Goal: Task Accomplishment & Management: Manage account settings

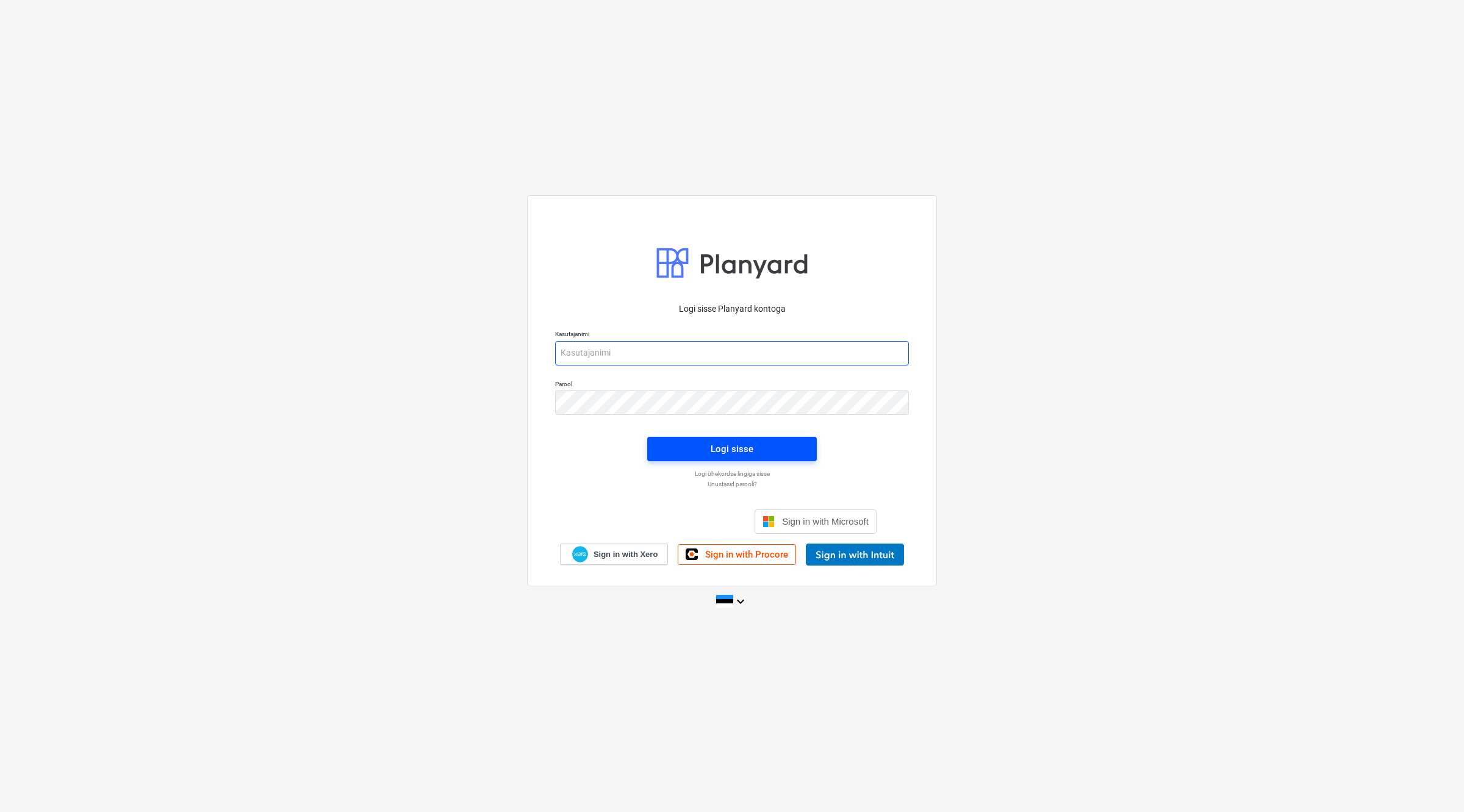
type input "[EMAIL_ADDRESS][DOMAIN_NAME]"
click at [749, 445] on div "Logi sisse" at bounding box center [732, 449] width 43 height 16
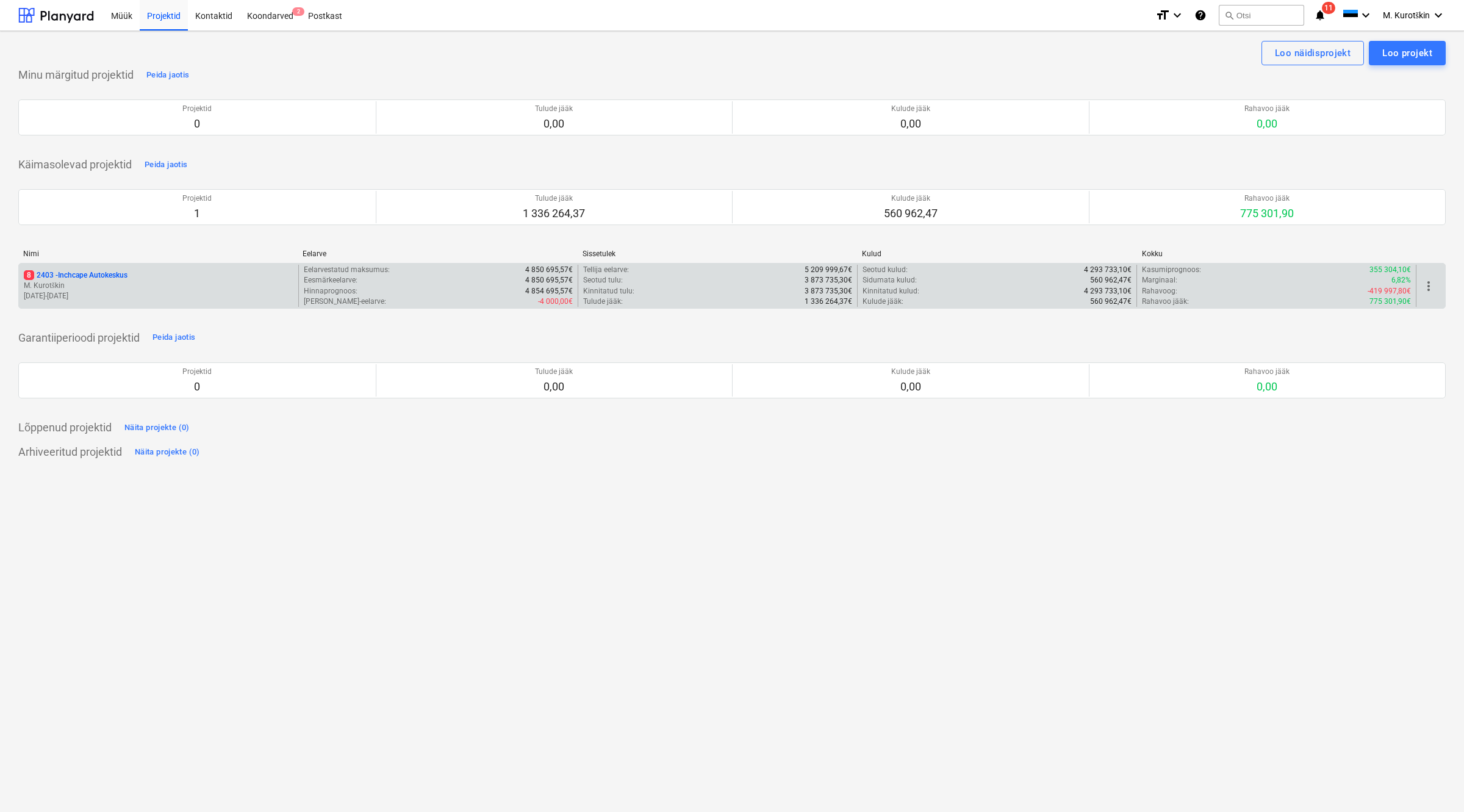
click at [94, 276] on p "8 2403 - Inchcape Autokeskus" at bounding box center [75, 275] width 104 height 11
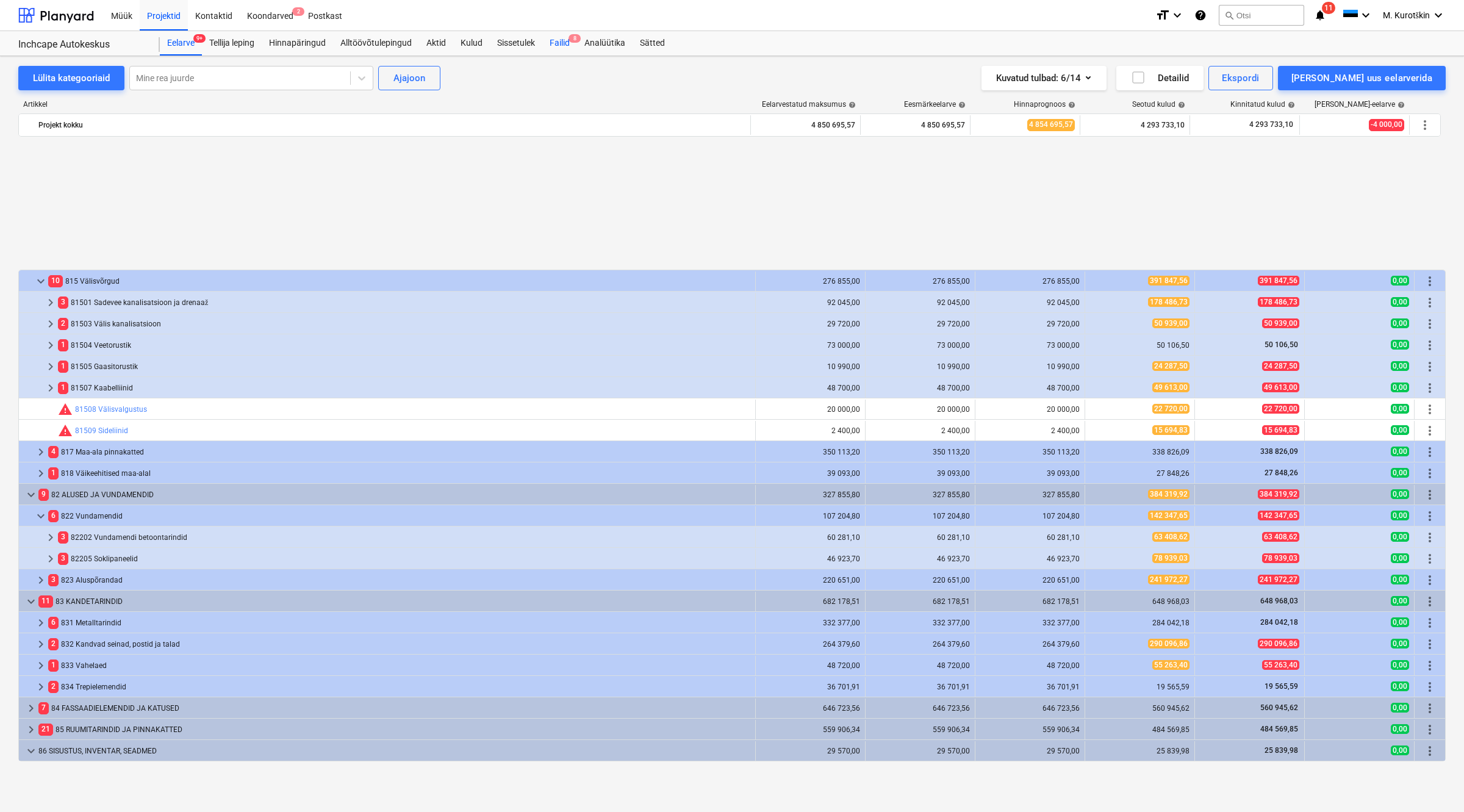
click at [563, 41] on div "Failid 8" at bounding box center [559, 43] width 35 height 24
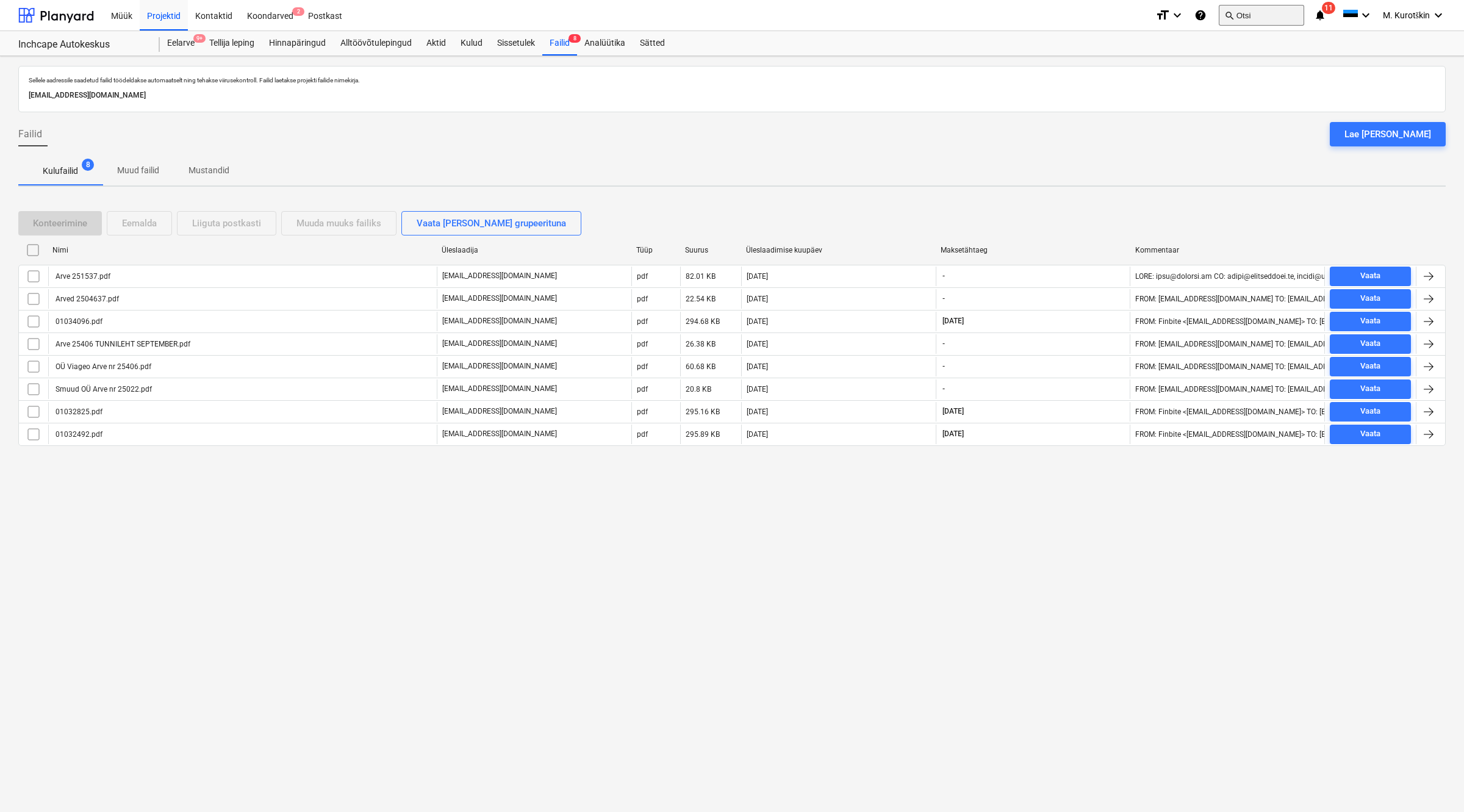
click at [1258, 18] on button "search Otsi" at bounding box center [1262, 15] width 86 height 20
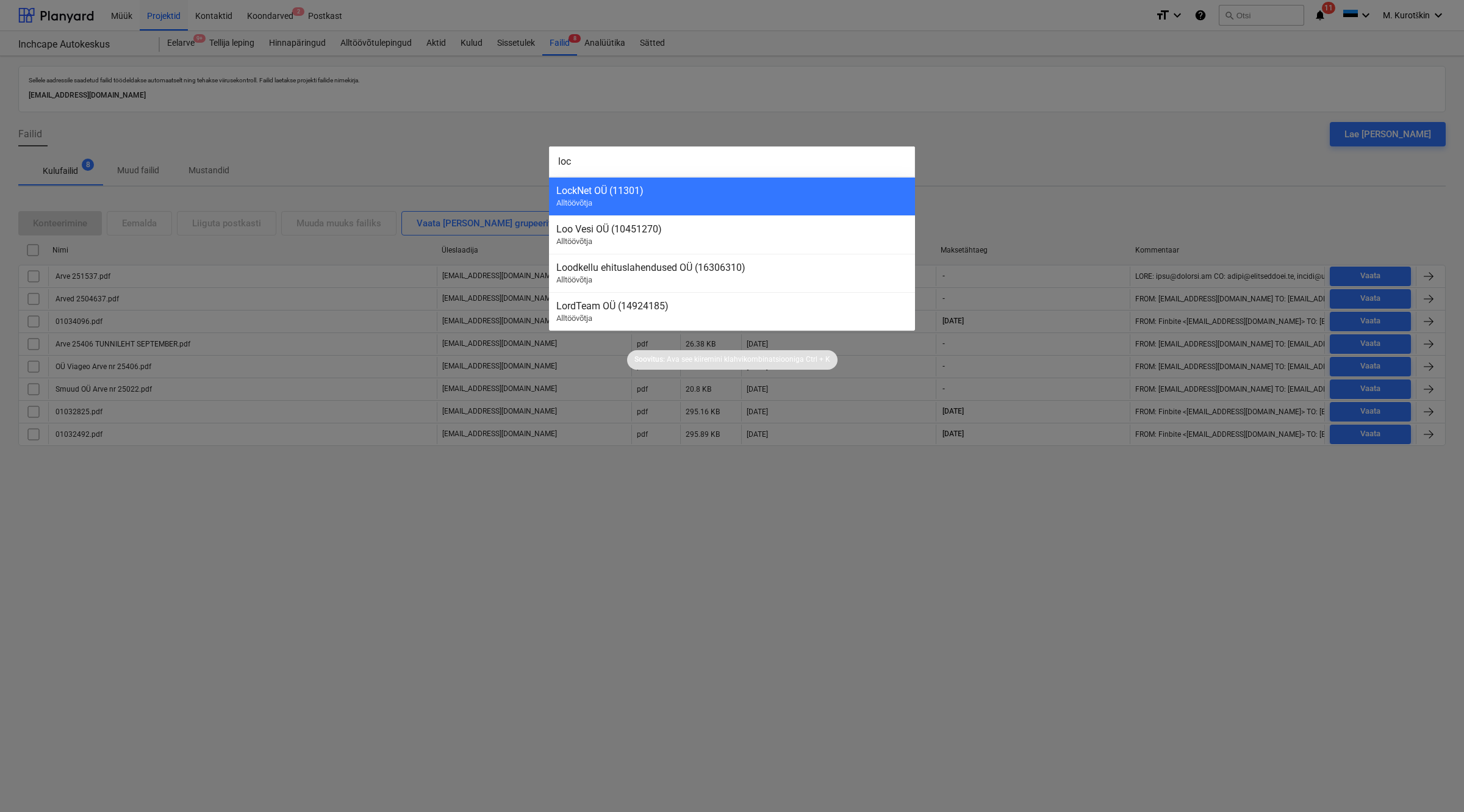
type input "lock"
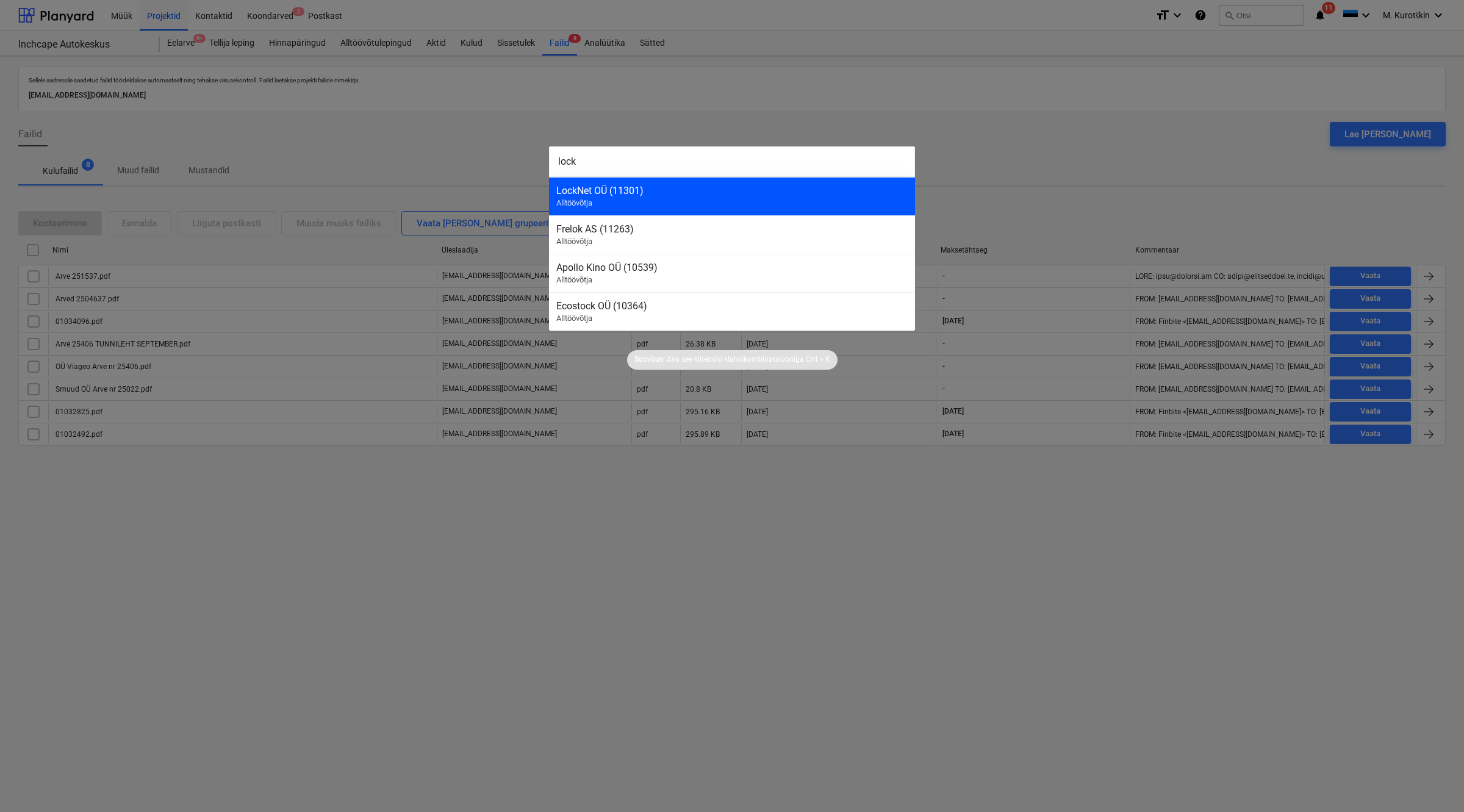
click at [852, 185] on div "LockNet OÜ (11301)" at bounding box center [732, 191] width 351 height 12
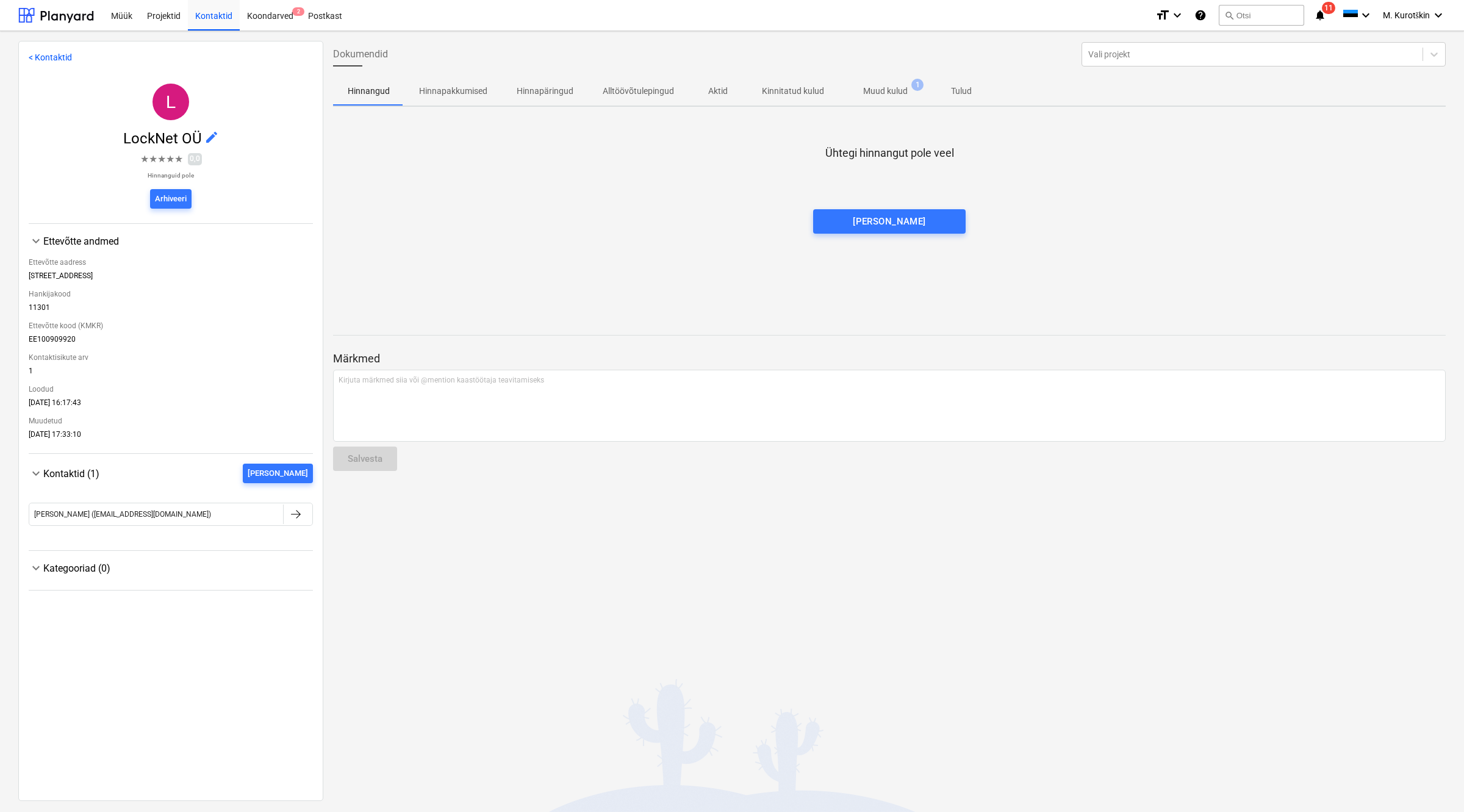
click at [885, 86] on p "Muud kulud" at bounding box center [885, 91] width 45 height 13
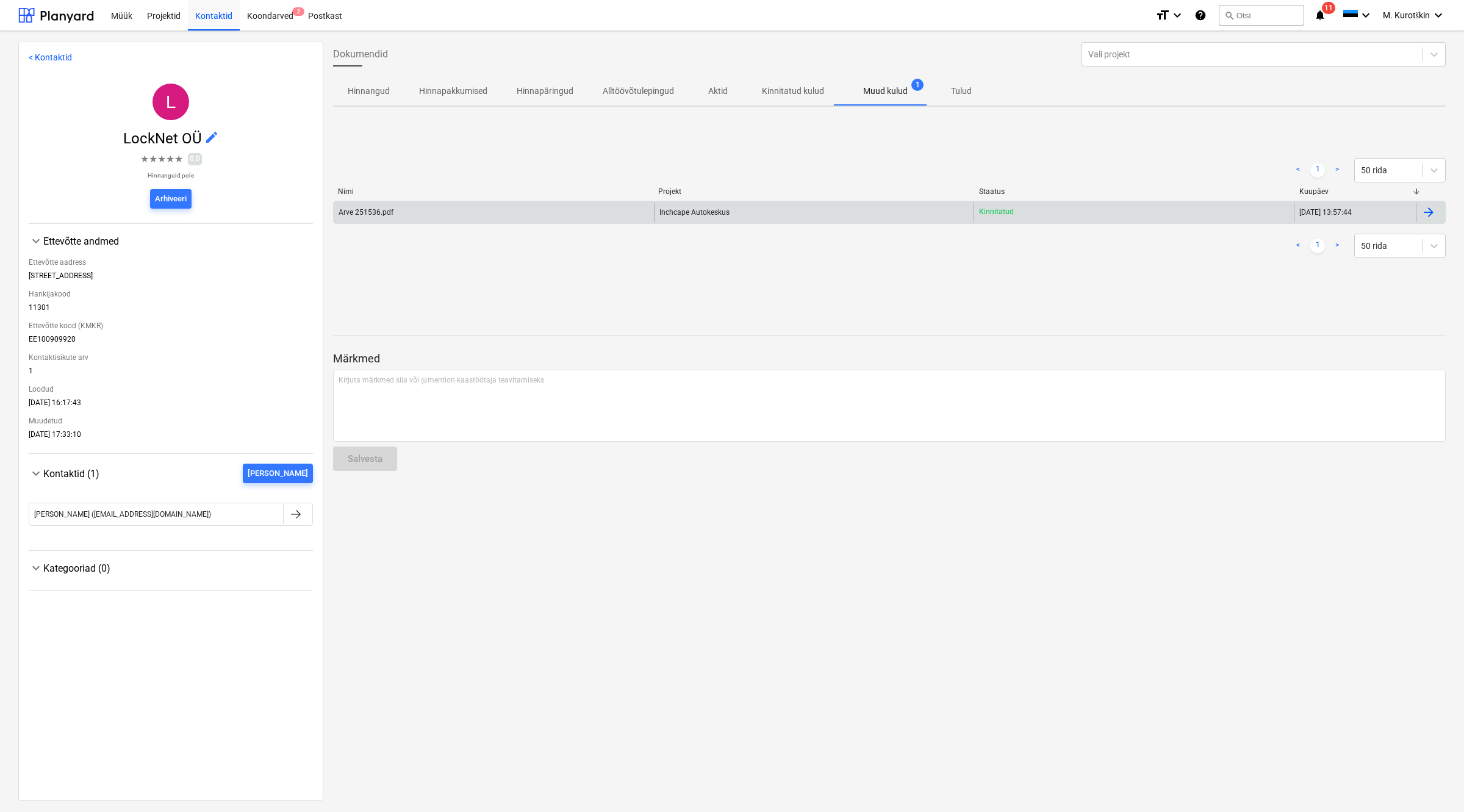
click at [509, 219] on div "Arve 251536.pdf" at bounding box center [494, 212] width 320 height 19
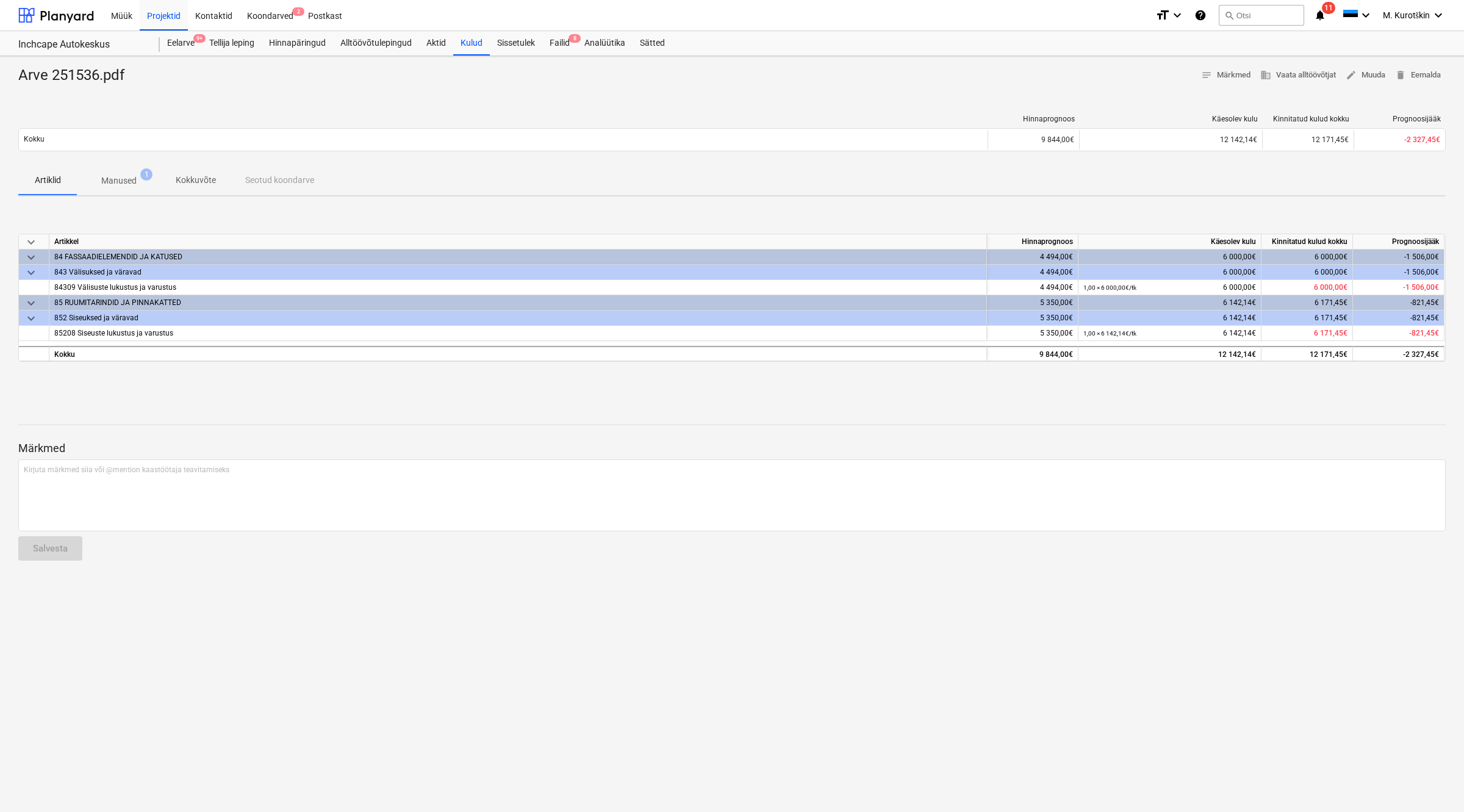
click at [139, 186] on span "Manused 1" at bounding box center [119, 181] width 55 height 13
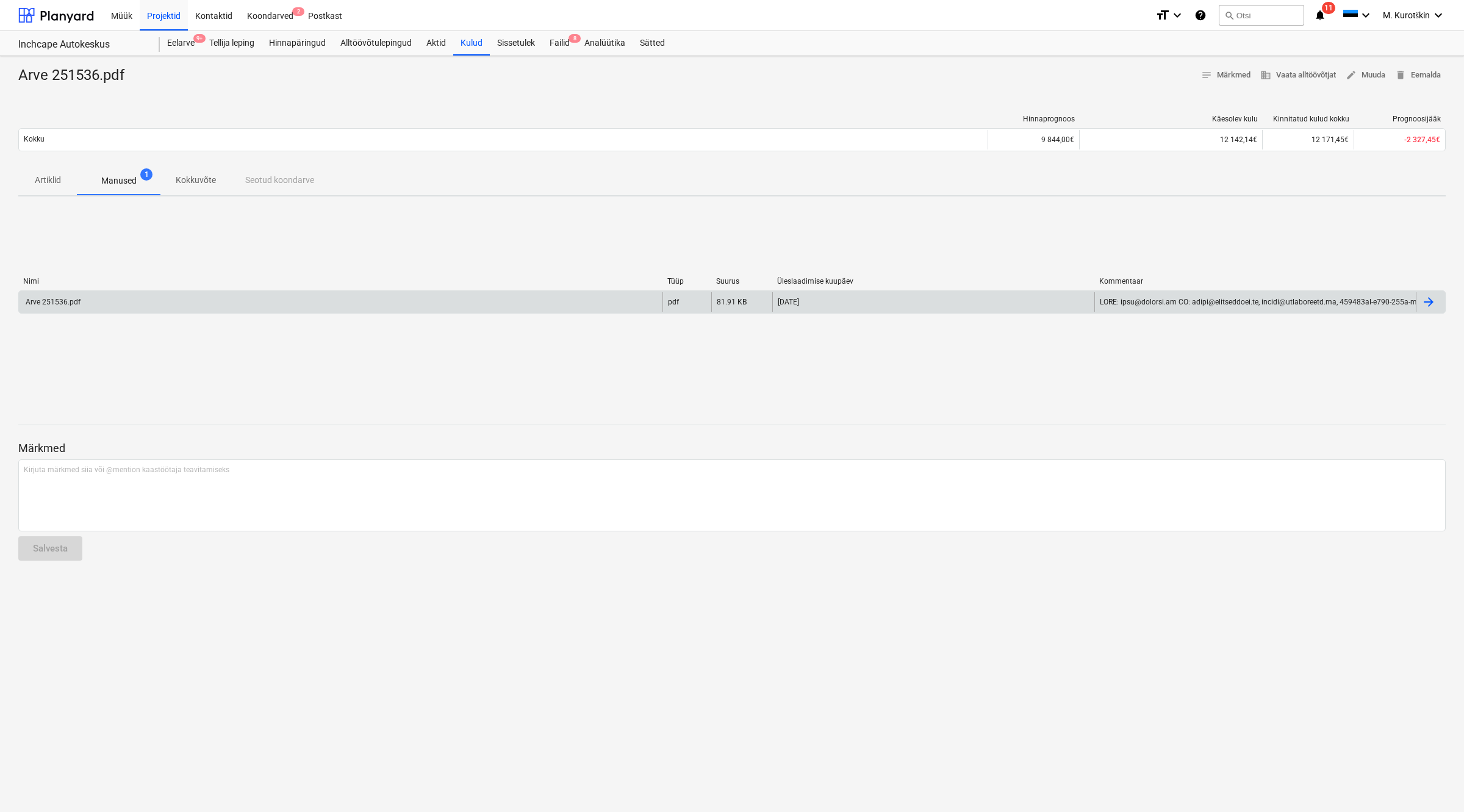
click at [187, 304] on div "Arve 251536.pdf" at bounding box center [340, 302] width 644 height 19
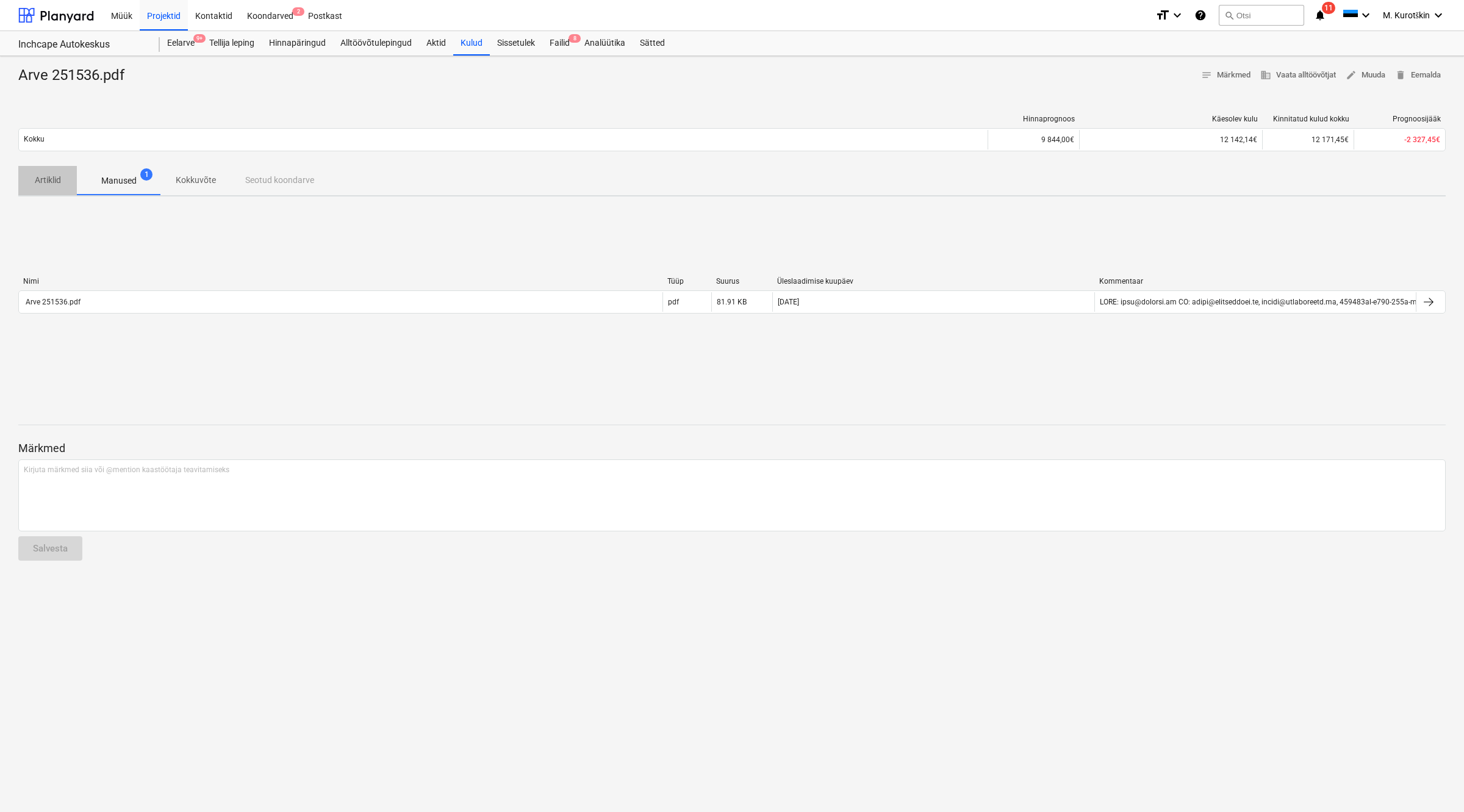
click at [61, 181] on p "Artiklid" at bounding box center [47, 180] width 29 height 13
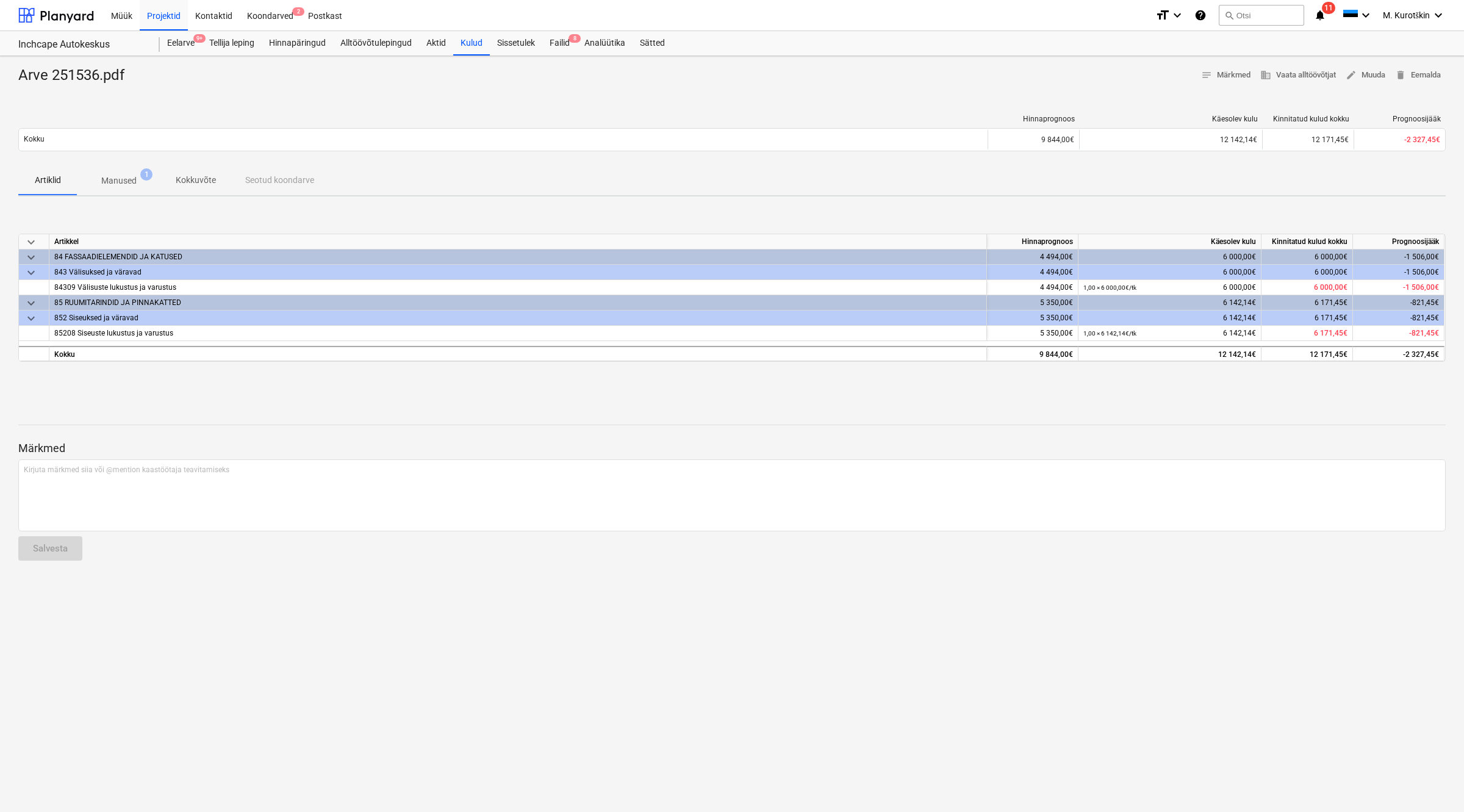
click at [179, 183] on p "Kokkuvõte" at bounding box center [196, 180] width 40 height 13
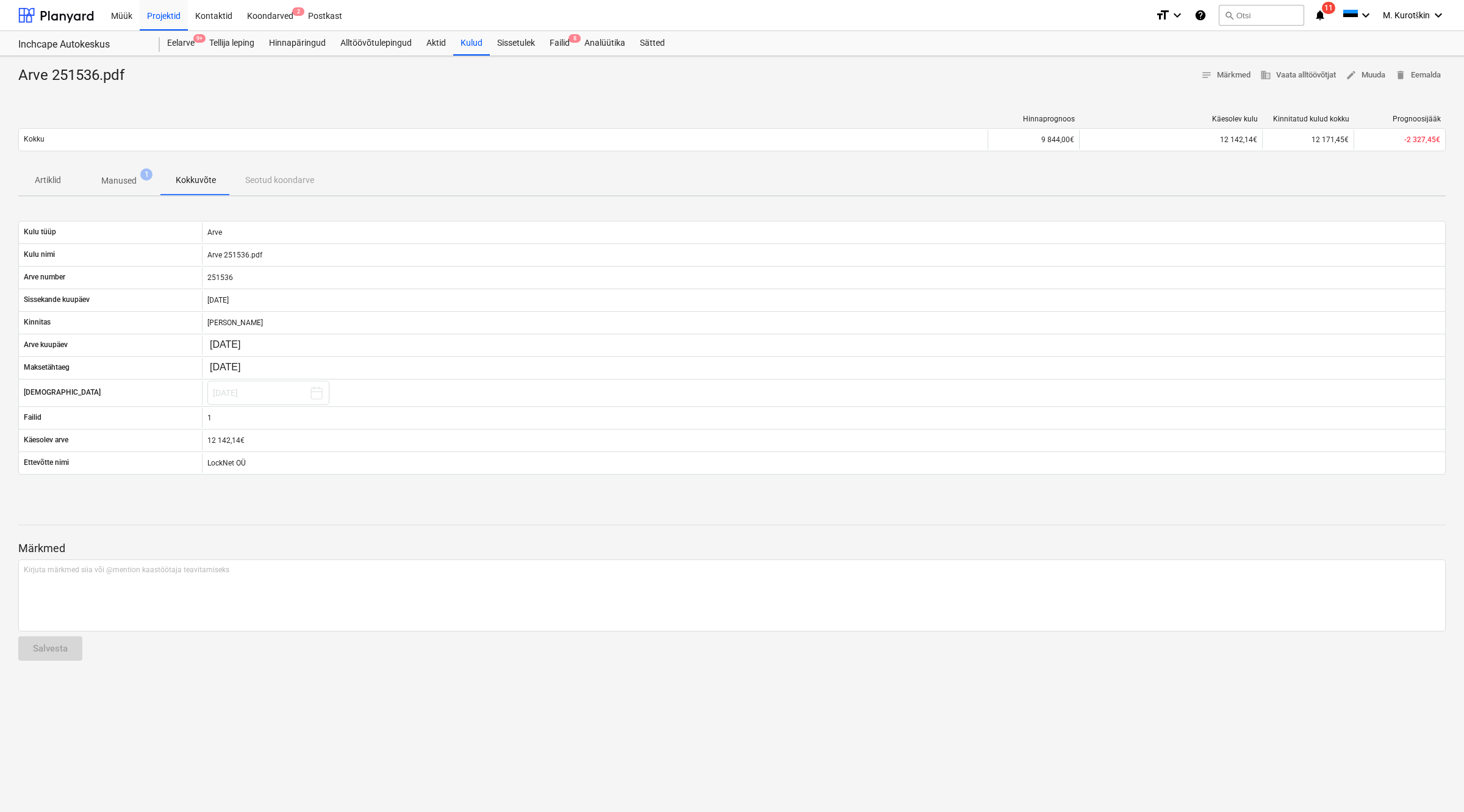
click at [116, 181] on p "Manused" at bounding box center [119, 181] width 35 height 13
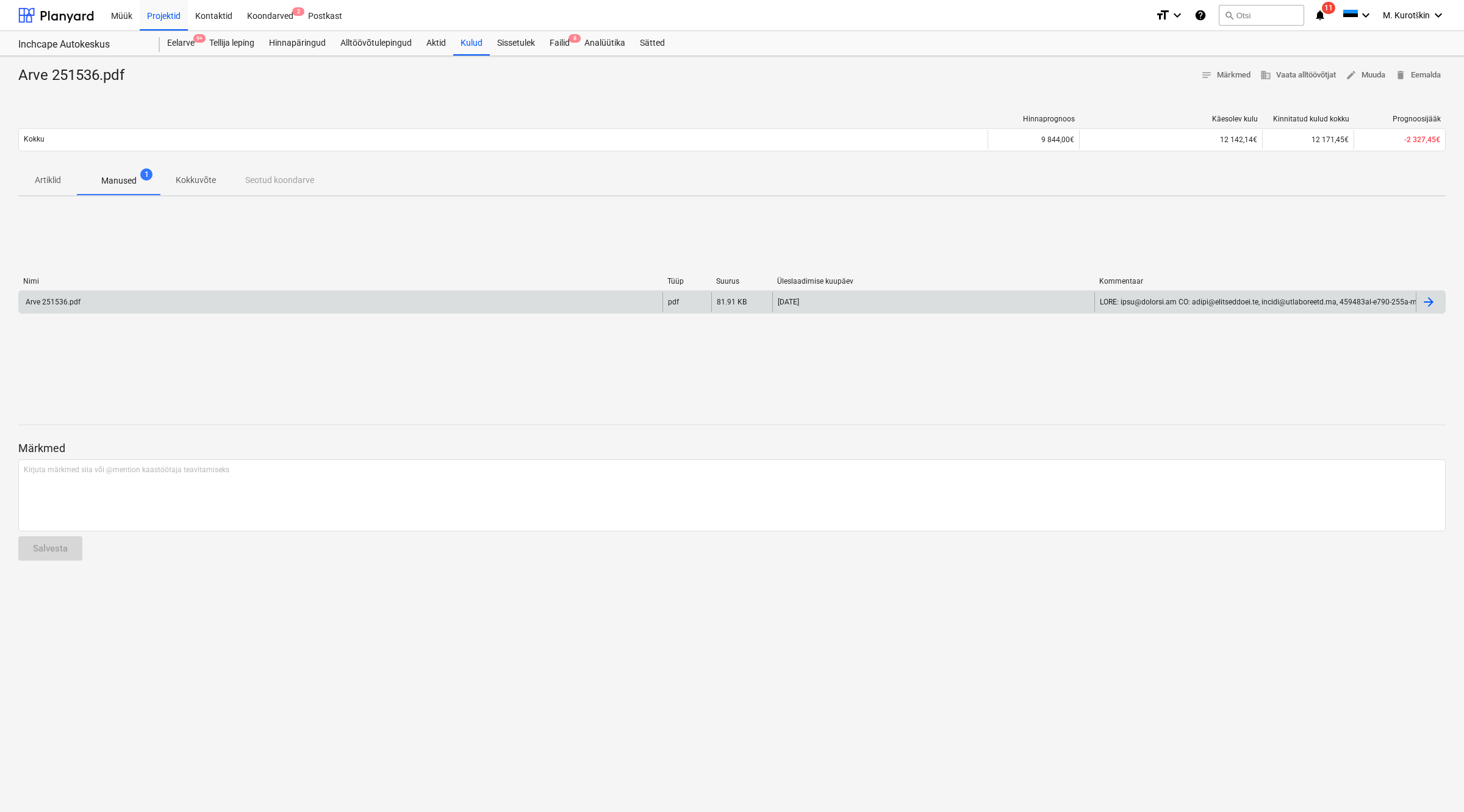
click at [473, 302] on div "Arve 251536.pdf" at bounding box center [340, 302] width 644 height 19
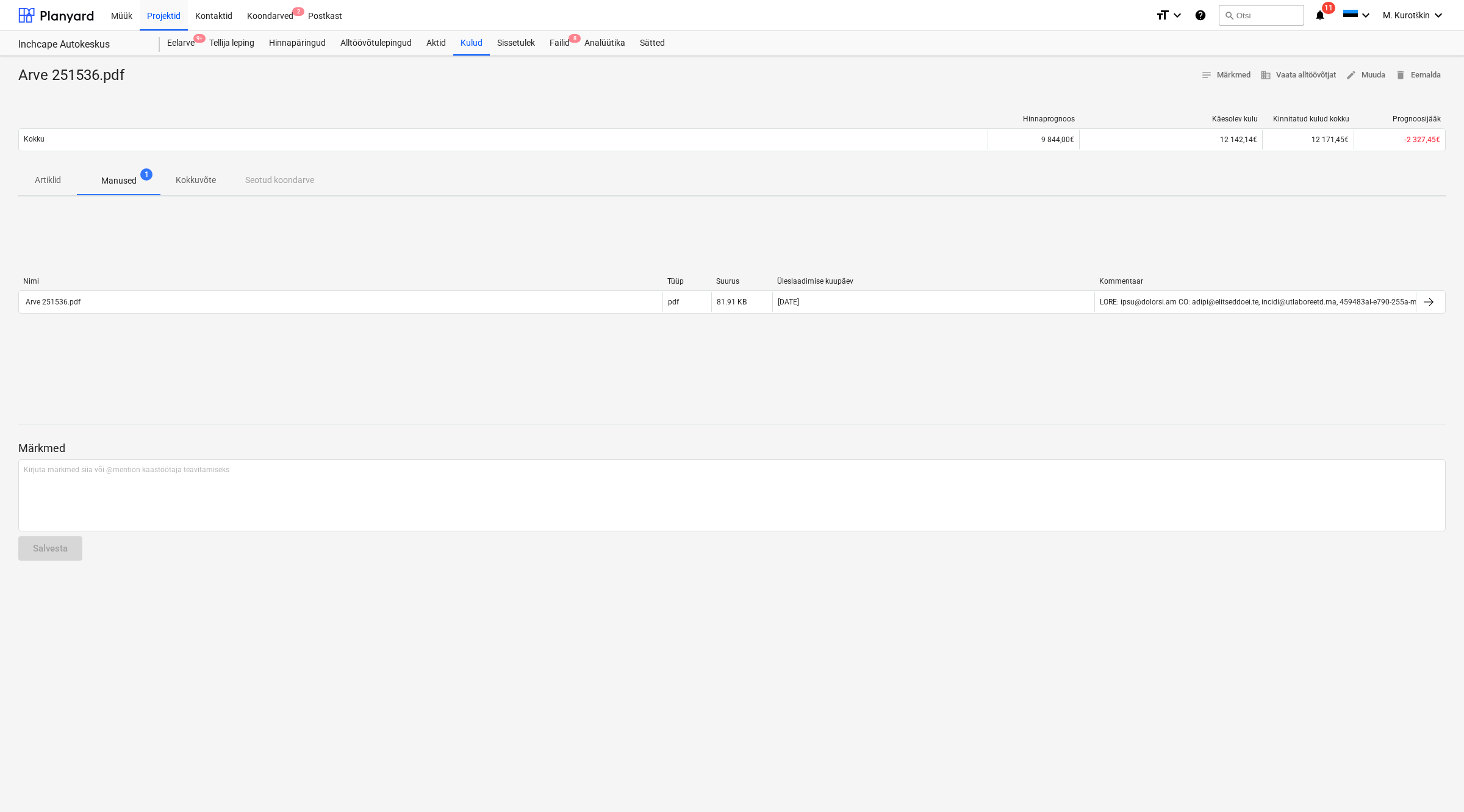
click at [302, 346] on div "Nimi Tüüp Suurus Üleslaadimise kuupäev Kommentaar Arve 251536.pdf pdf 81.91 KB …" at bounding box center [731, 297] width 1427 height 183
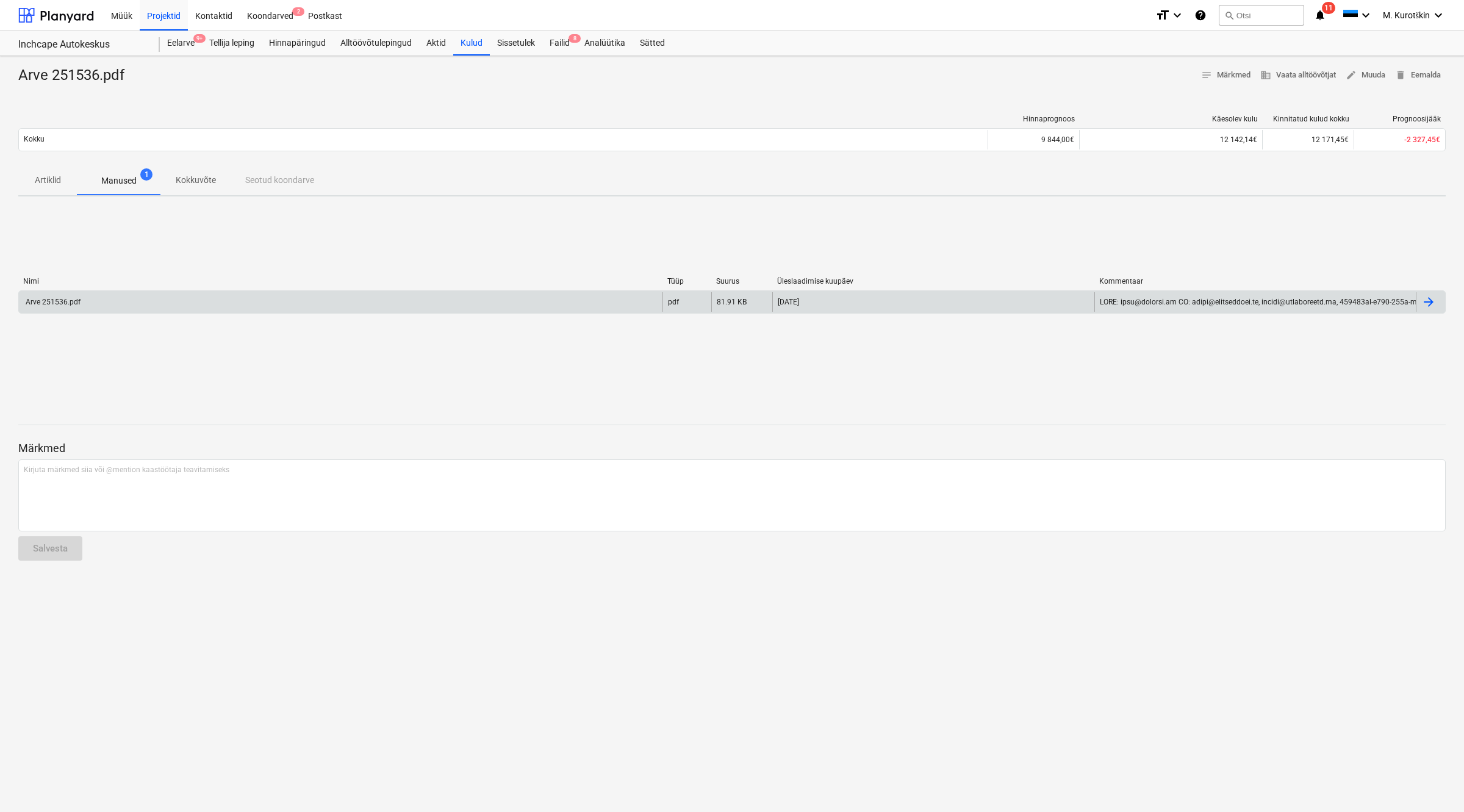
click at [266, 297] on div "Arve 251536.pdf" at bounding box center [340, 302] width 644 height 19
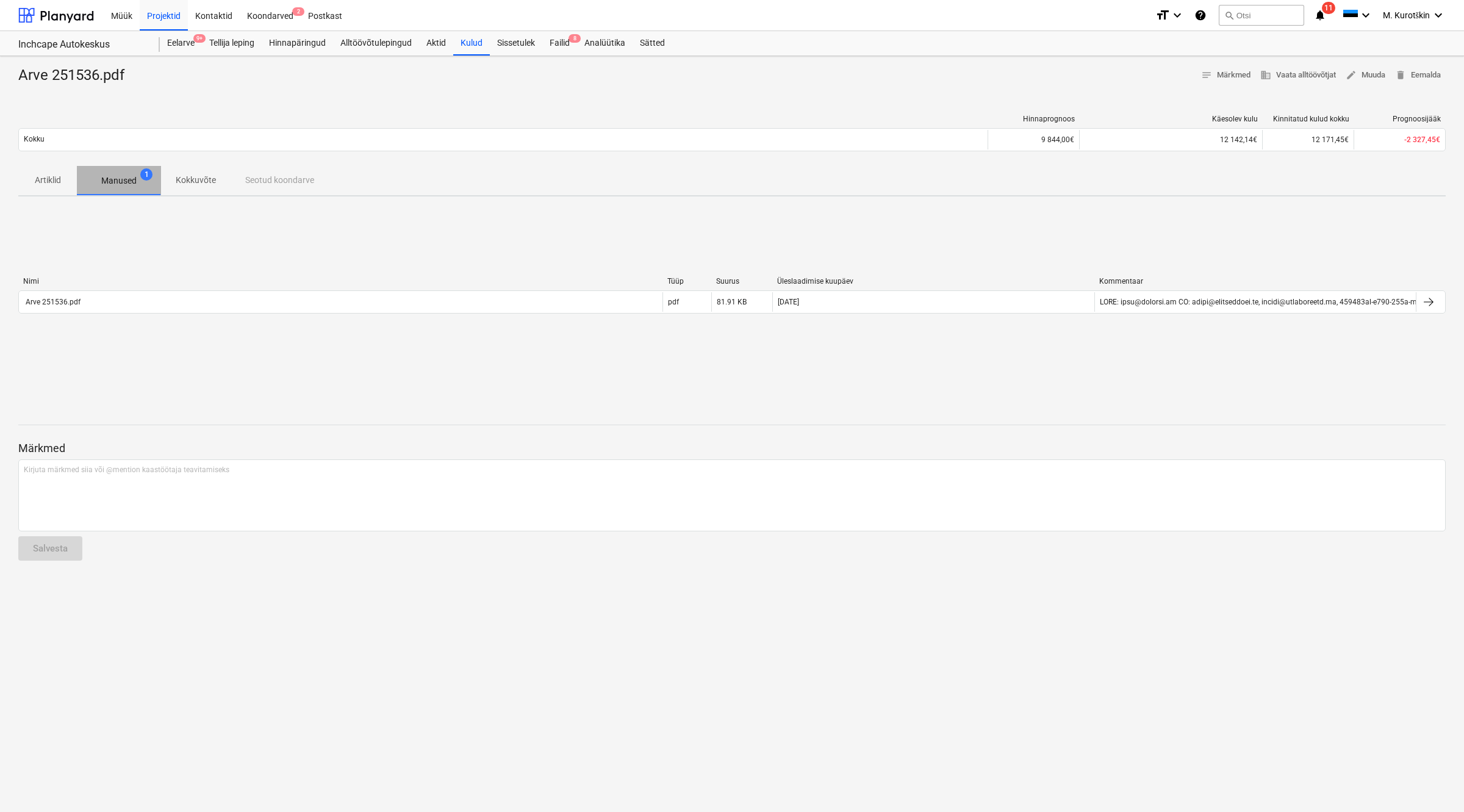
click at [137, 179] on span "Manused 1" at bounding box center [119, 181] width 55 height 13
click at [114, 511] on div "Kirjuta märkmed siia või @mention kaastöötaja teavitamiseks ﻿" at bounding box center [731, 495] width 1427 height 72
click at [1377, 75] on span "edit Muuda" at bounding box center [1366, 75] width 40 height 14
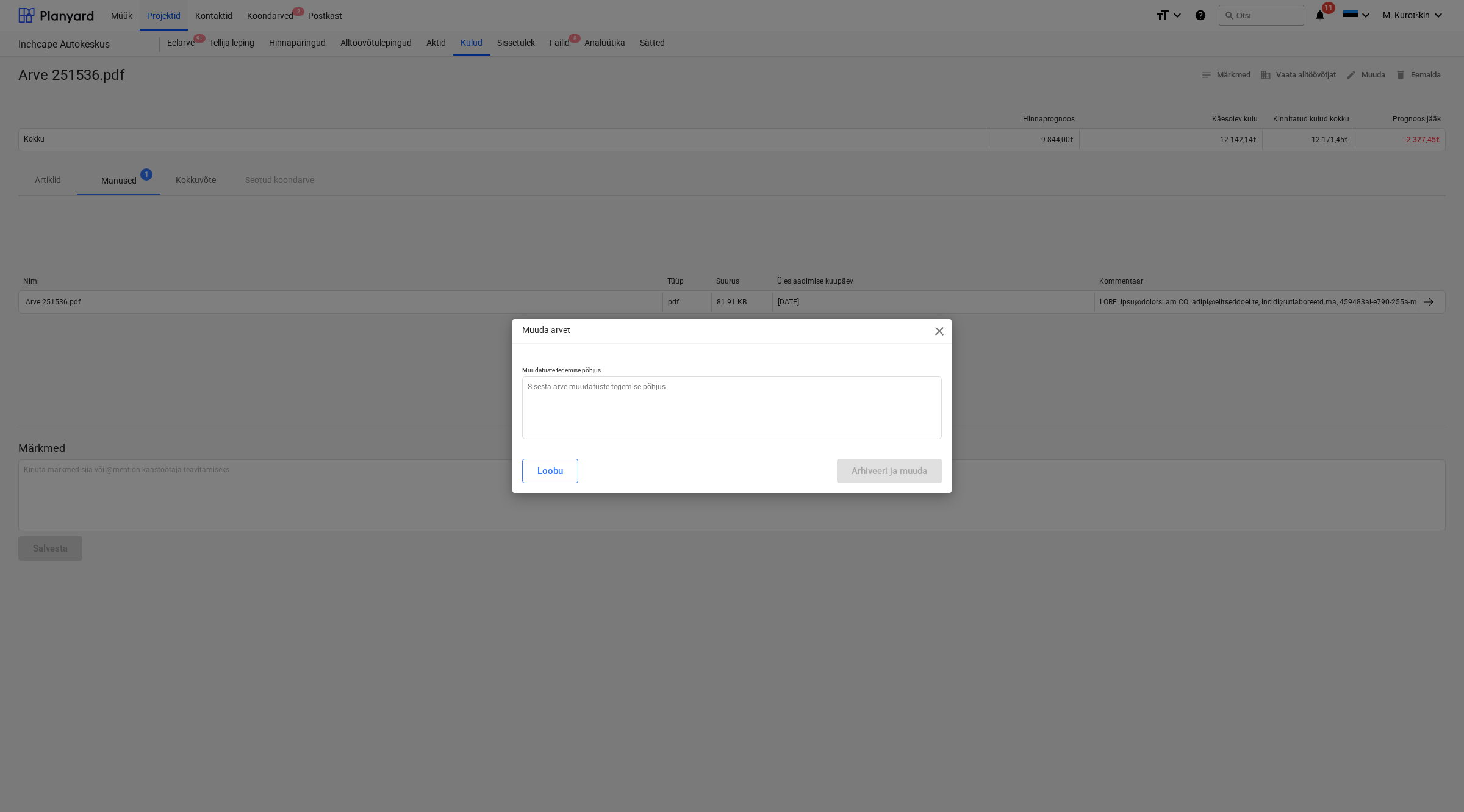
type textarea "x"
click at [663, 404] on textarea at bounding box center [732, 407] width 420 height 63
type textarea "A"
type textarea "x"
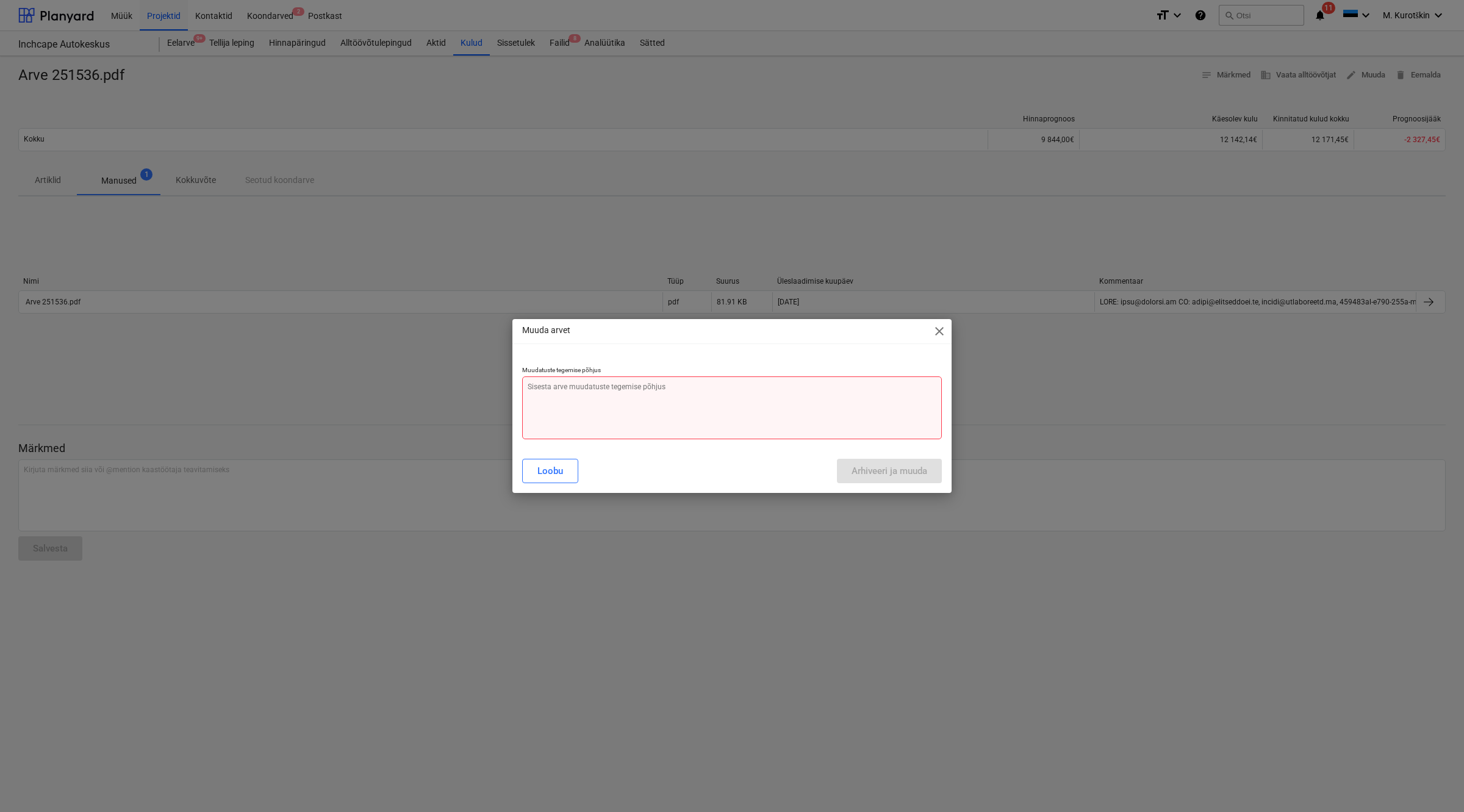
type textarea "A"
type textarea "x"
type textarea "AV"
type textarea "x"
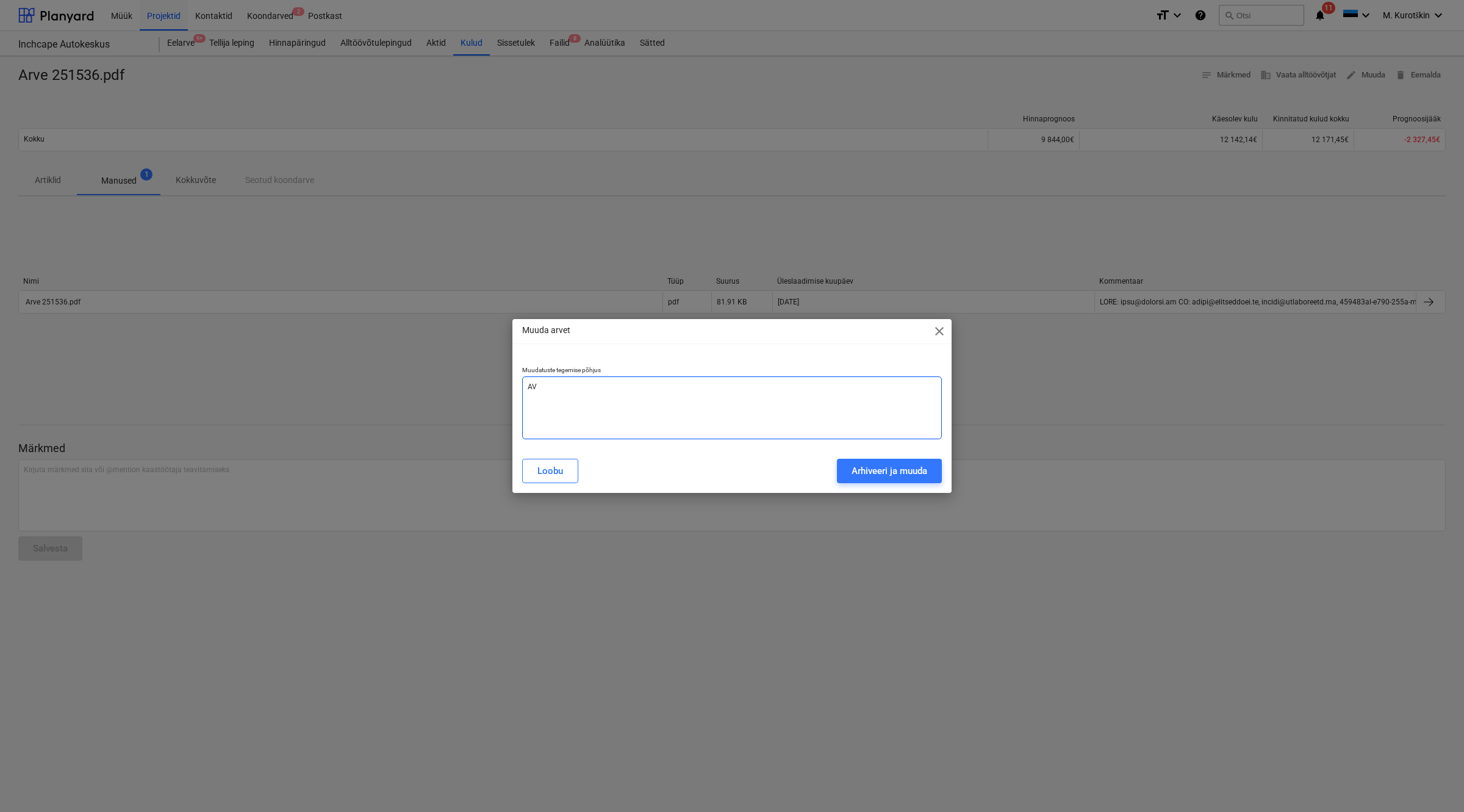
type textarea "A"
type textarea "x"
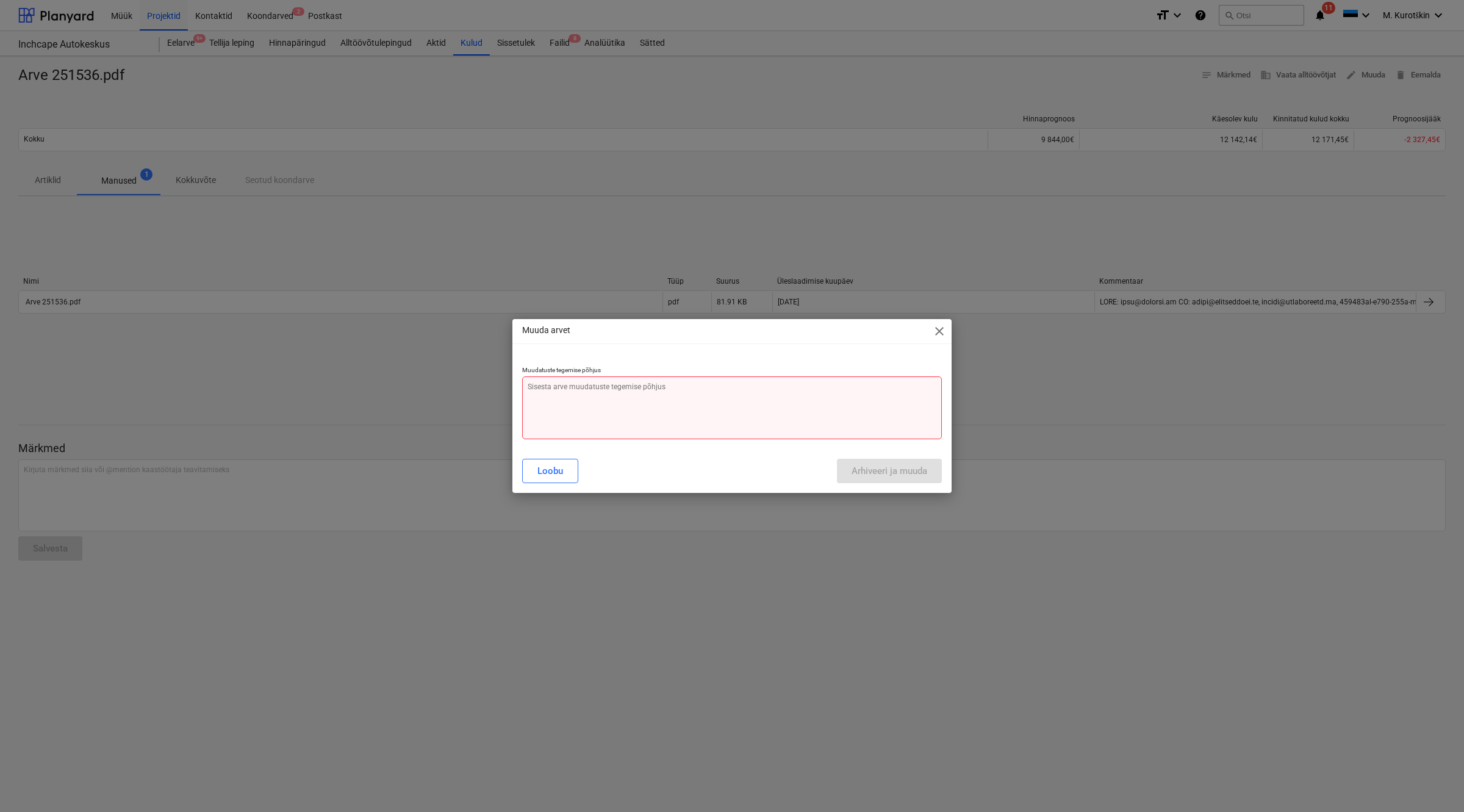
type textarea "A"
type textarea "x"
type textarea "AV"
type textarea "x"
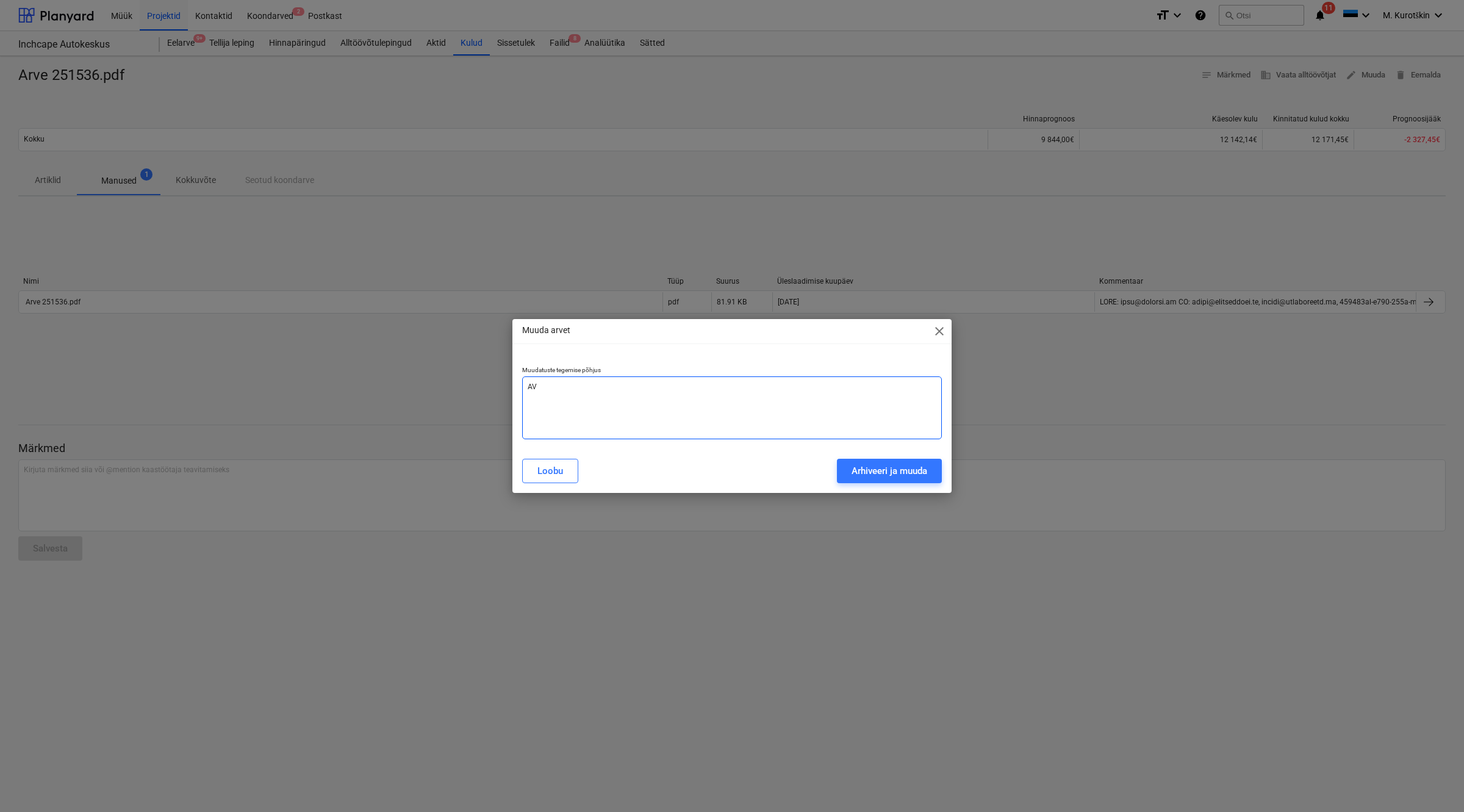
type textarea "A"
type textarea "x"
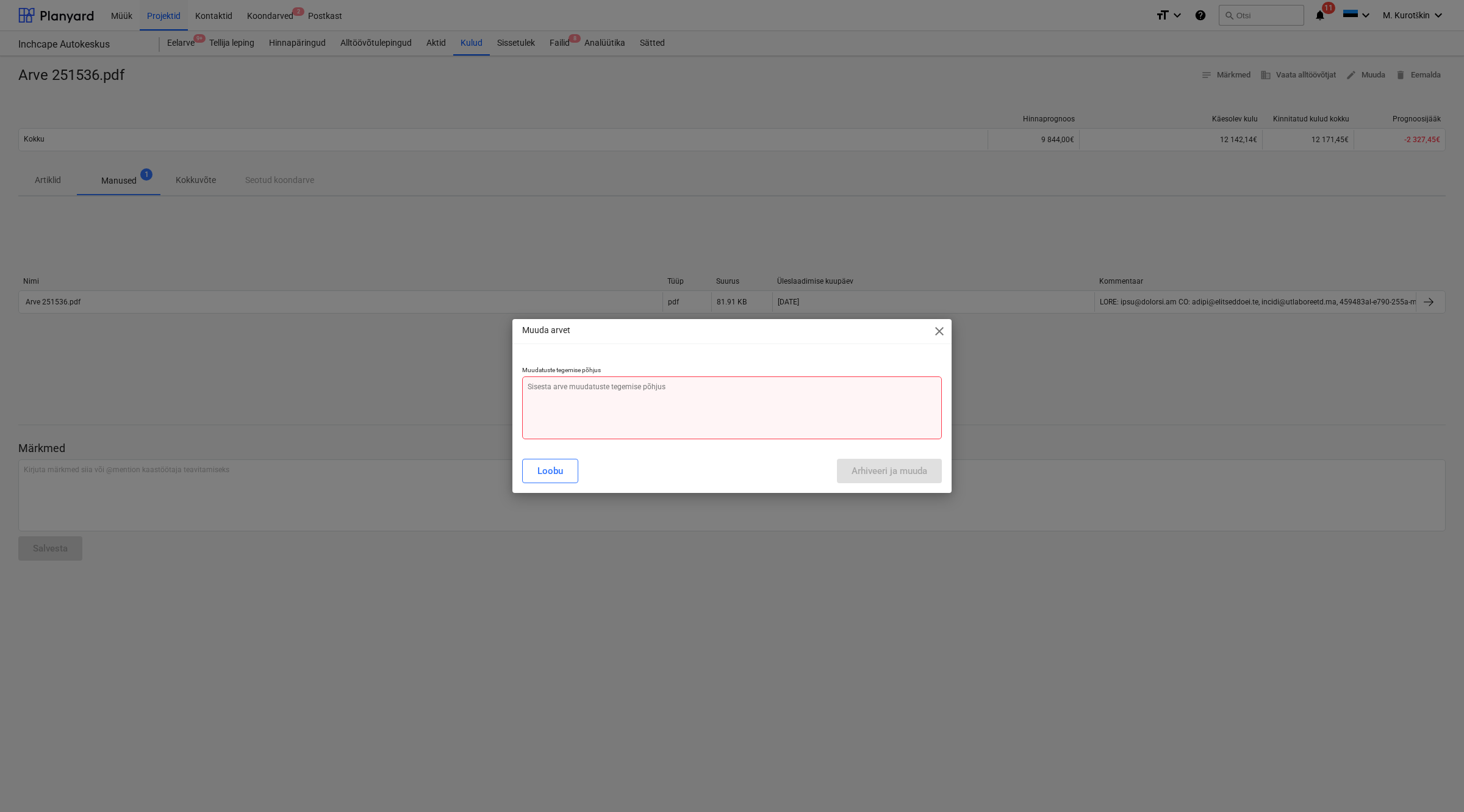
type textarea "V"
type textarea "x"
type textarea "VA"
type textarea "x"
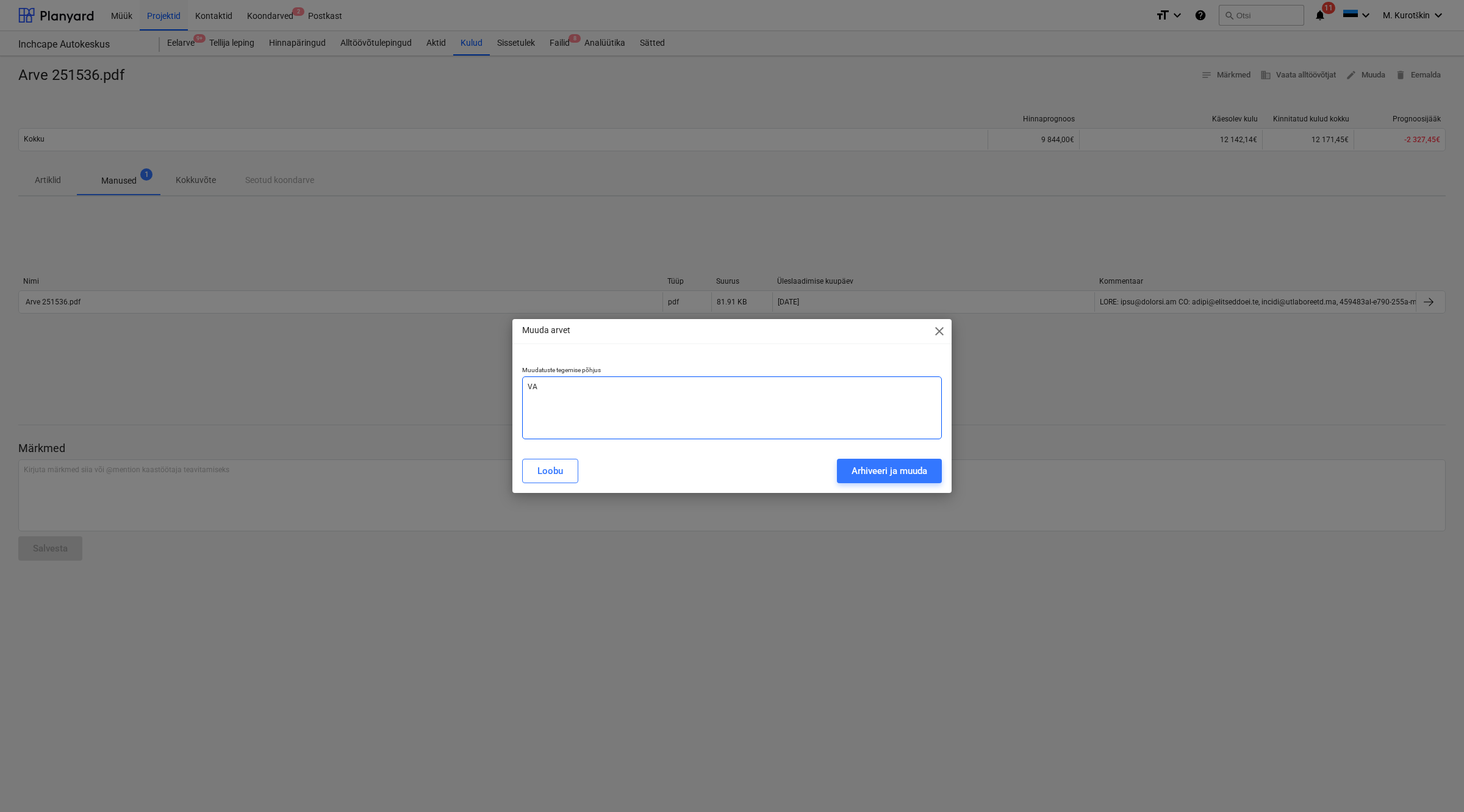
type textarea "VAH"
type textarea "x"
type textarea "[PERSON_NAME]"
type textarea "x"
type textarea "VAHET"
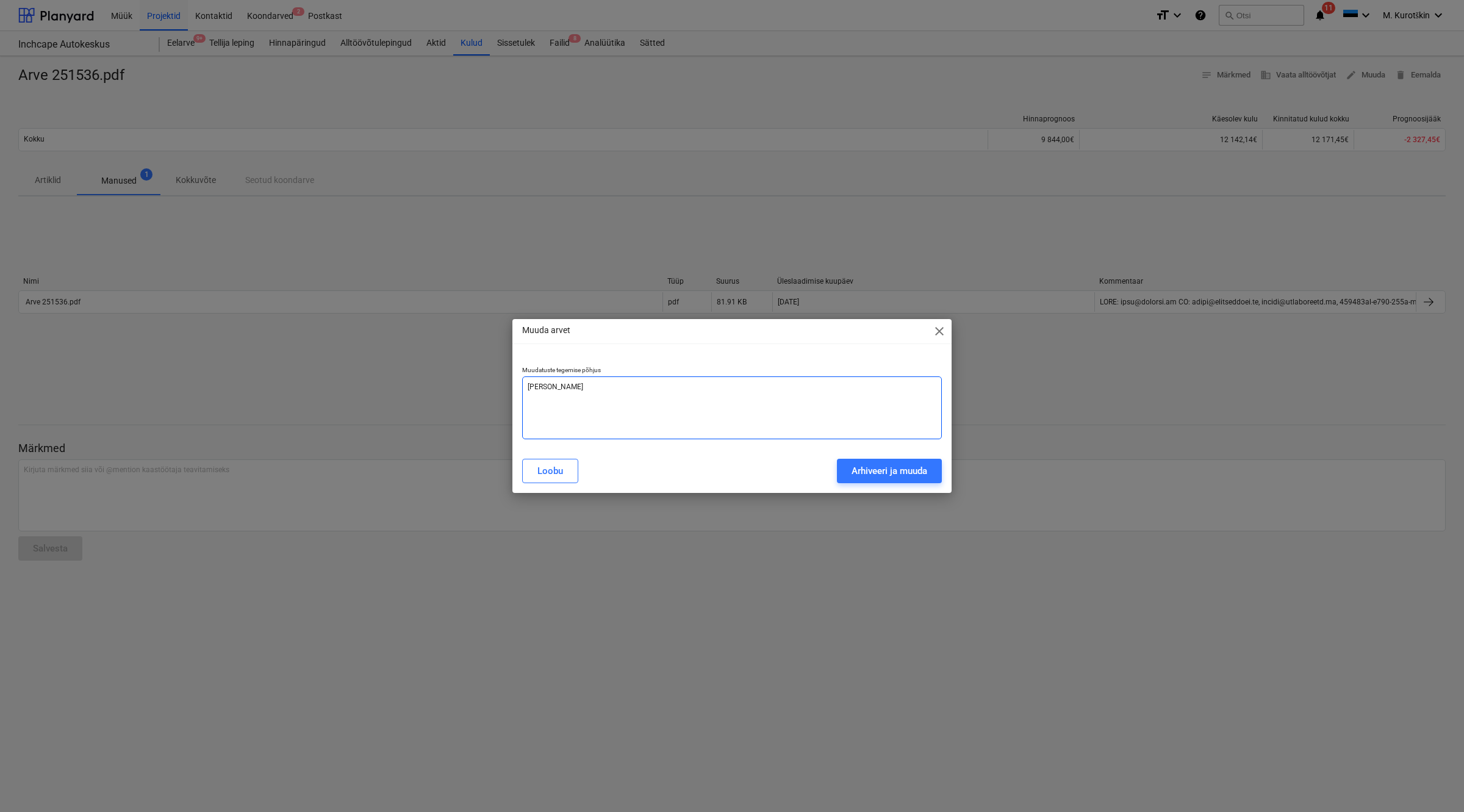
type textarea "x"
type textarea "VAHET A"
type textarea "x"
type textarea "VAHET"
type textarea "x"
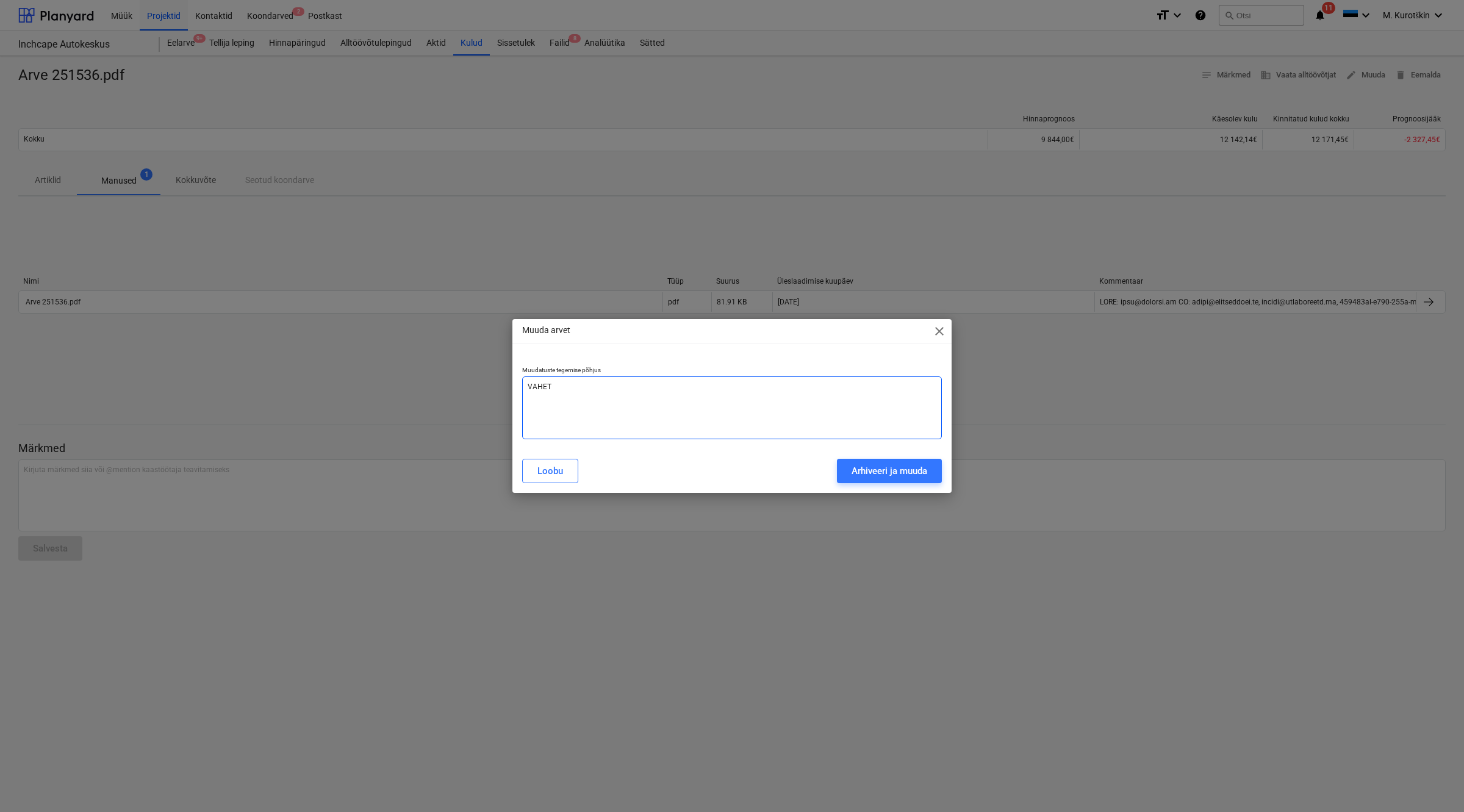
type textarea "VAHET"
type textarea "x"
type textarea "VAHETA"
type textarea "x"
type textarea "VAHETAN"
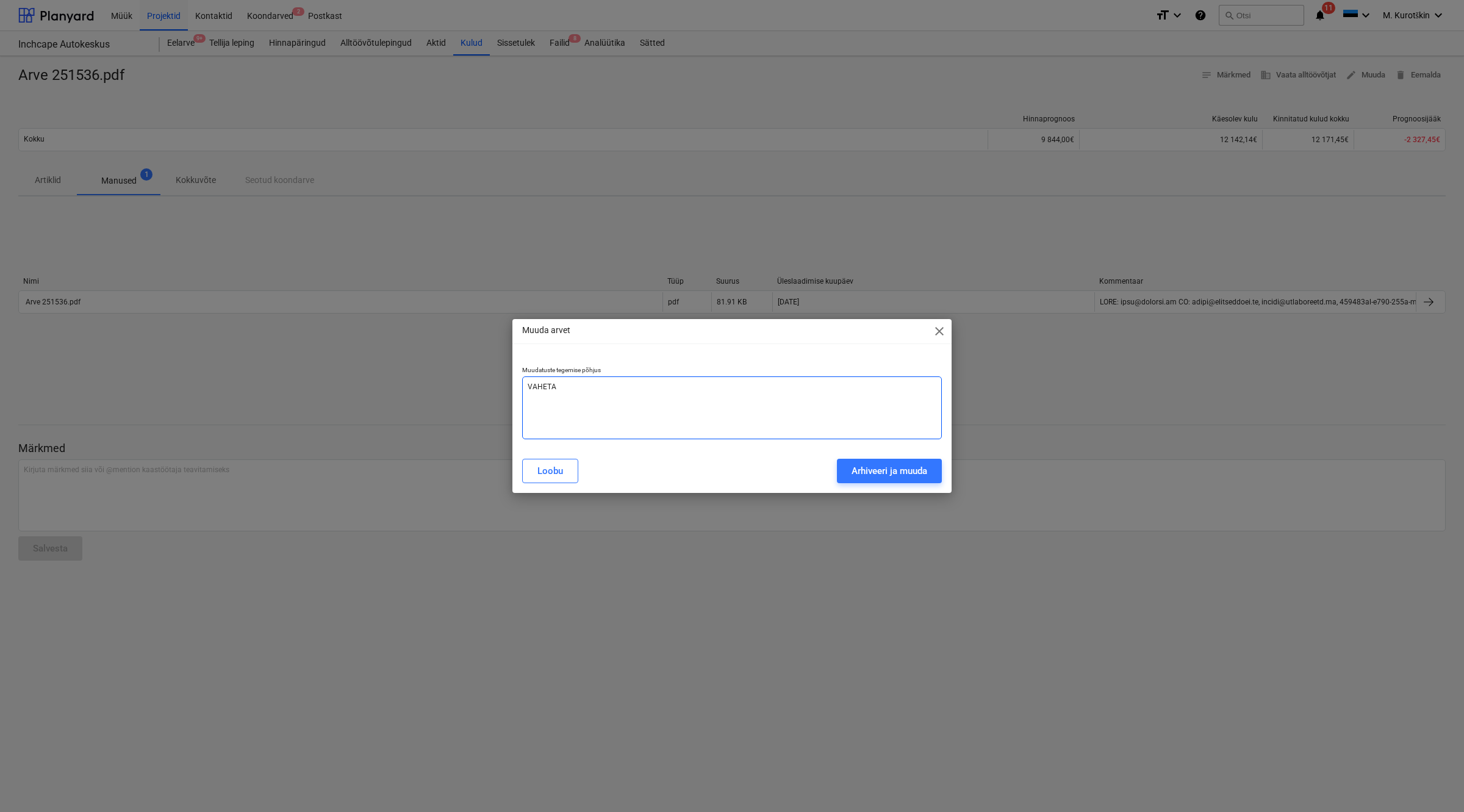
type textarea "x"
type textarea "VAHETAN"
type textarea "x"
type textarea "VAHETAN a"
type textarea "x"
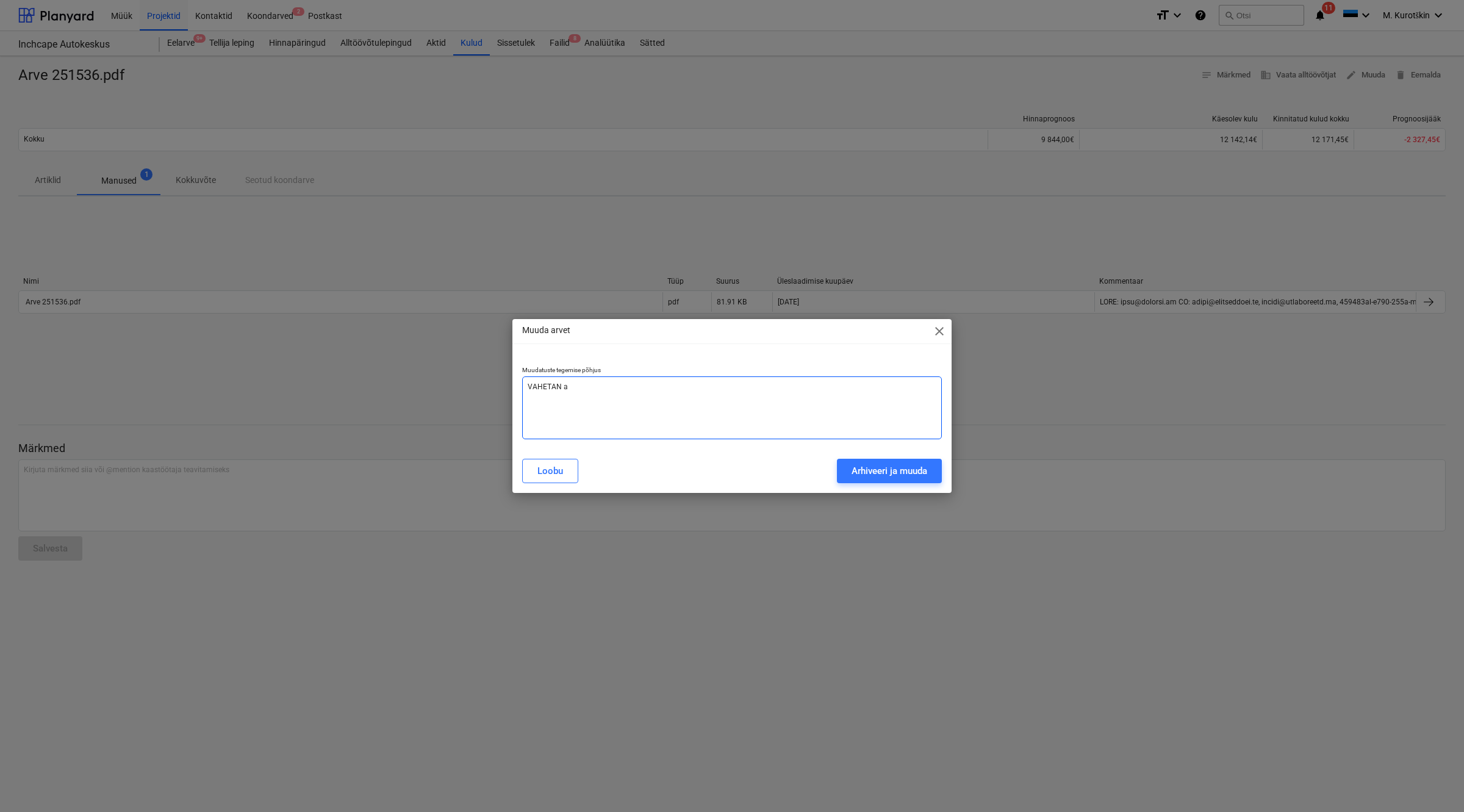
type textarea "VAHETAN ar"
type textarea "x"
type textarea "VAHETAN arv"
type textarea "x"
type textarea "VAHETAN arve"
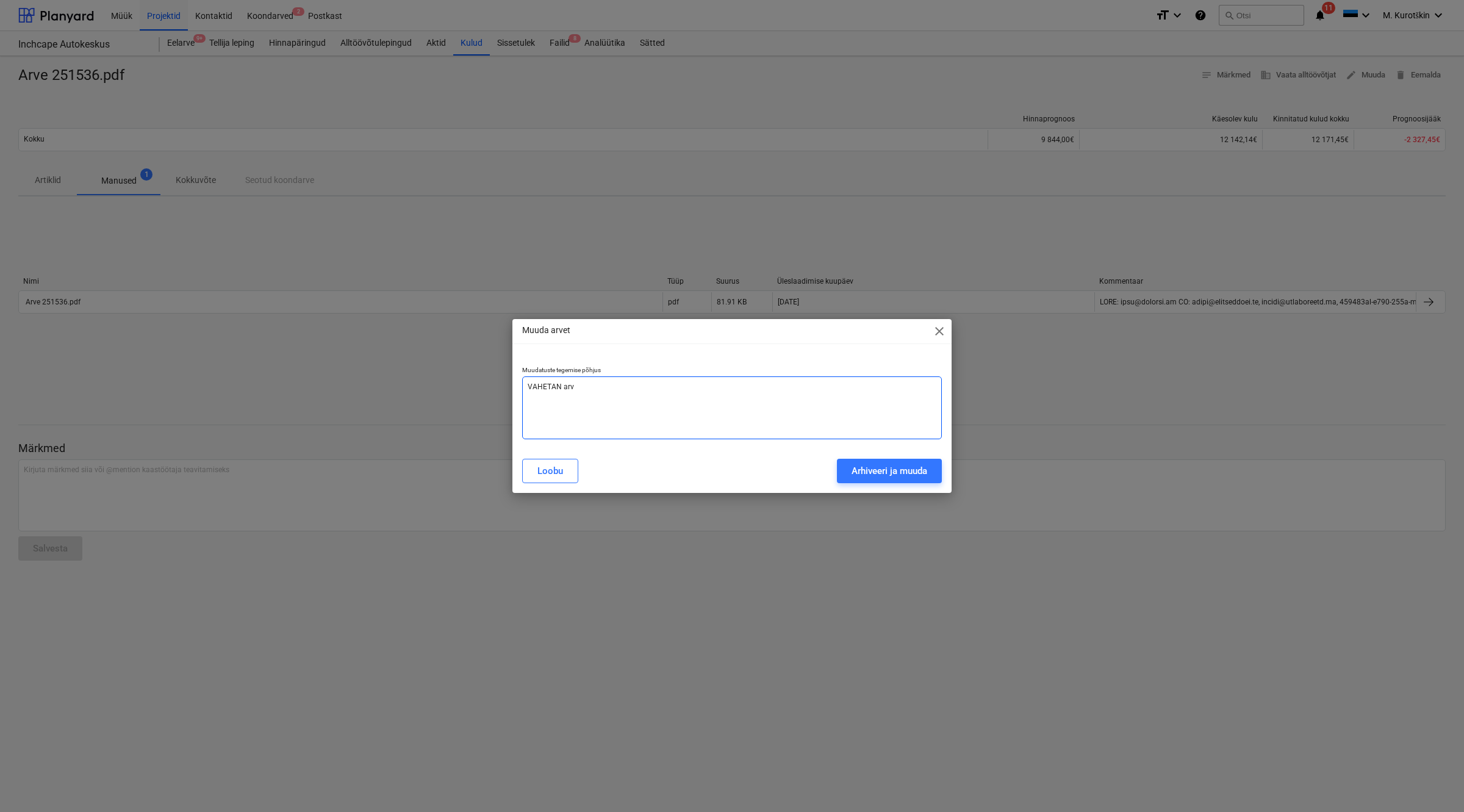
type textarea "x"
type textarea "VAHETAN arve"
type textarea "x"
type textarea "VAHETAN arve v"
type textarea "x"
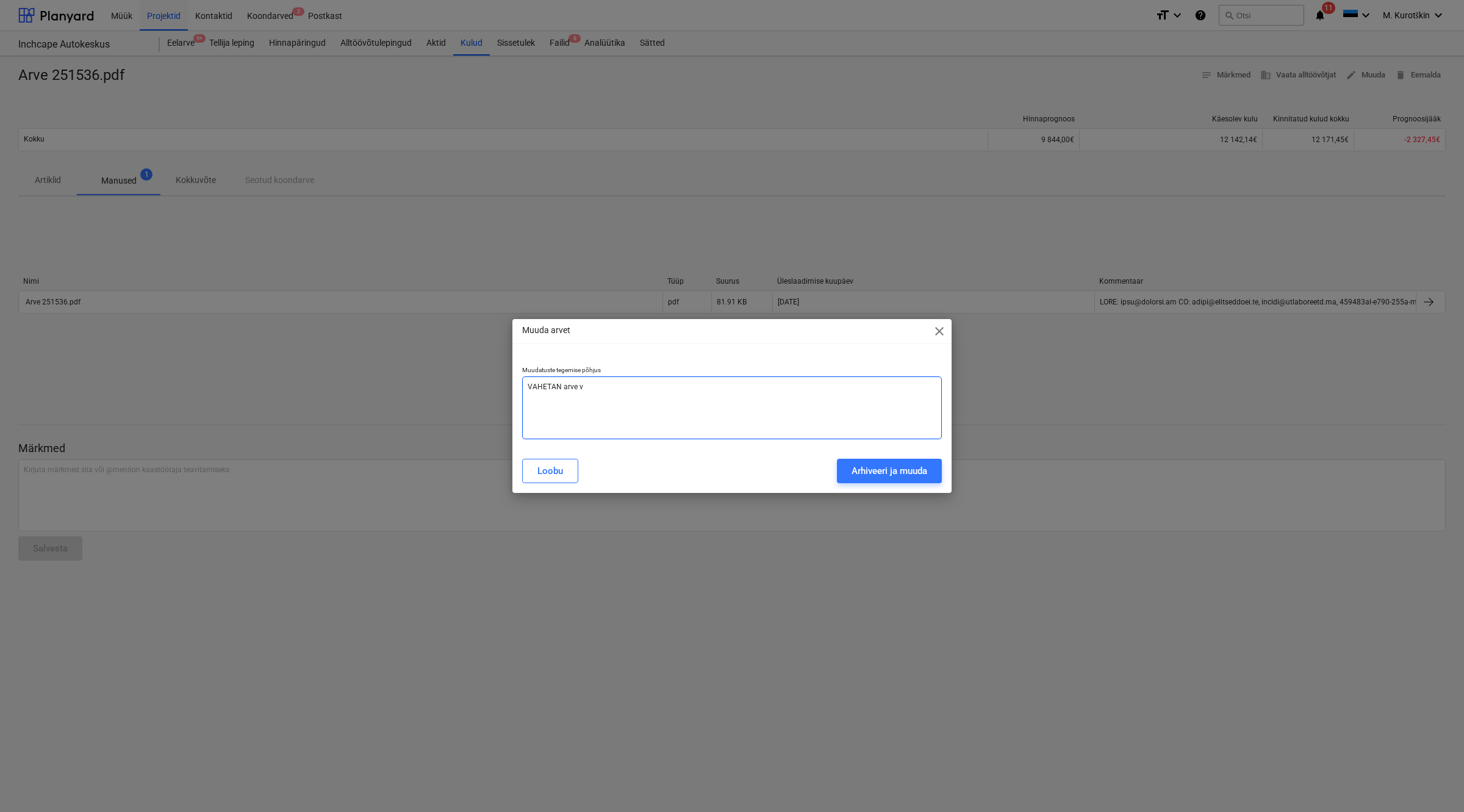
type textarea "VAHETAN arve vä"
type textarea "x"
type textarea "VAHETAN [PERSON_NAME]"
type textarea "x"
type textarea "VAHETAN arve vä"
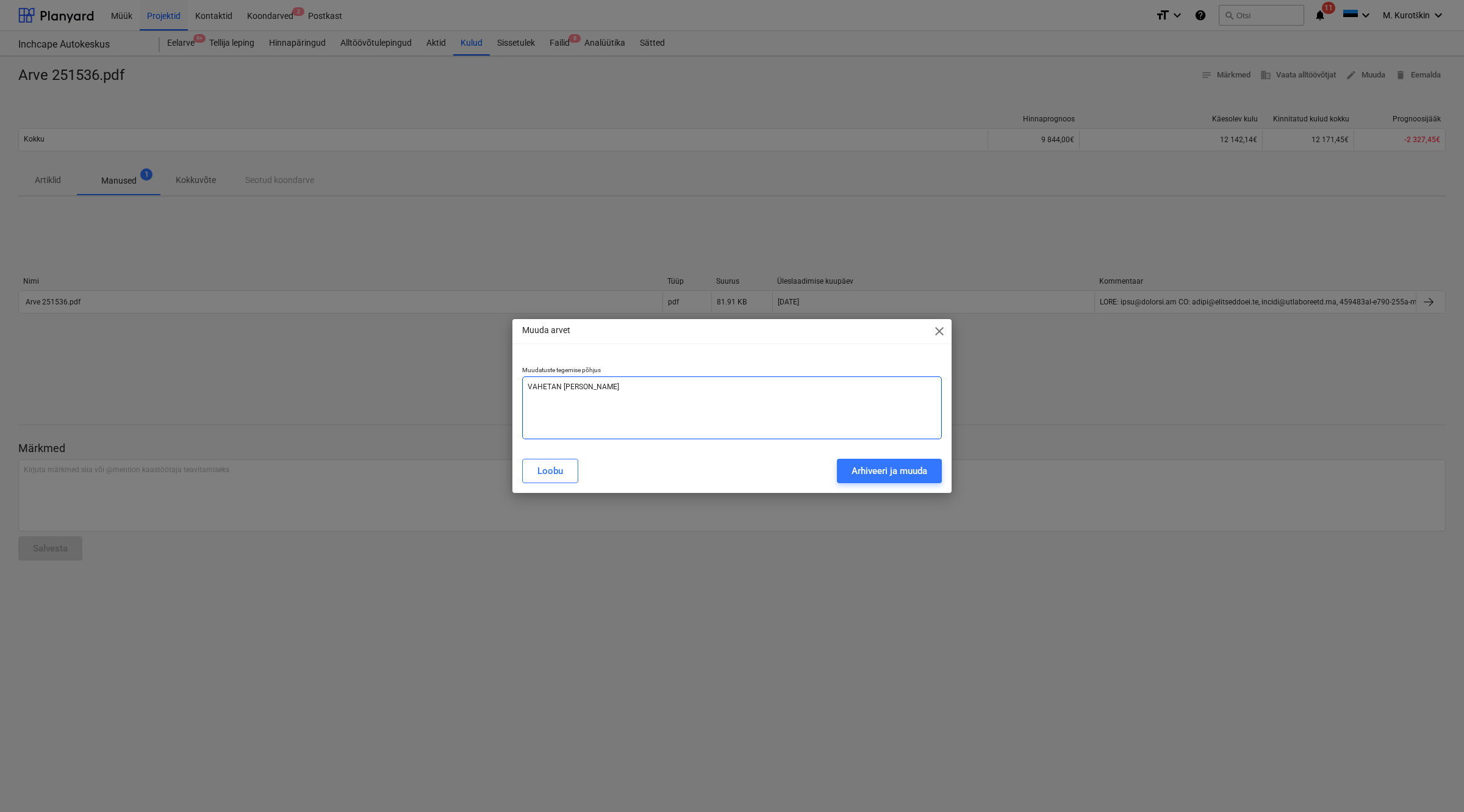
type textarea "x"
type textarea "VAHETAN arve v"
type textarea "x"
type textarea "VAHETAN arve vä"
type textarea "x"
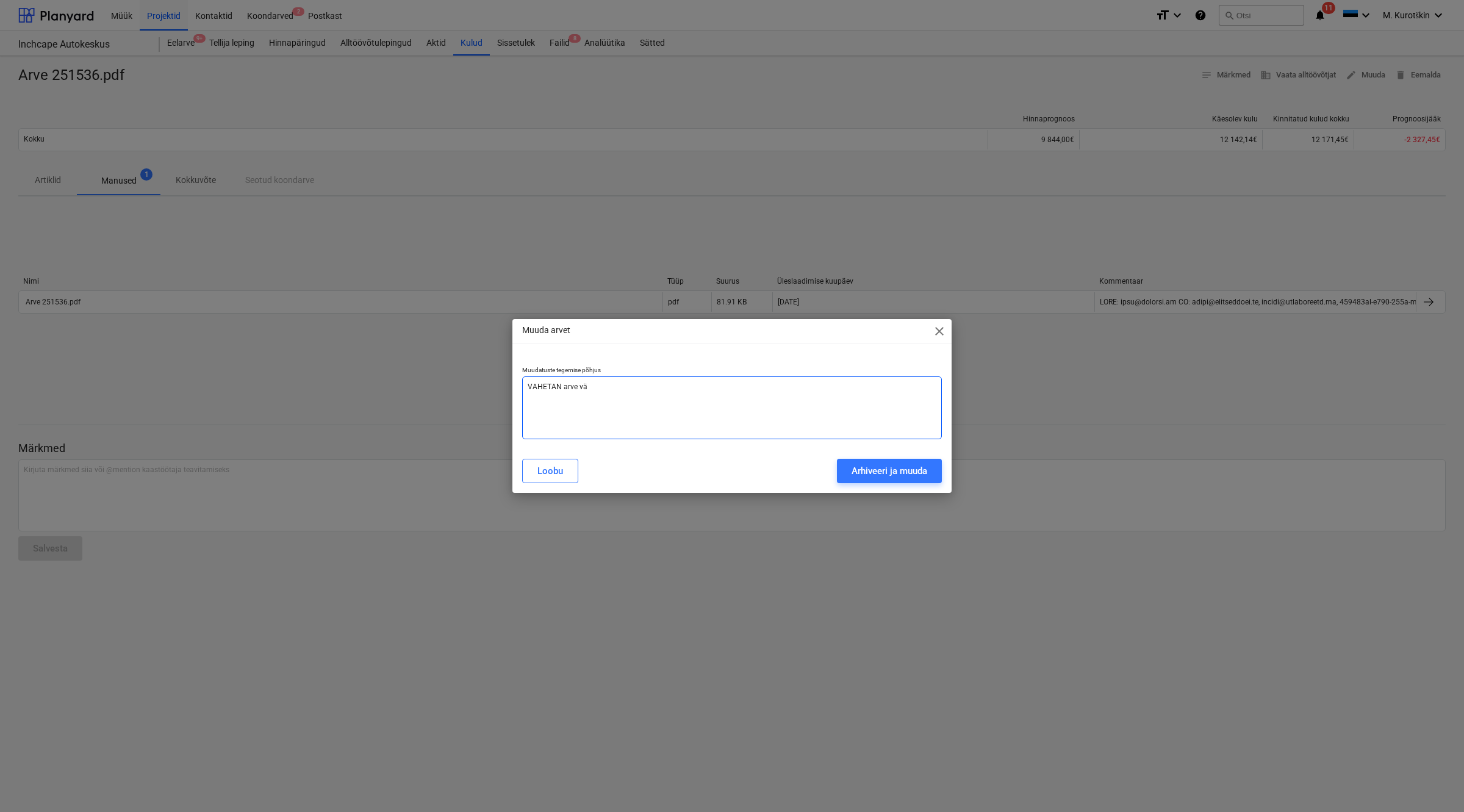
type textarea "VAHETAN [PERSON_NAME]"
type textarea "x"
type textarea "VAHETAN arve välj"
type textarea "x"
type textarea "VAHETAN arve välja"
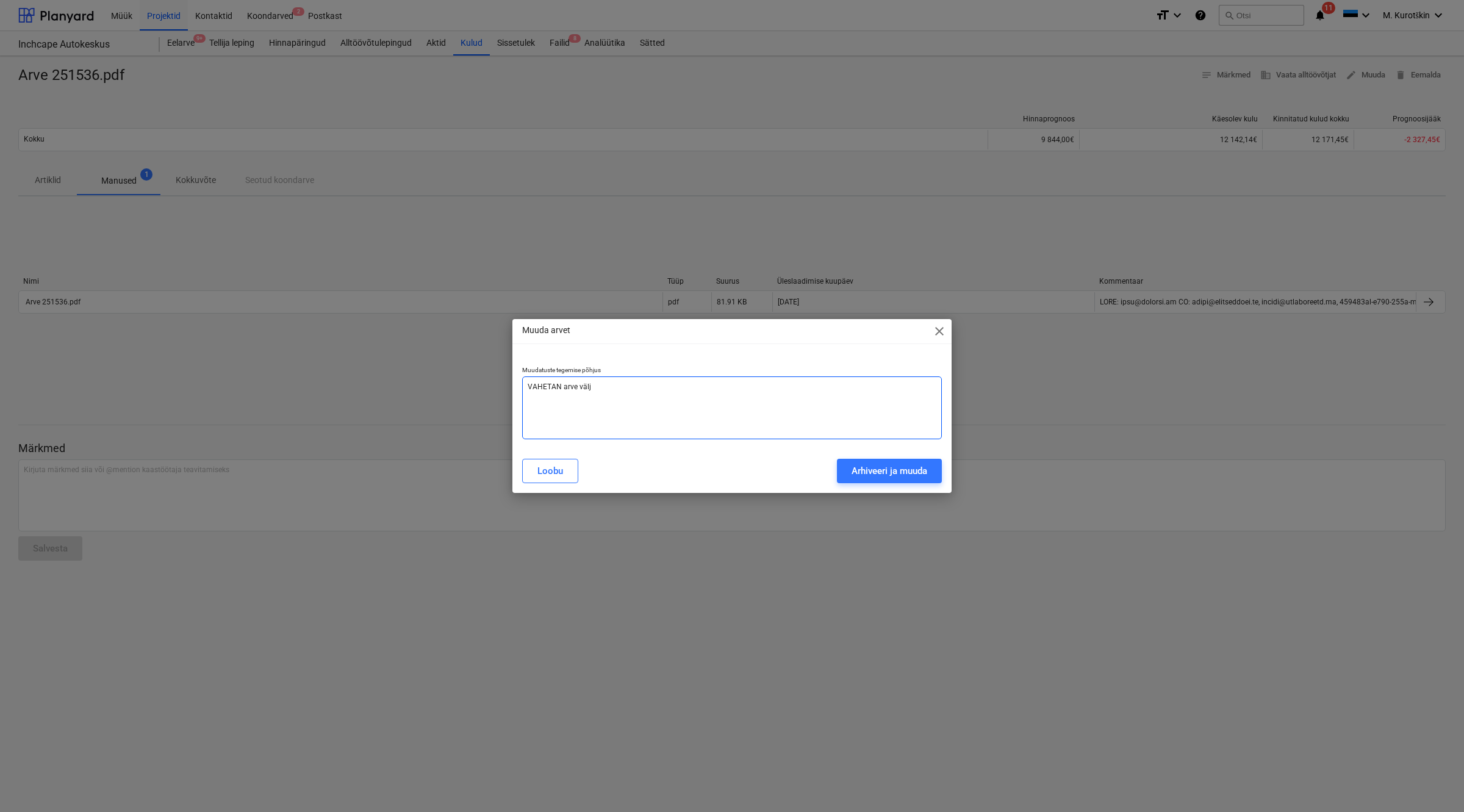
type textarea "x"
type textarea "VAHETAN arve välja"
type textarea "x"
type textarea "VAHETAN arve välja K"
type textarea "x"
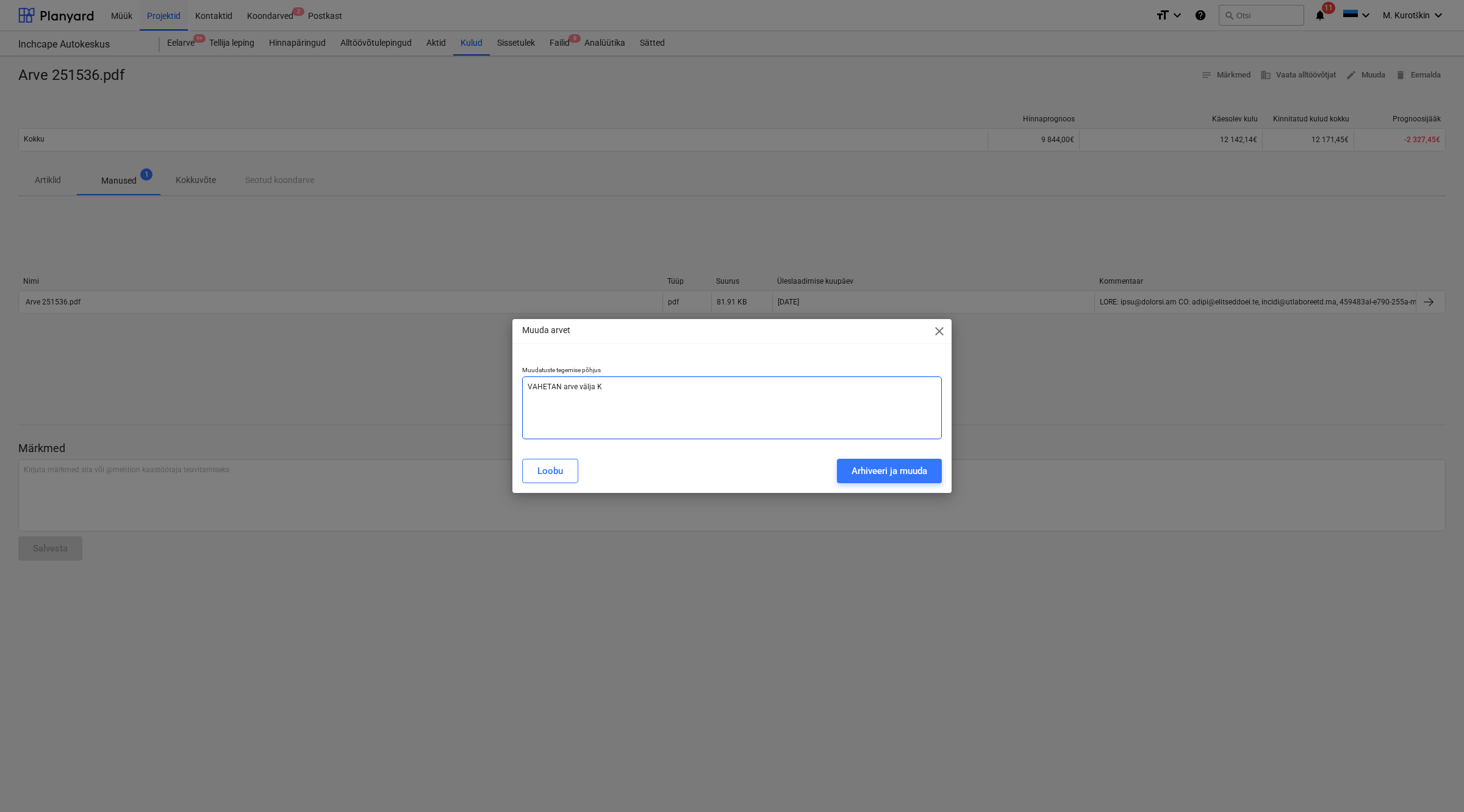
type textarea "VAHETAN arve välja Kr"
type textarea "x"
type textarea "VAHETAN arve välja Krr"
type textarea "x"
type textarea "VAHETAN arve välja Kr"
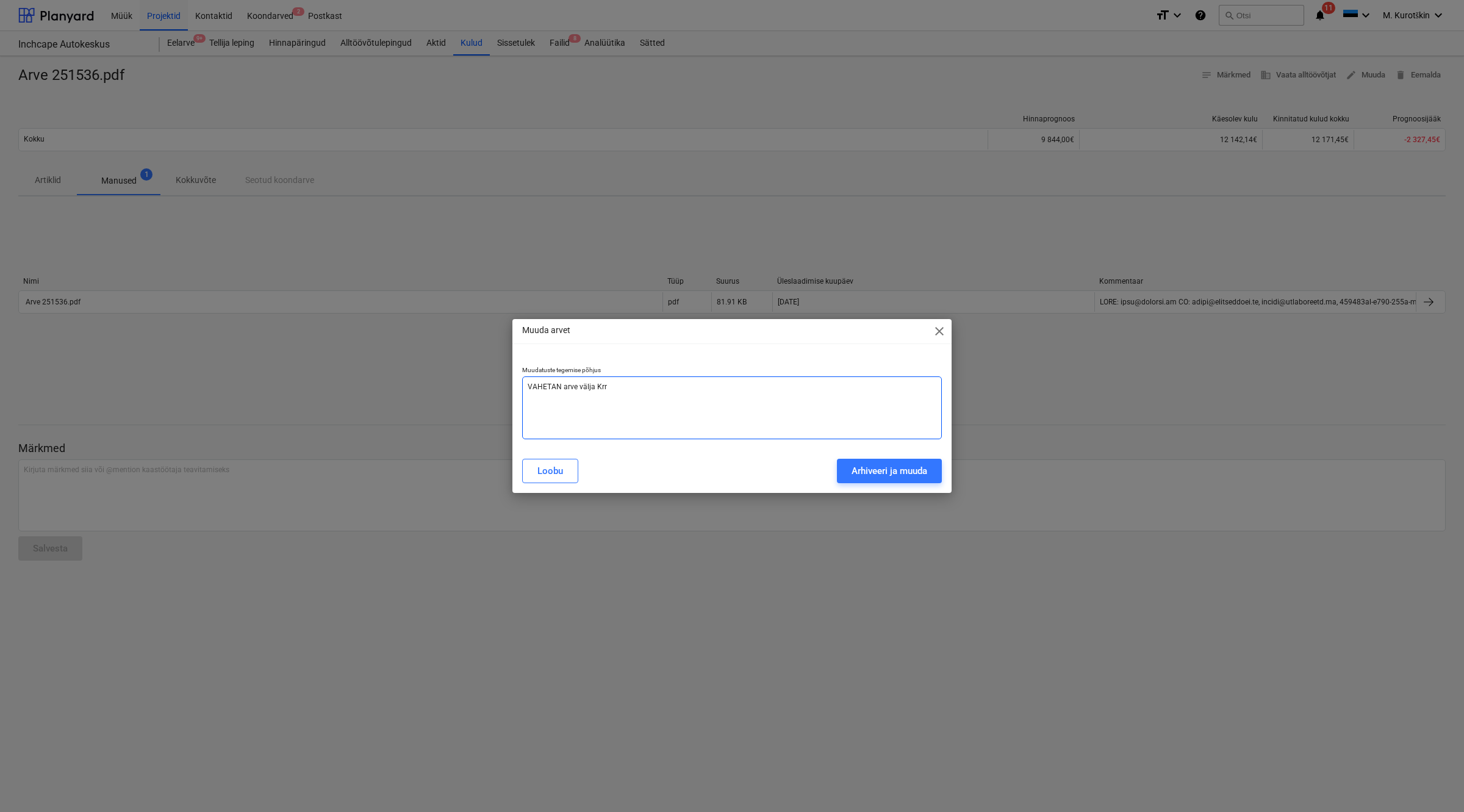
type textarea "x"
type textarea "VAHETAN arve välja Kre"
type textarea "x"
type textarea "VAHETAN arve välja Kree"
type textarea "x"
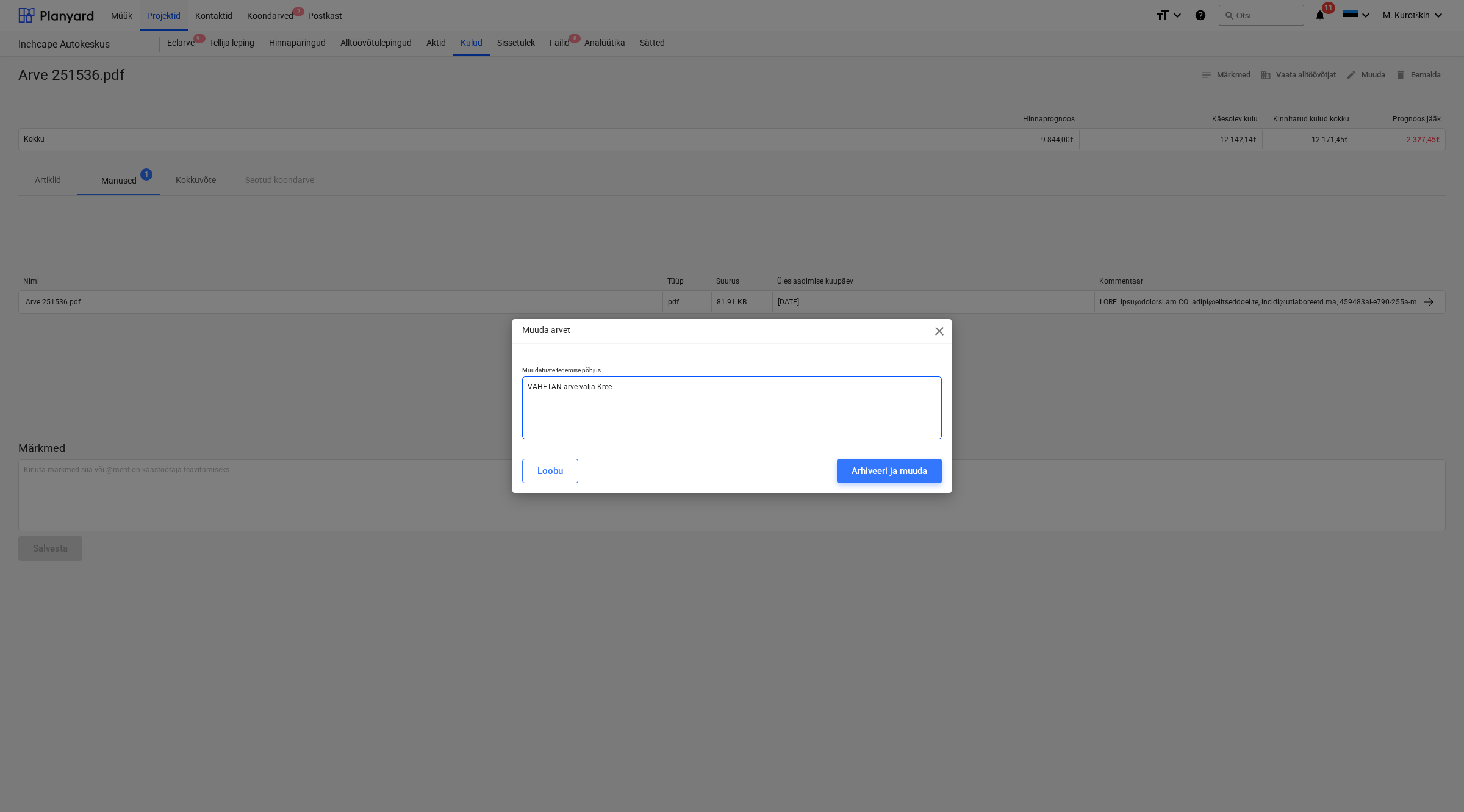
type textarea "VAHETAN arve välja Kreed"
type textarea "x"
type textarea "VAHETAN arve välja Kreedi"
type textarea "x"
type textarea "VAHETAN arve välja Kreedit"
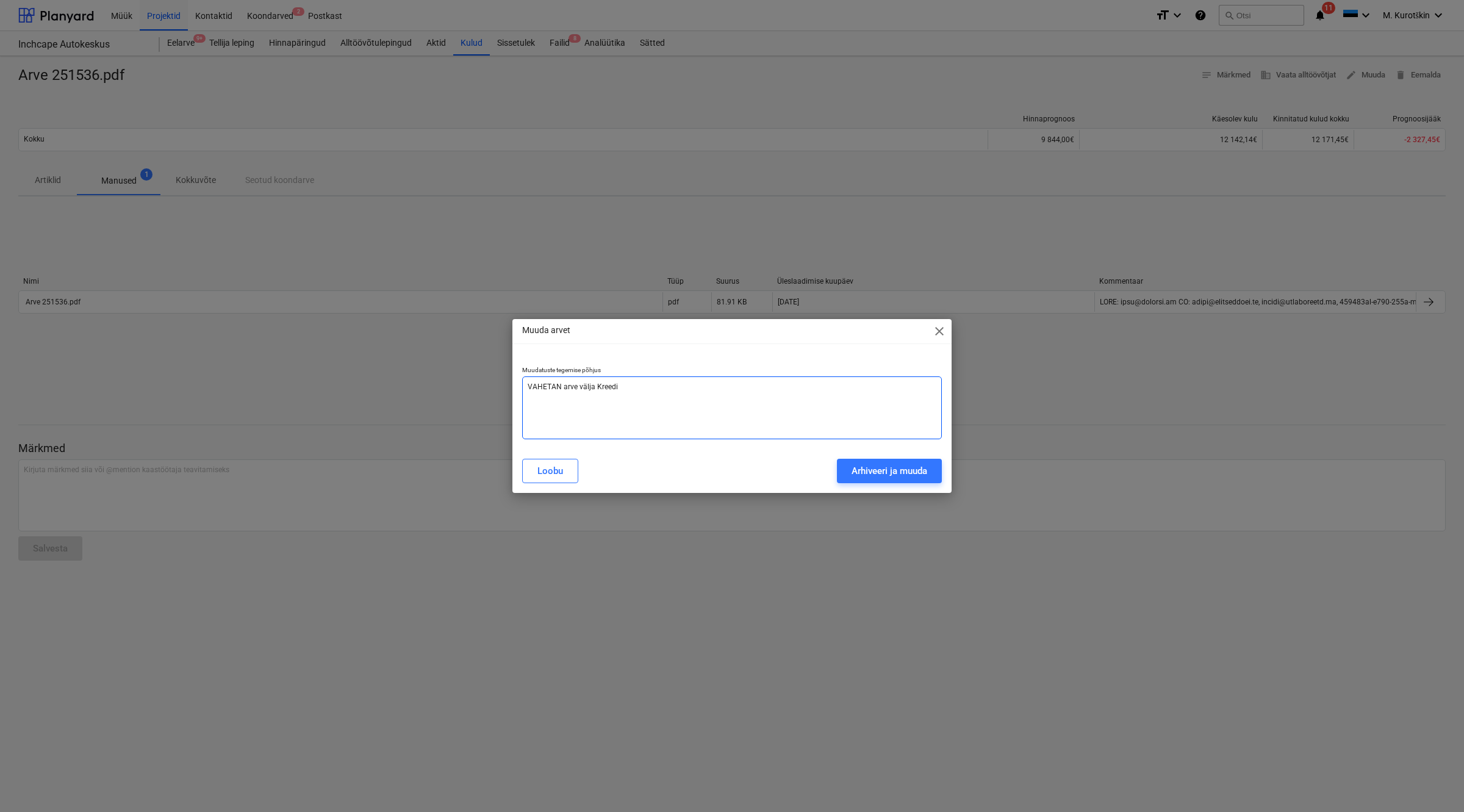
type textarea "x"
type textarea "VAHETAN arve välja Kreediti"
type textarea "x"
type textarea "VAHETAN arve välja Kreediti"
type textarea "x"
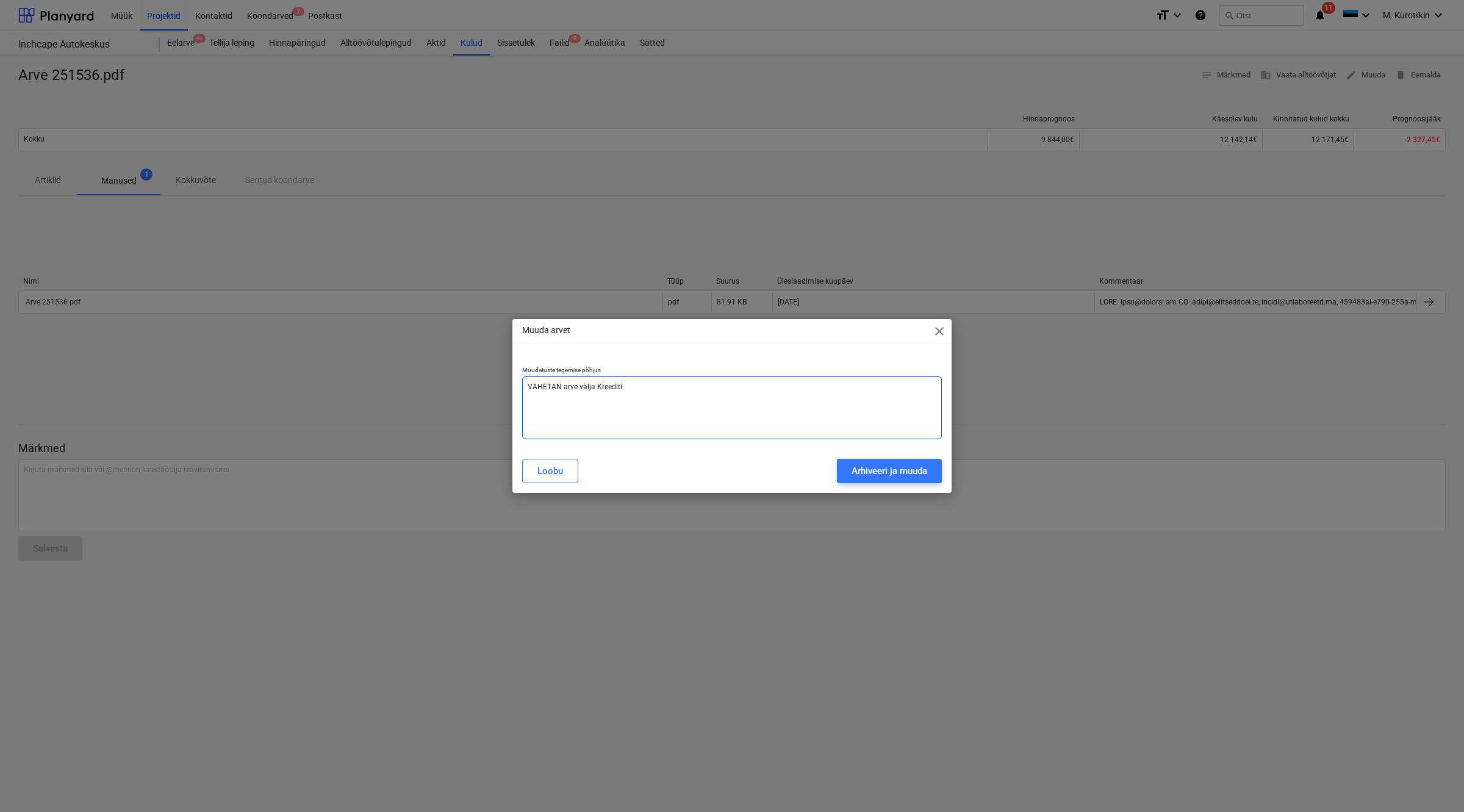
type textarea "VAHETAN arve välja Kreediti"
type textarea "x"
type textarea "VAHETAN arve välja Kreedit"
type textarea "x"
type textarea "VAHETAN arve välja Kreedit"
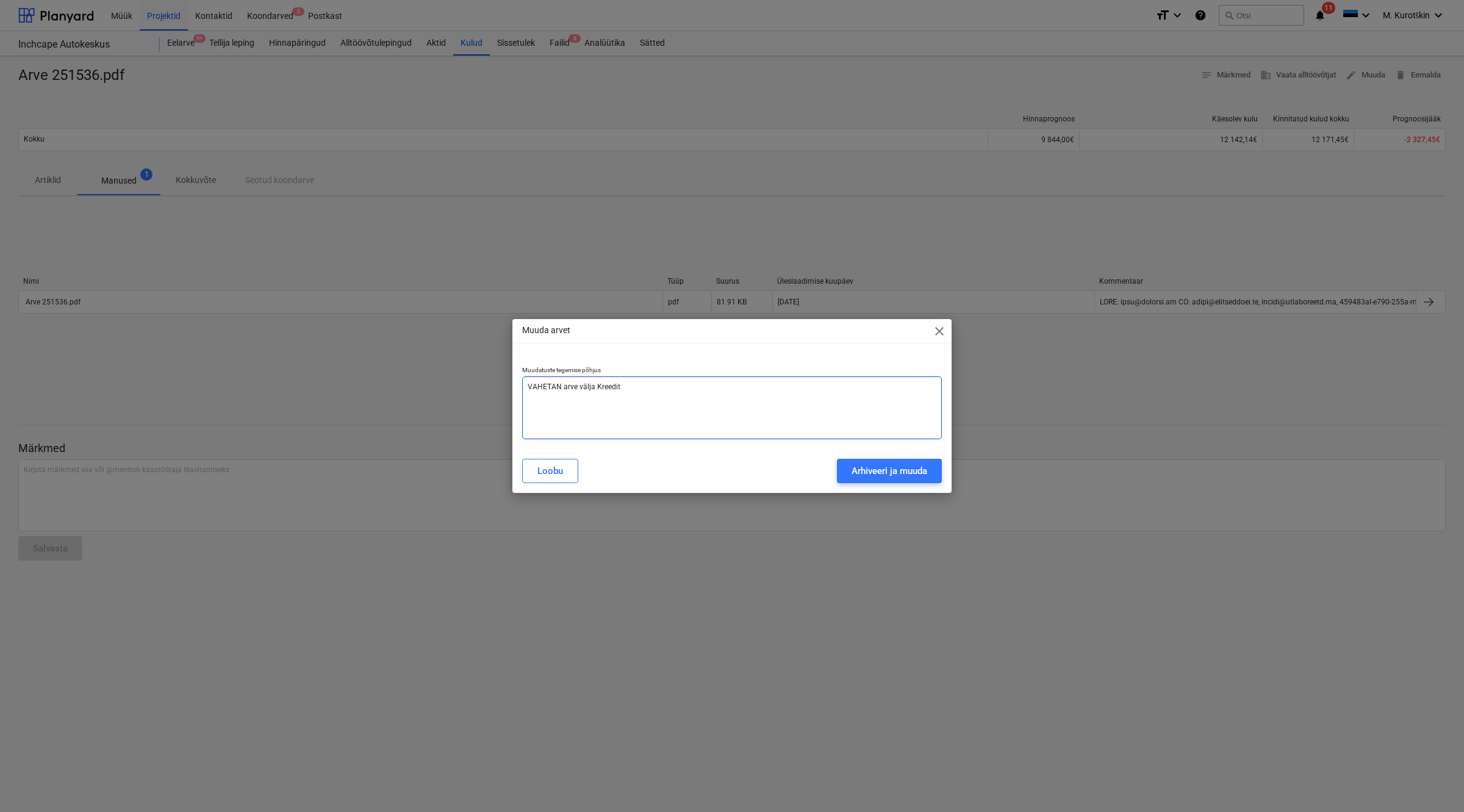
type textarea "x"
type textarea "VAHETAN arve välja Kreedit e"
type textarea "x"
type textarea "VAHETAN arve välja Kreedit ei"
type textarea "x"
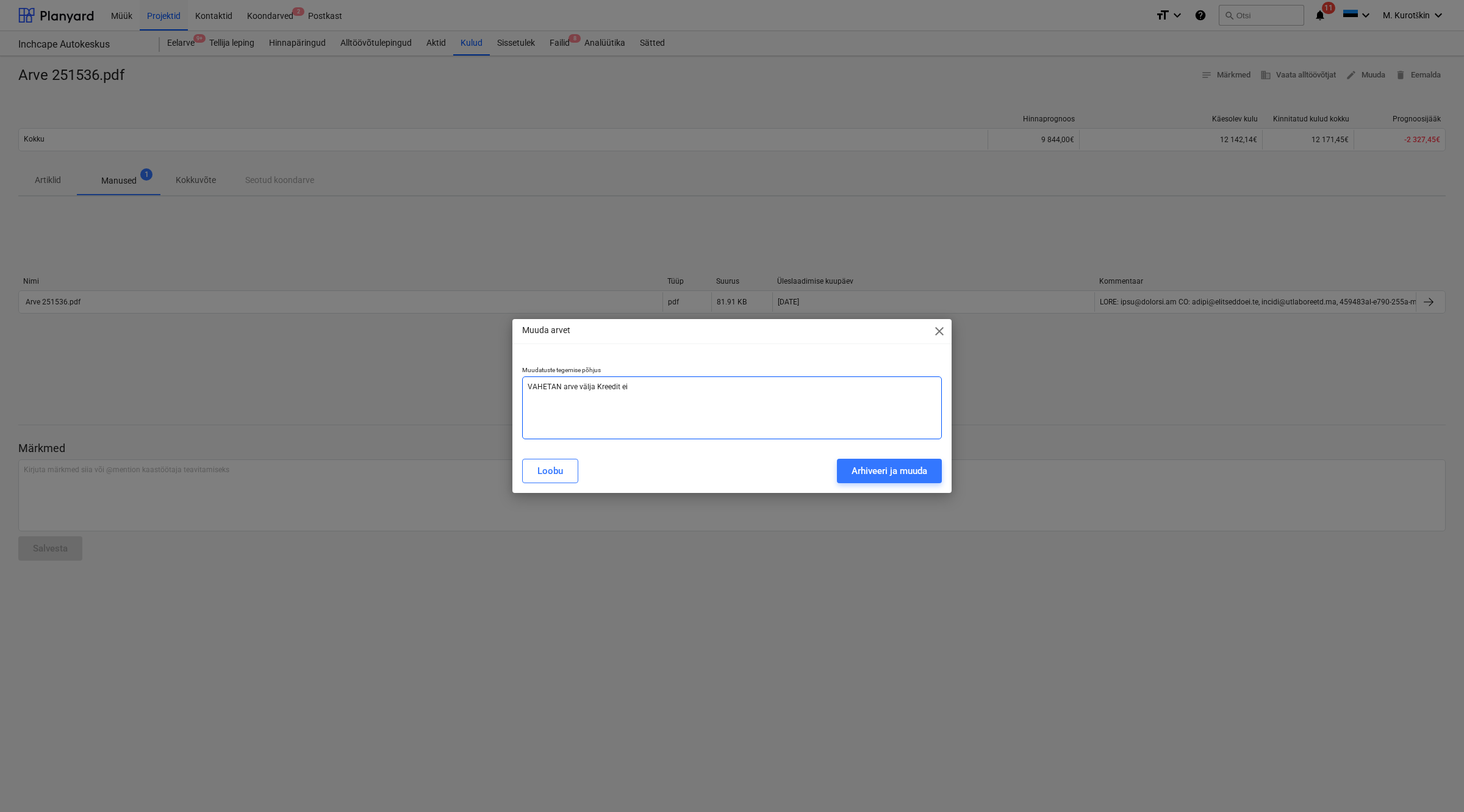
type textarea "VAHETAN arve välja Kreedit ei"
type textarea "x"
type textarea "VAHETAN arve välja Kreedit ei m"
type textarea "x"
type textarea "VAHETAN arve välja Kreedit ei mä"
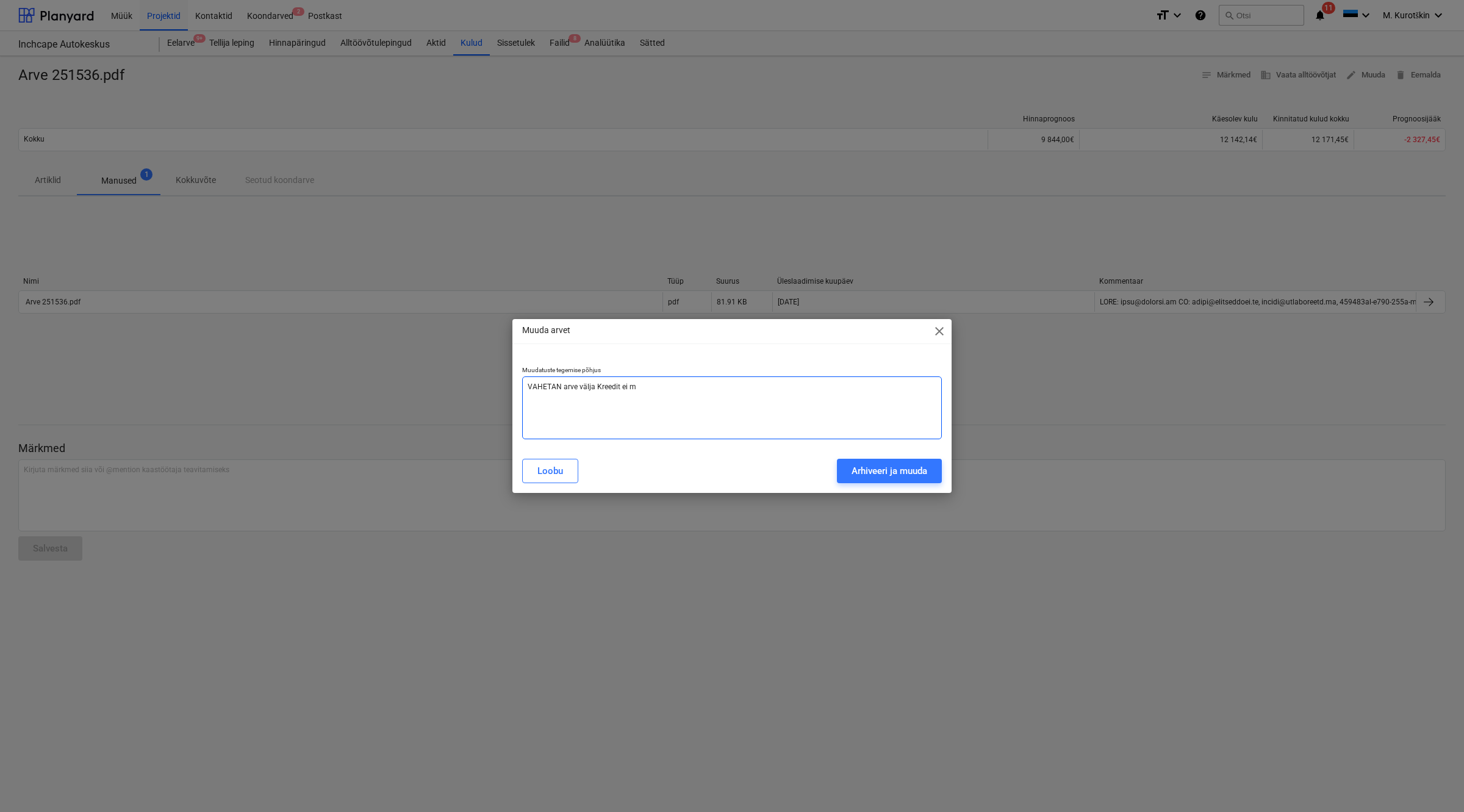
type textarea "x"
type textarea "VAHETAN arve välja Kreedit ei mär"
type textarea "x"
type textarea "VAHETAN arve välja Kreedit ei märg"
type textarea "x"
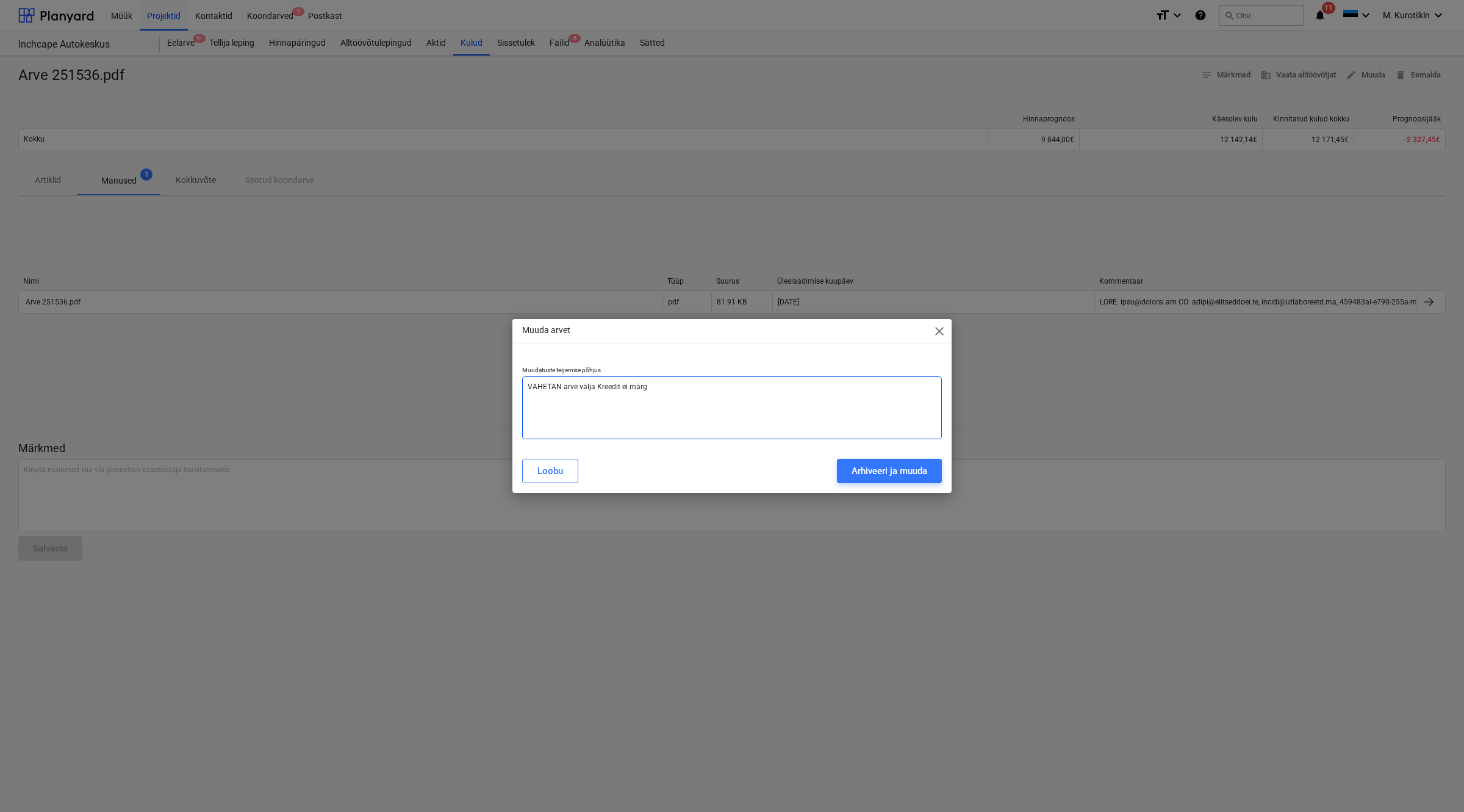
type textarea "VAHETAN arve välja Kreedit ei märga"
type textarea "x"
type textarea "VAHETAN arve välja Kreedit [PERSON_NAME]"
type textarea "x"
type textarea "VAHETAN arve välja Kreedit ei märganu"
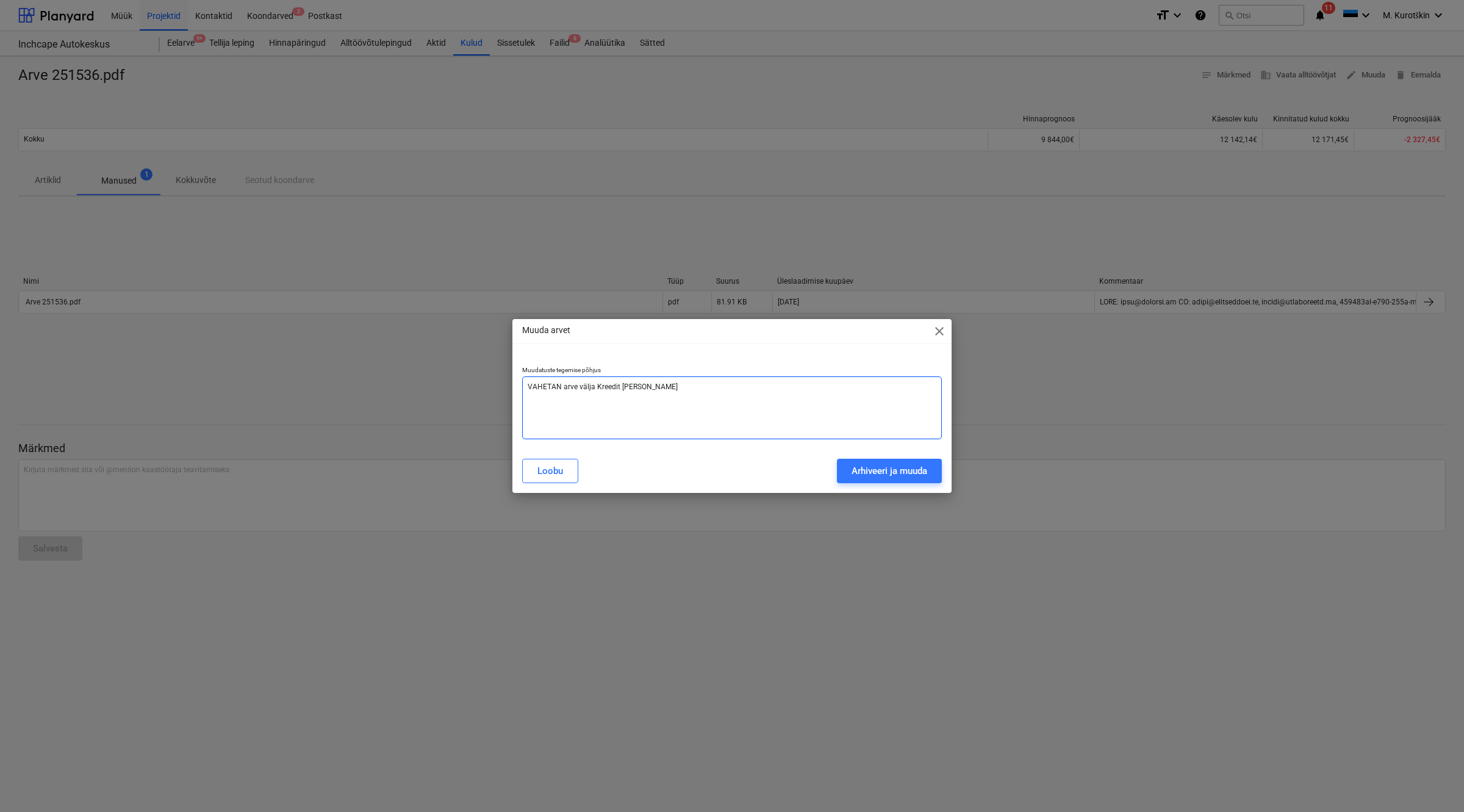
type textarea "x"
type textarea "VAHETAN arve välja Kreedit ei märganud"
type textarea "x"
type textarea "VAHETAN arve välja Kreedit ei märganud:"
type textarea "x"
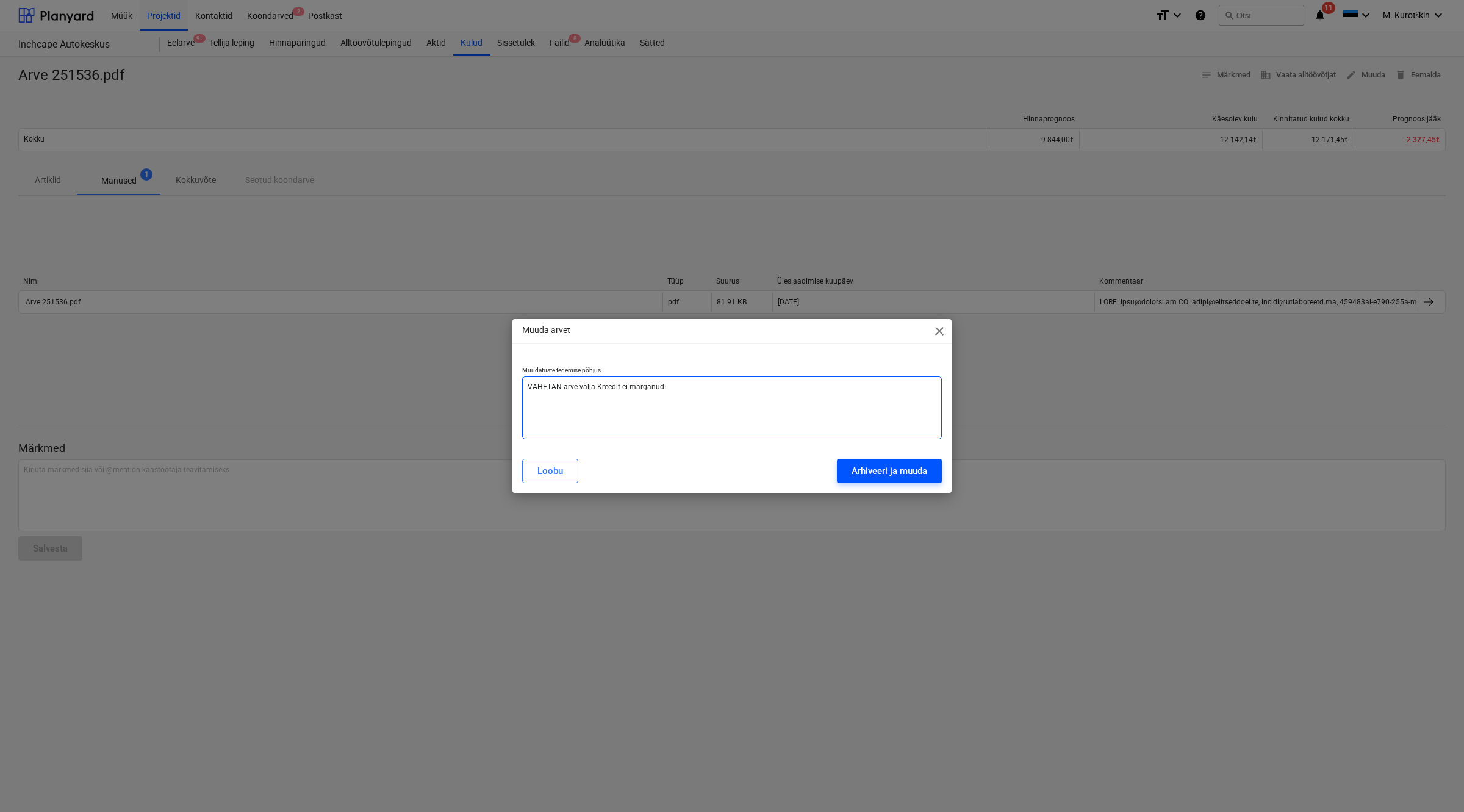
type textarea "VAHETAN arve välja Kreedit ei märganud:"
click at [919, 474] on div "Arhiveeri ja muuda" at bounding box center [890, 471] width 76 height 16
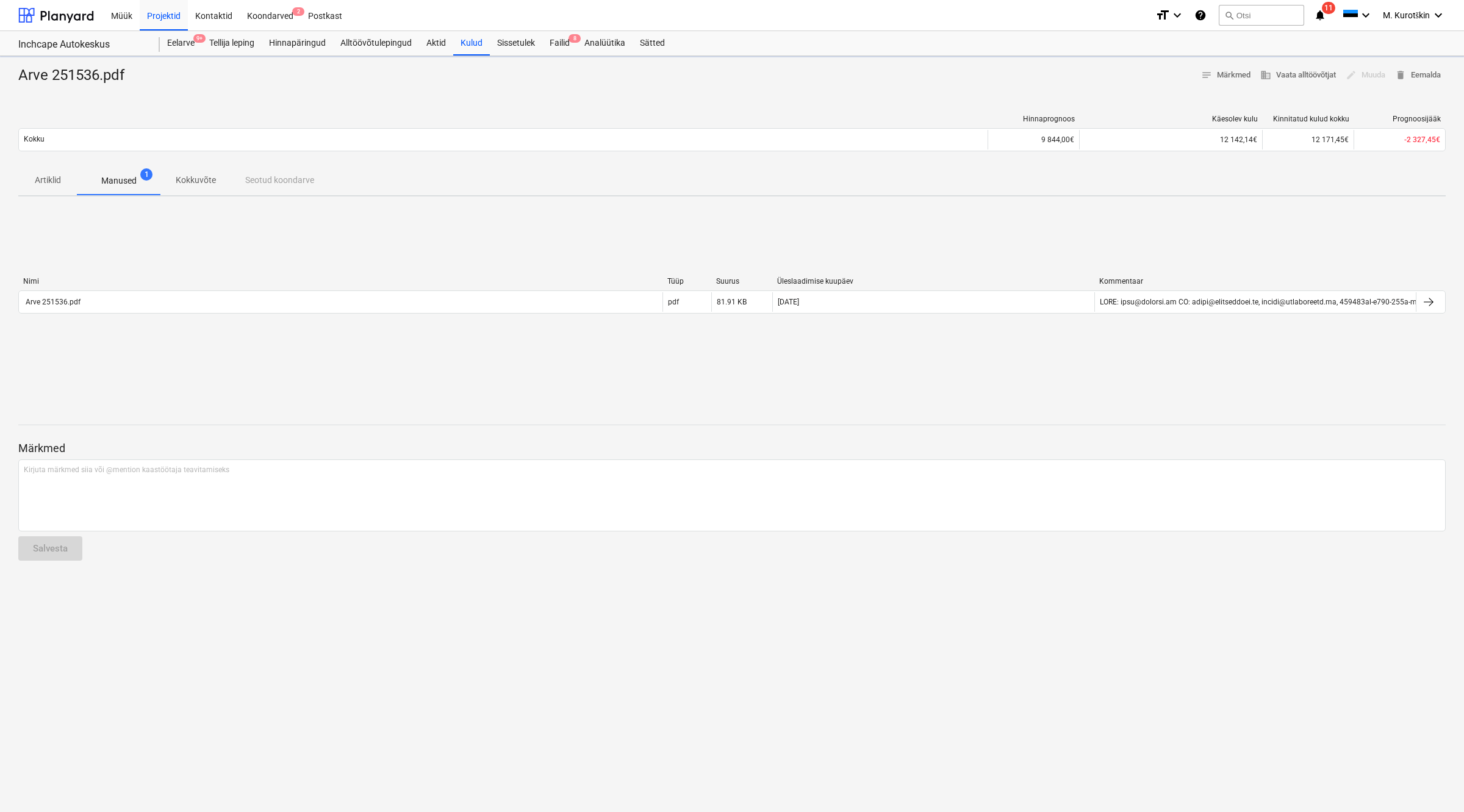
type textarea "x"
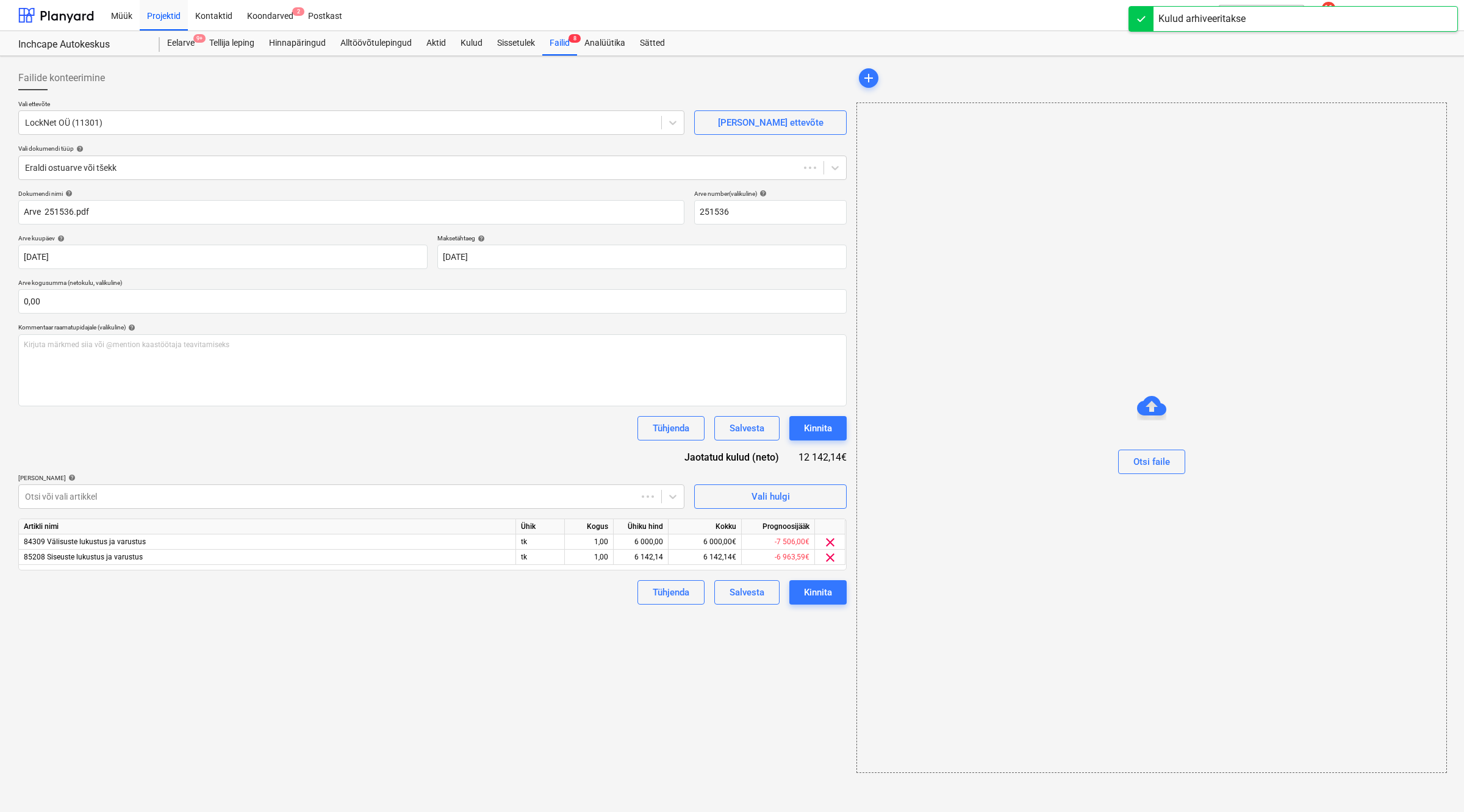
type input "Arve 251536.pdf"
type input "251536"
type input "[DATE]"
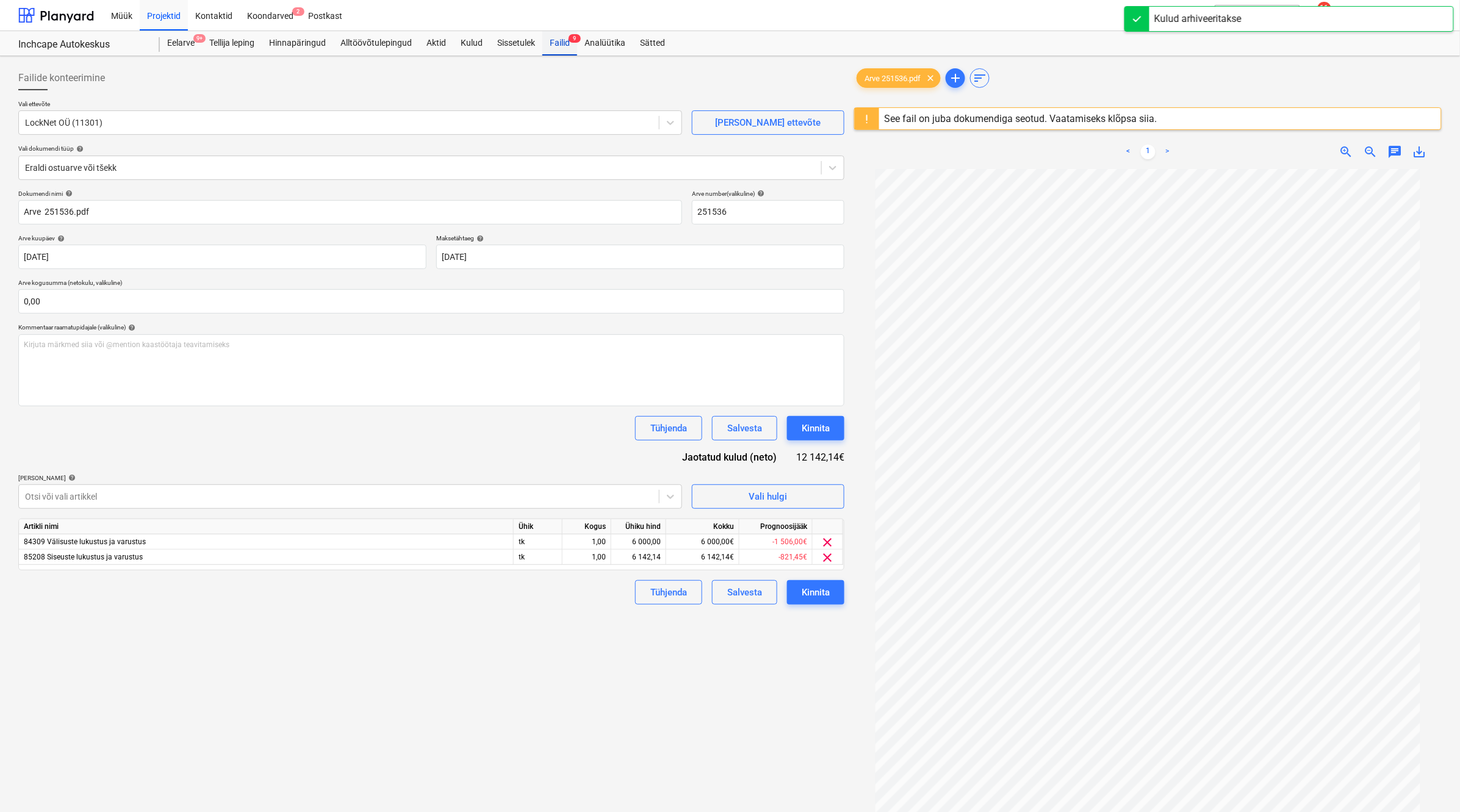
click at [566, 52] on div "Failid 9" at bounding box center [560, 43] width 35 height 24
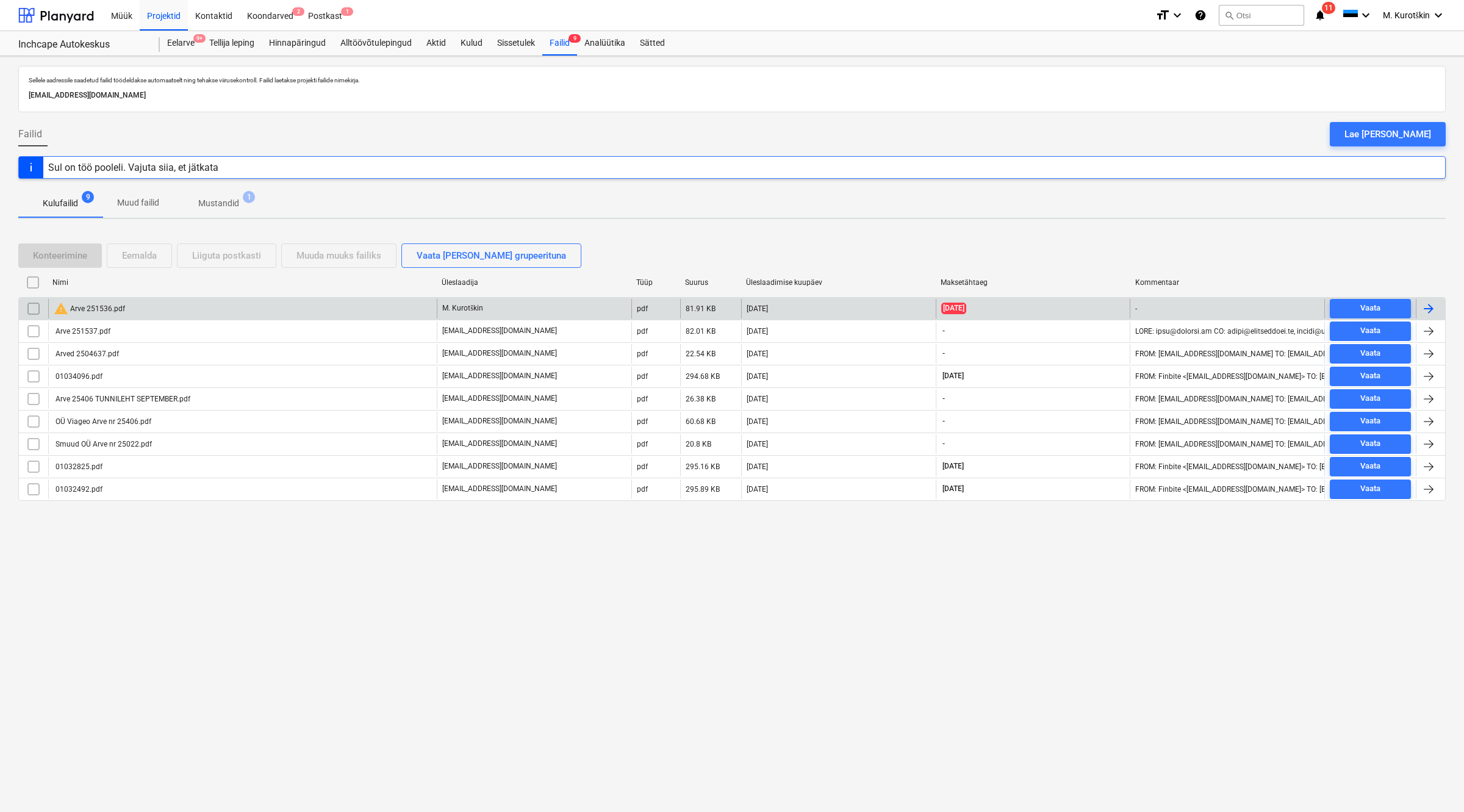
click at [297, 312] on div "warning Arve 251536.pdf" at bounding box center [243, 308] width 389 height 19
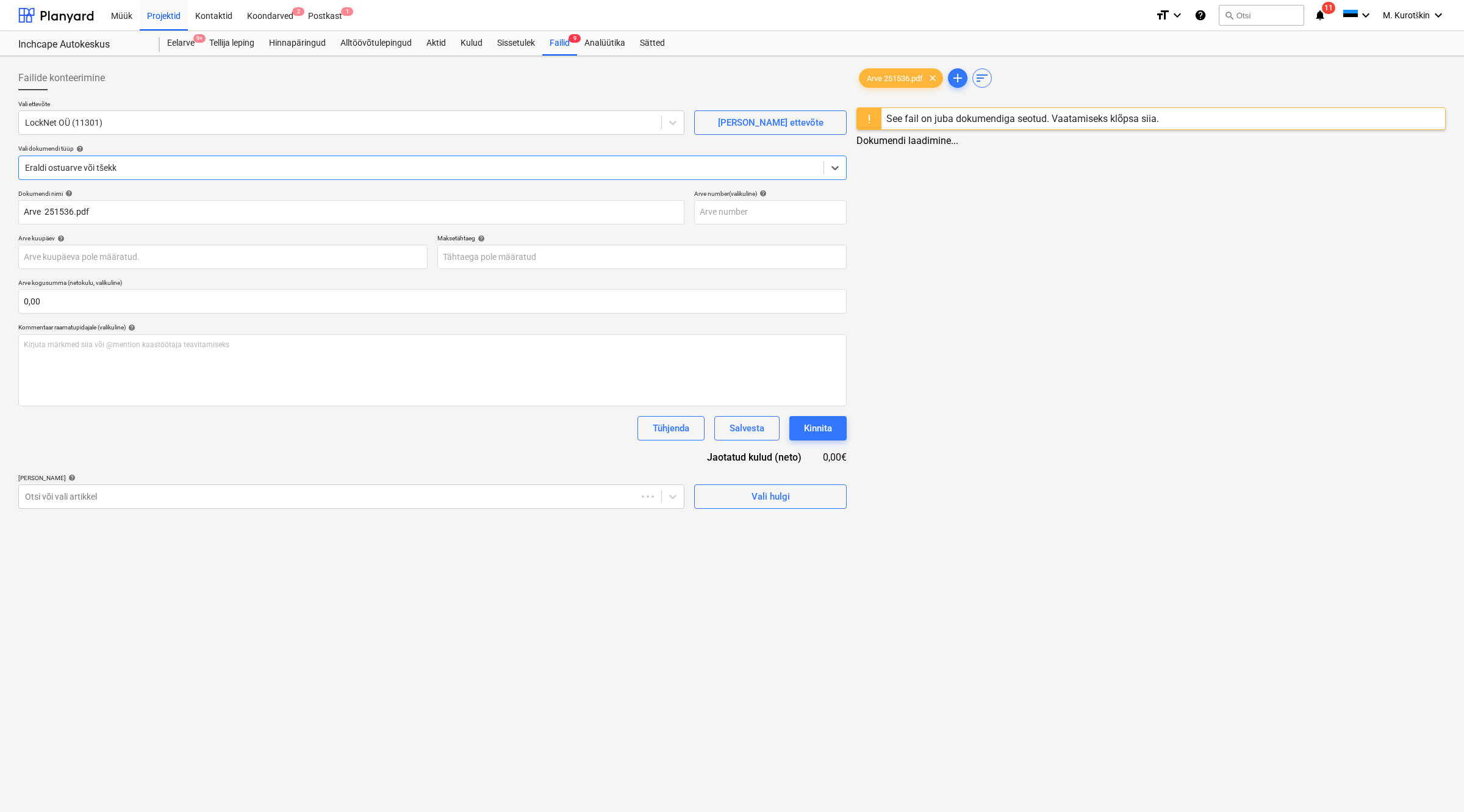
type input "251536"
type input "[DATE]"
click at [559, 48] on div "Failid 9" at bounding box center [559, 43] width 35 height 24
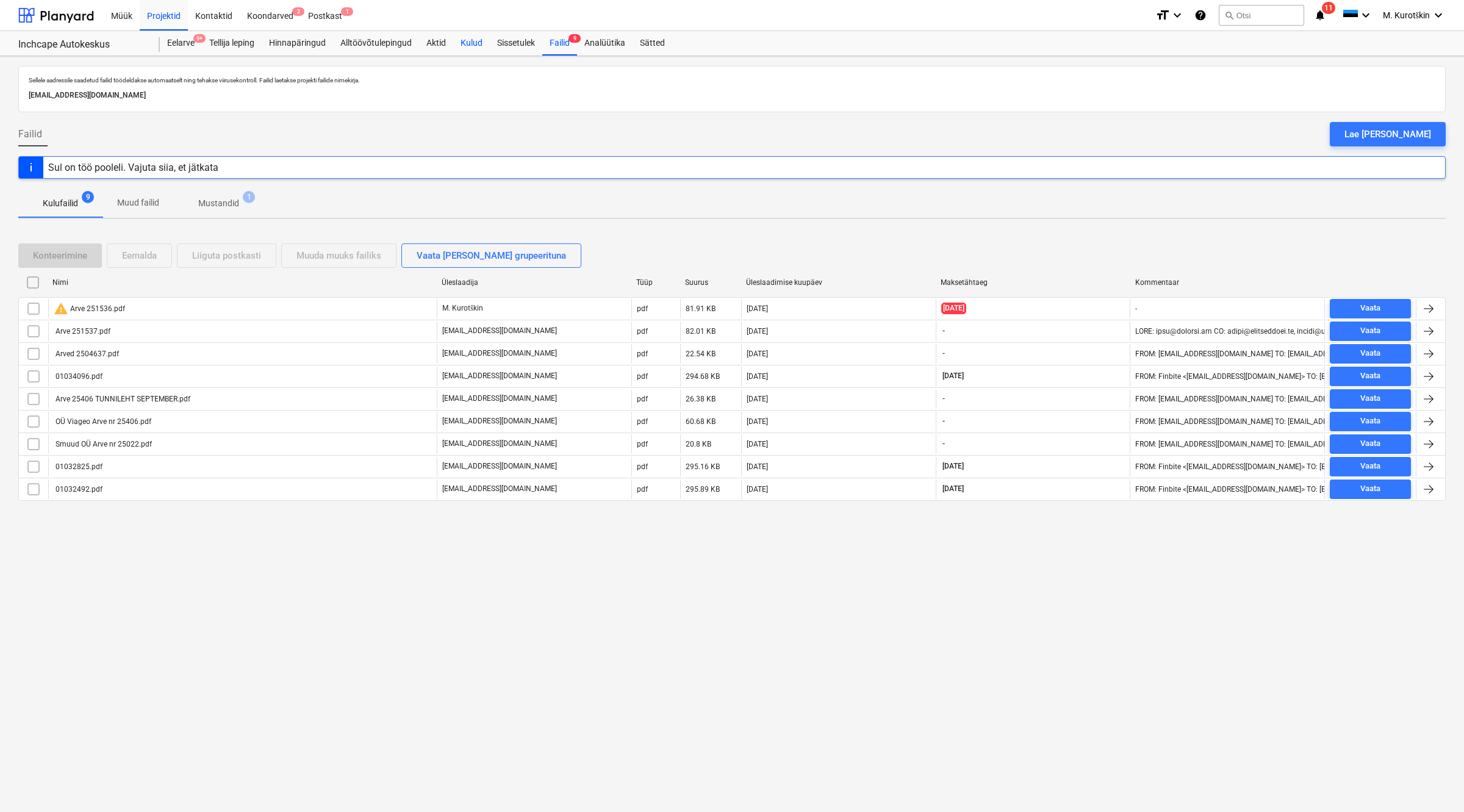
click at [476, 32] on div "Kulud" at bounding box center [471, 43] width 37 height 24
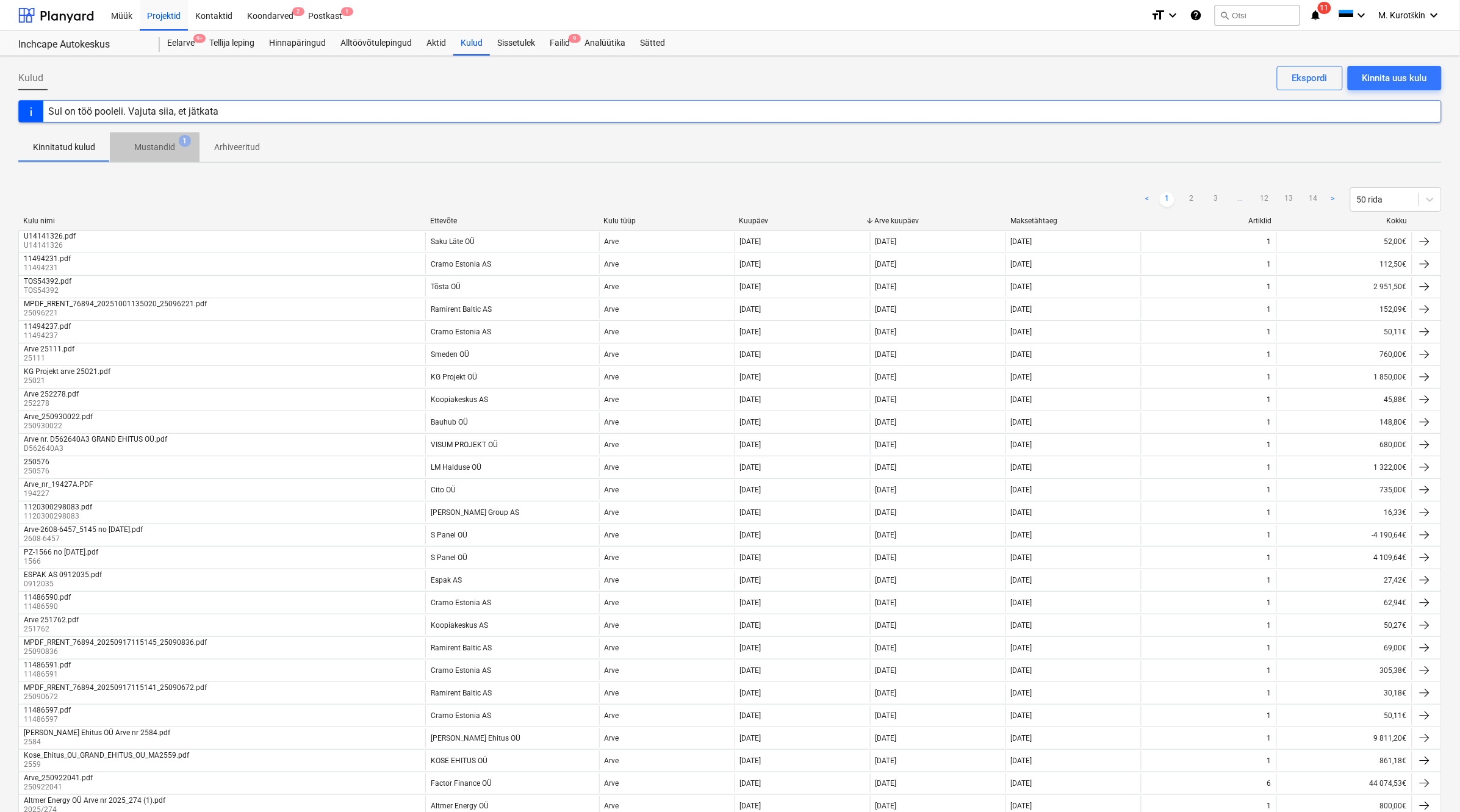
click at [152, 156] on span "Mustandid 1" at bounding box center [155, 147] width 89 height 22
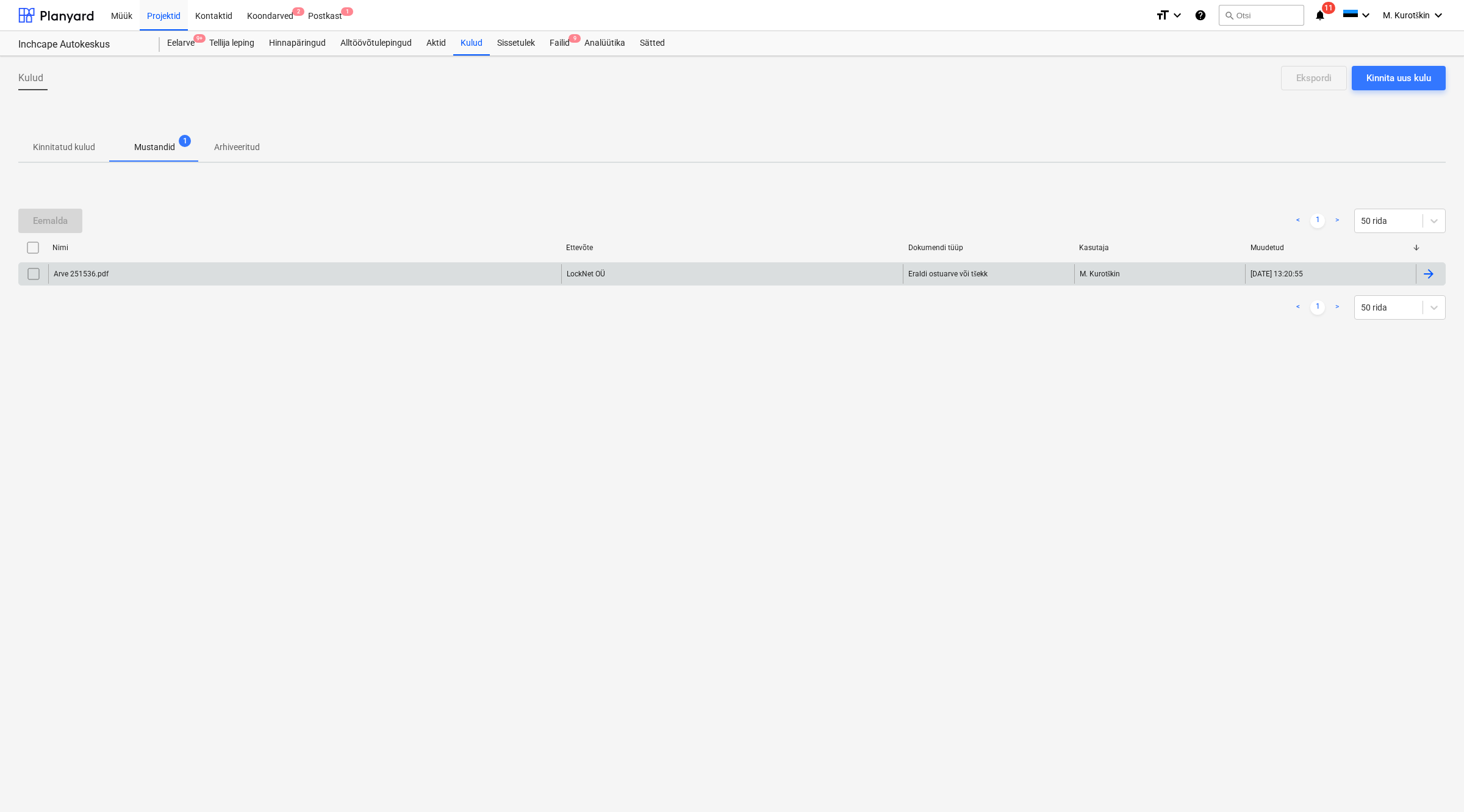
click at [602, 275] on div "LockNet OÜ" at bounding box center [732, 273] width 342 height 19
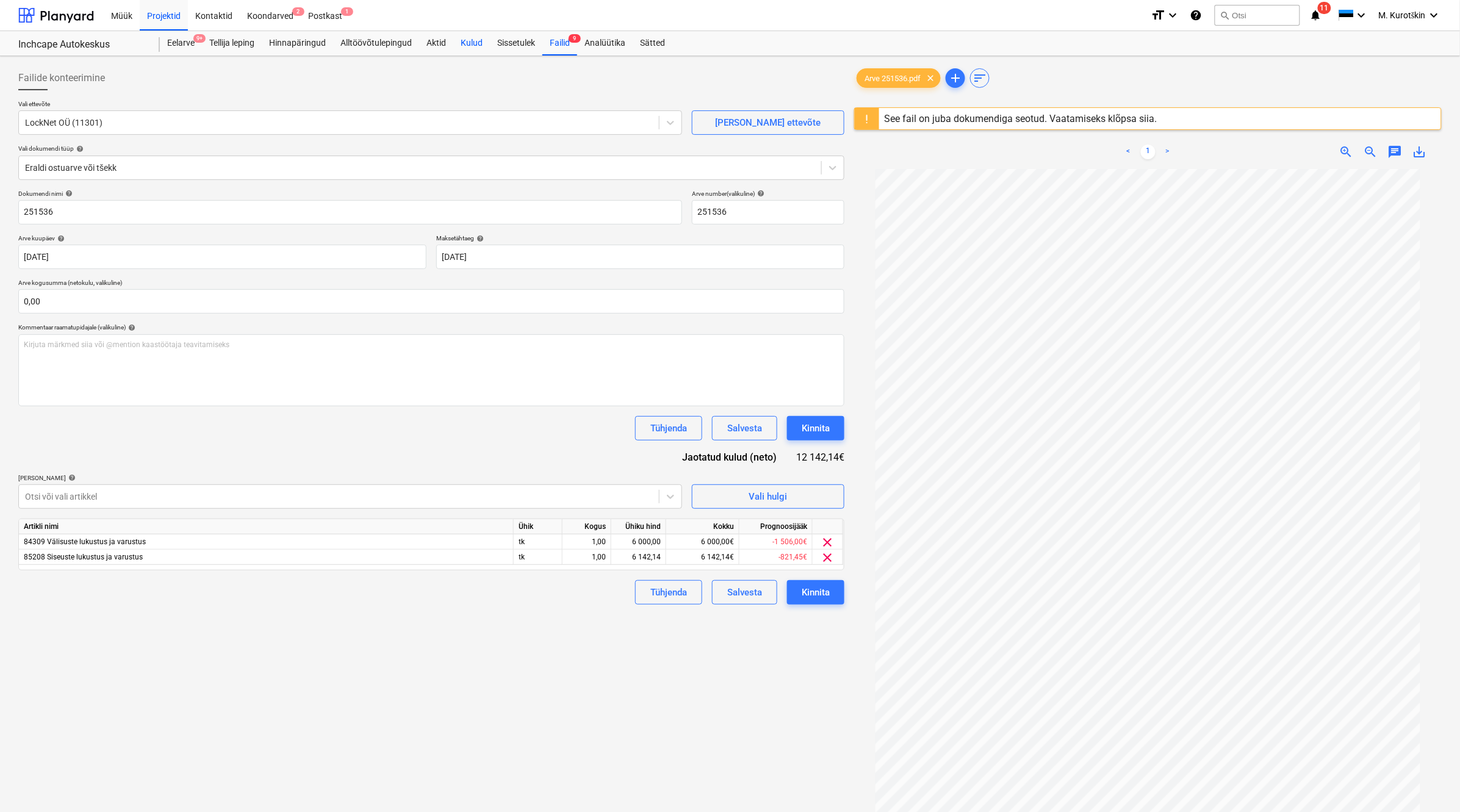
click at [463, 47] on div "Kulud" at bounding box center [471, 43] width 37 height 24
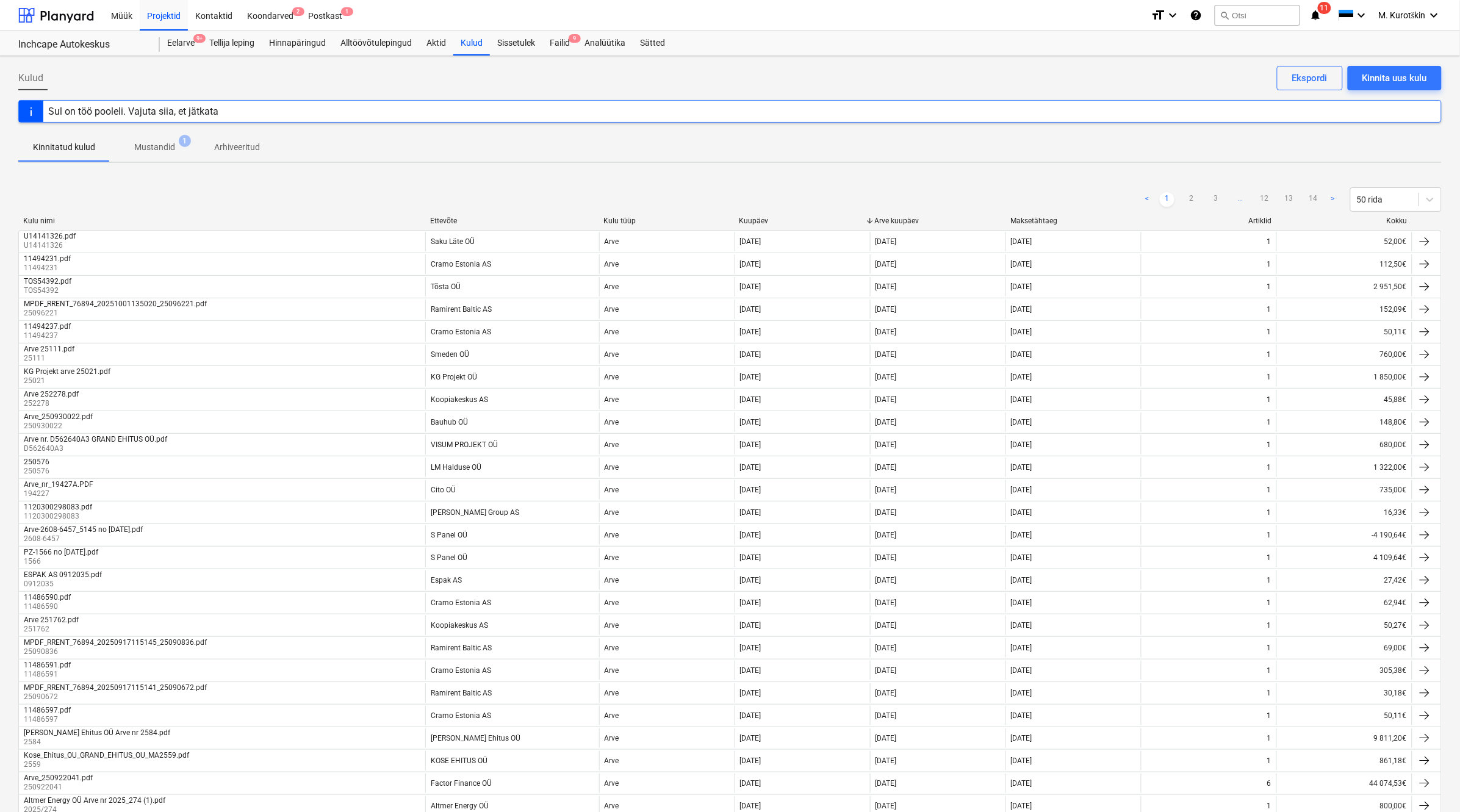
click at [160, 143] on p "Mustandid" at bounding box center [155, 147] width 41 height 13
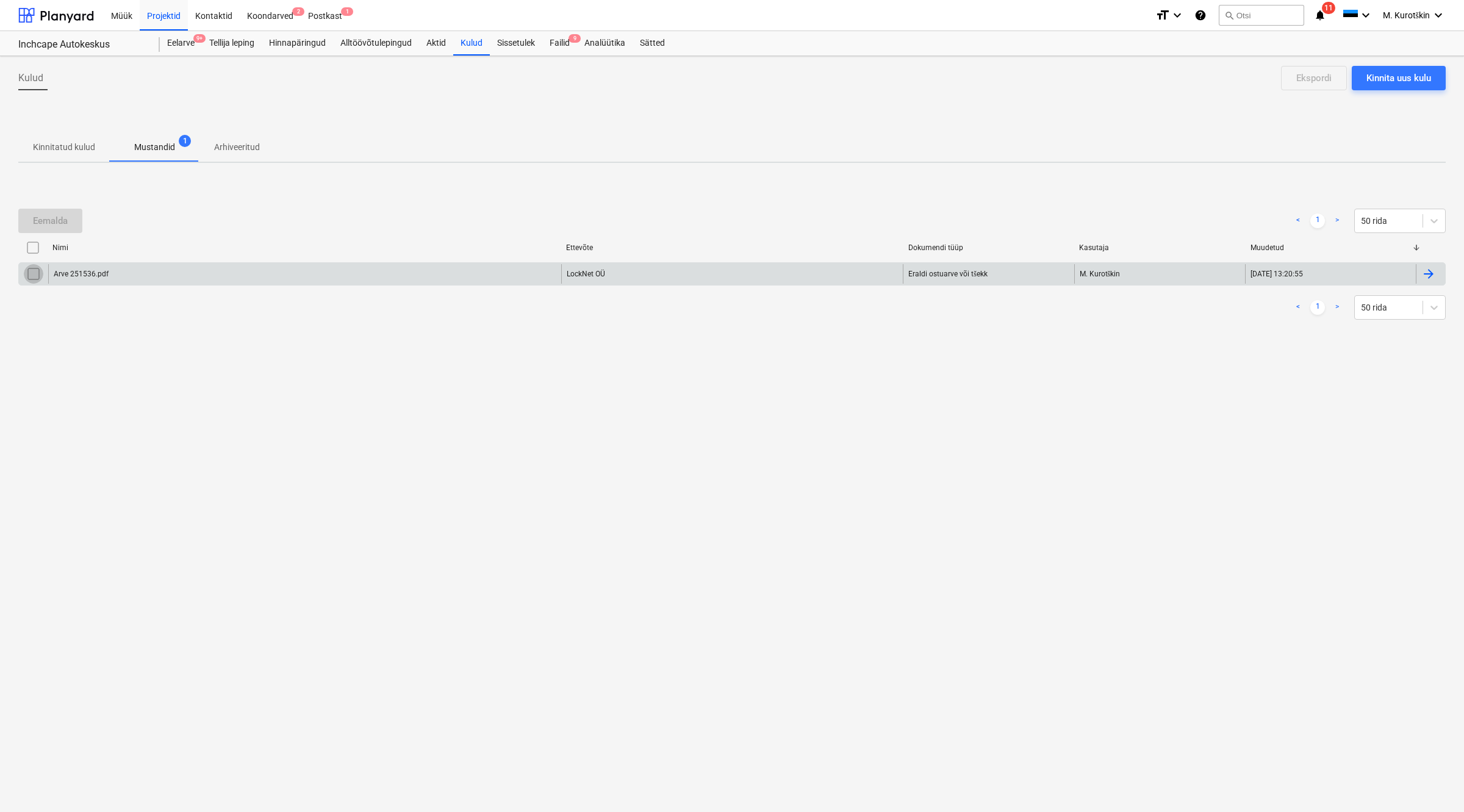
click at [41, 272] on input "checkbox" at bounding box center [33, 273] width 19 height 19
click at [174, 271] on div "Arve 251536.pdf" at bounding box center [305, 273] width 513 height 19
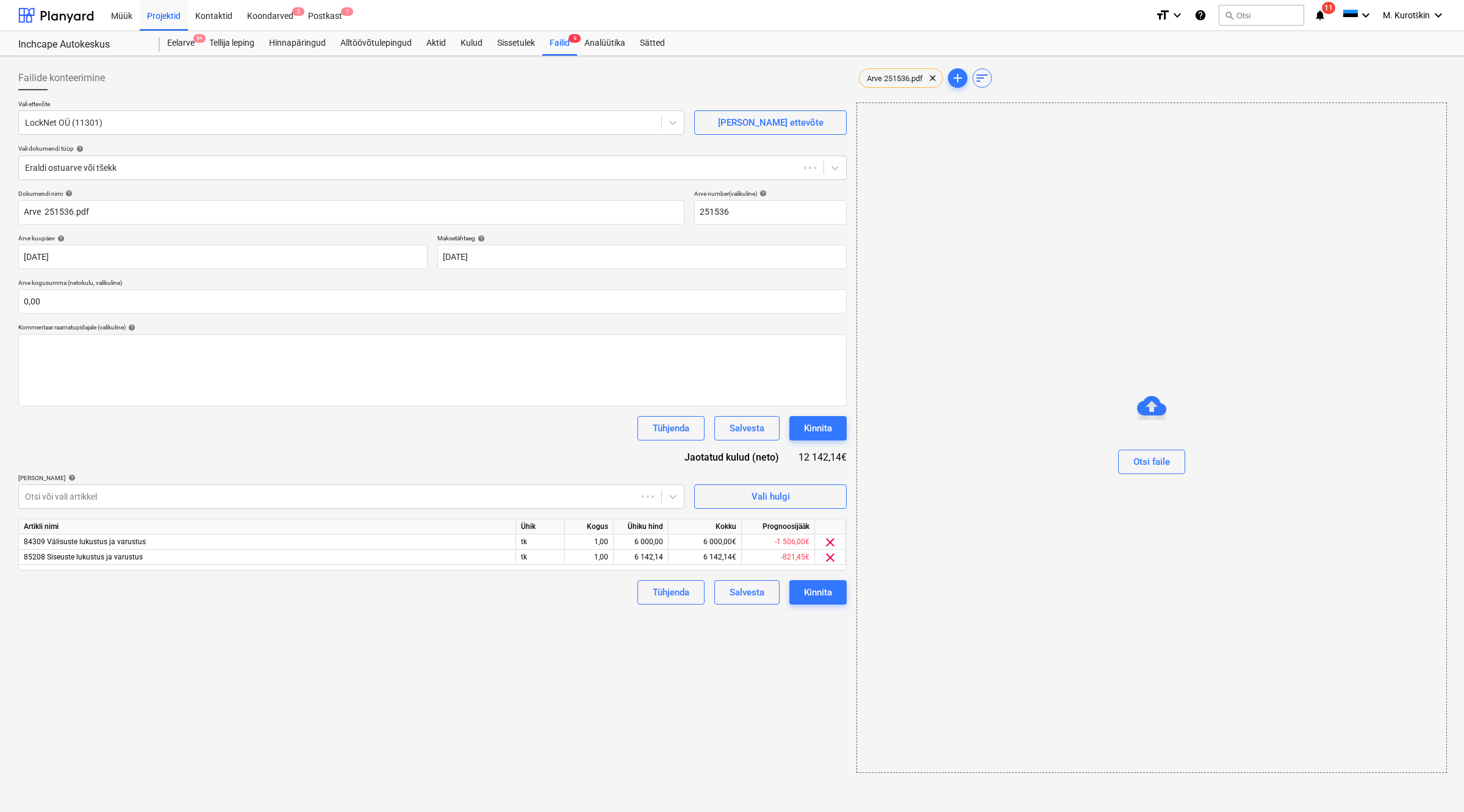
type input "251536"
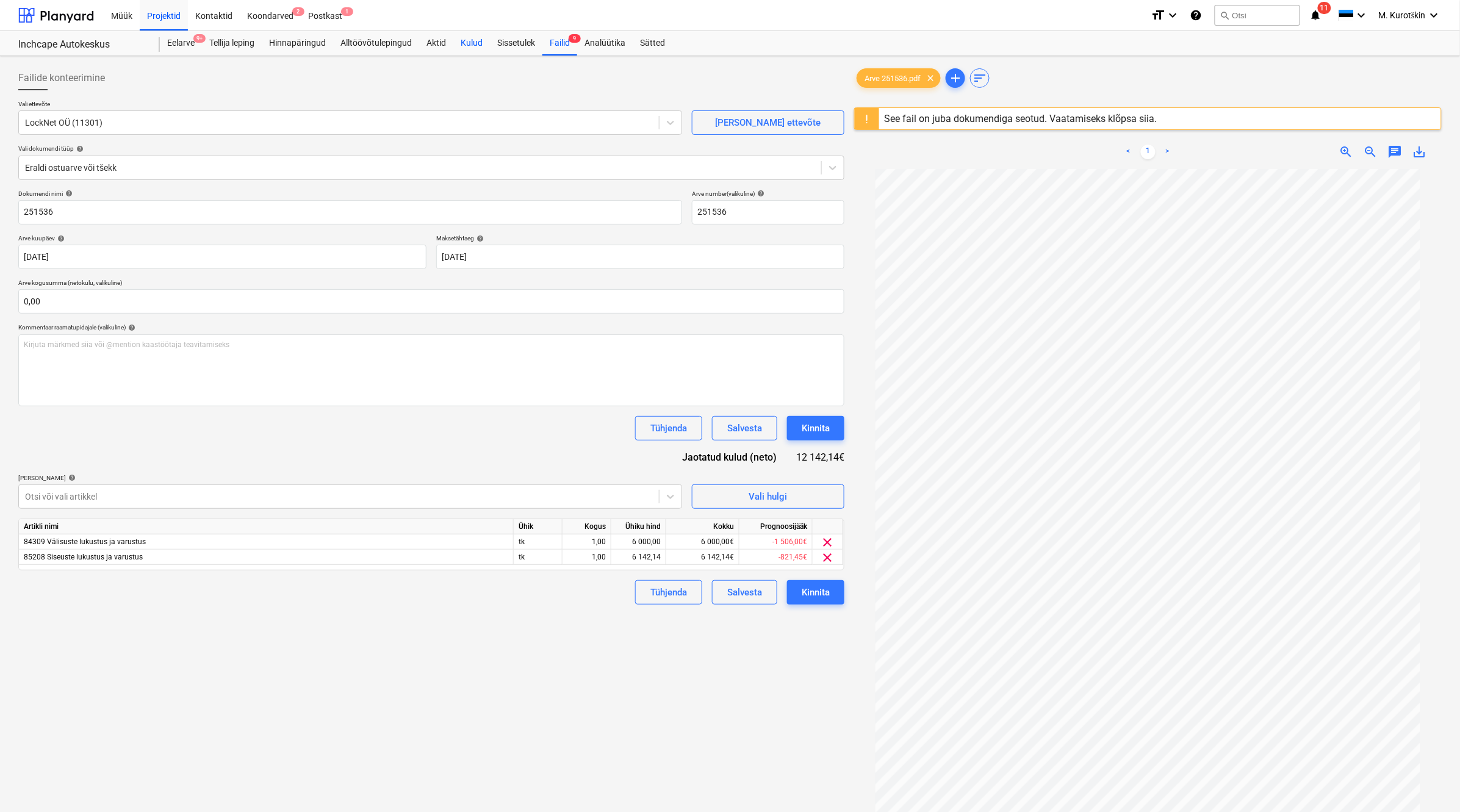
click at [480, 45] on div "Kulud" at bounding box center [471, 43] width 37 height 24
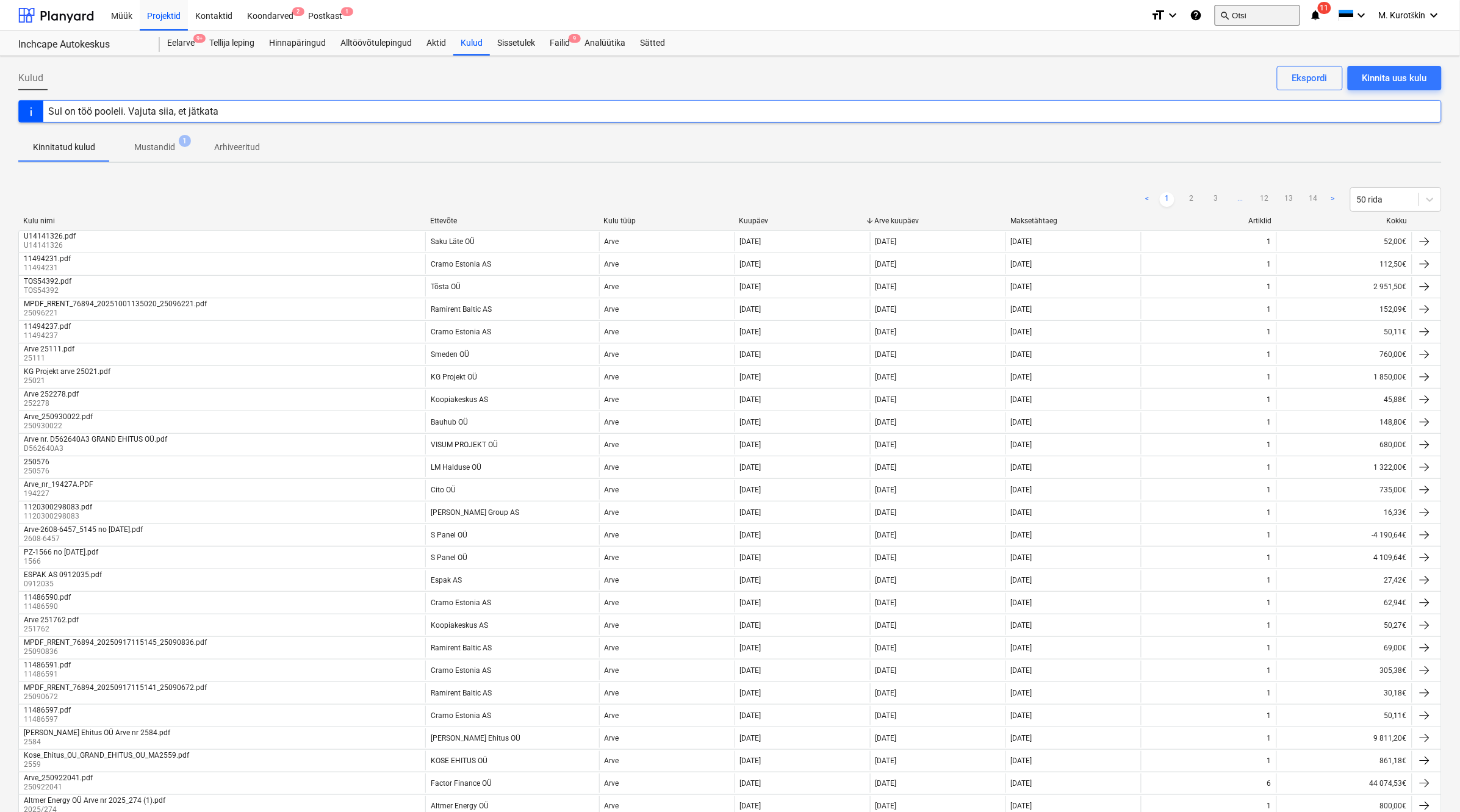
click at [1255, 17] on button "search Otsi" at bounding box center [1258, 15] width 86 height 20
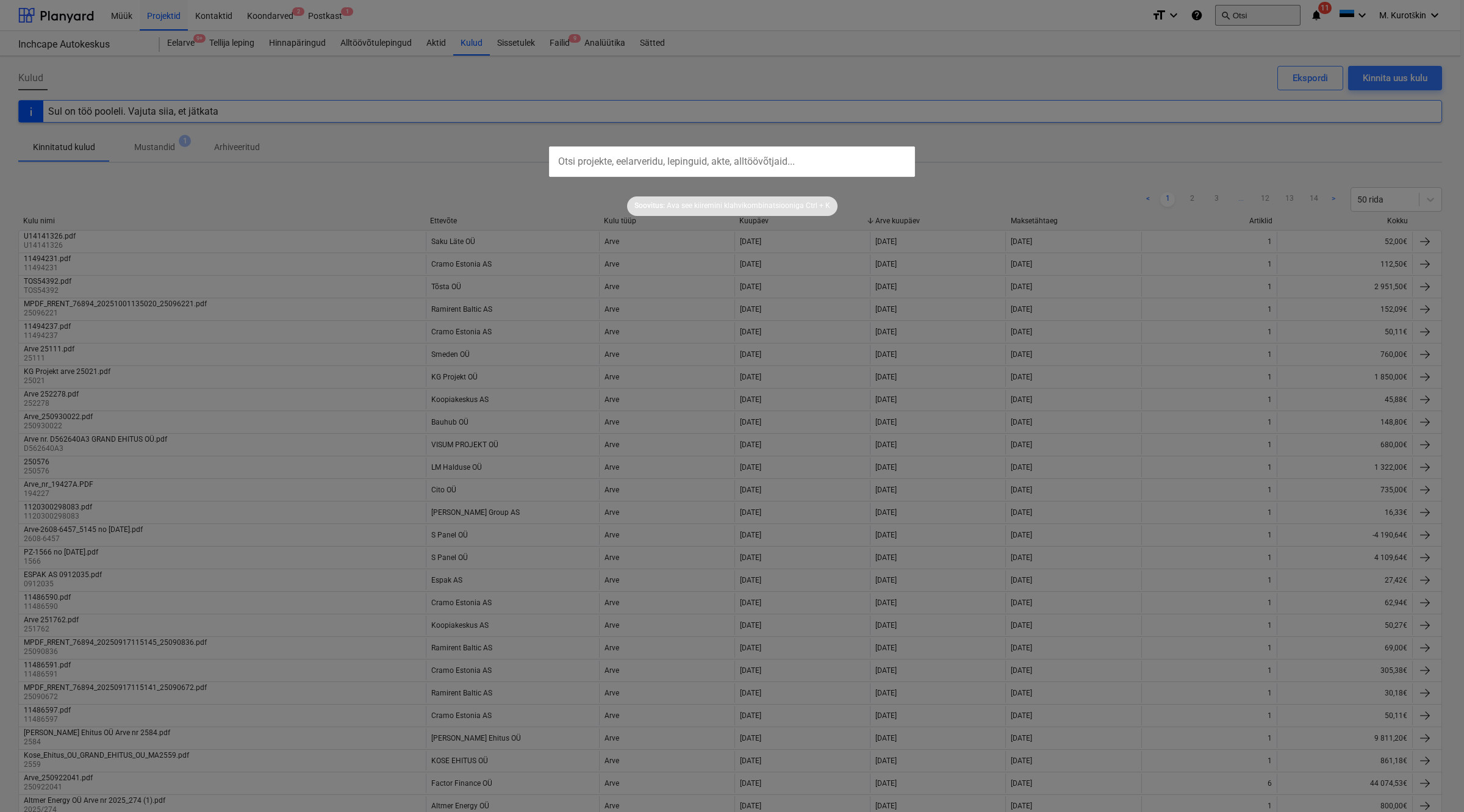
type input "ö"
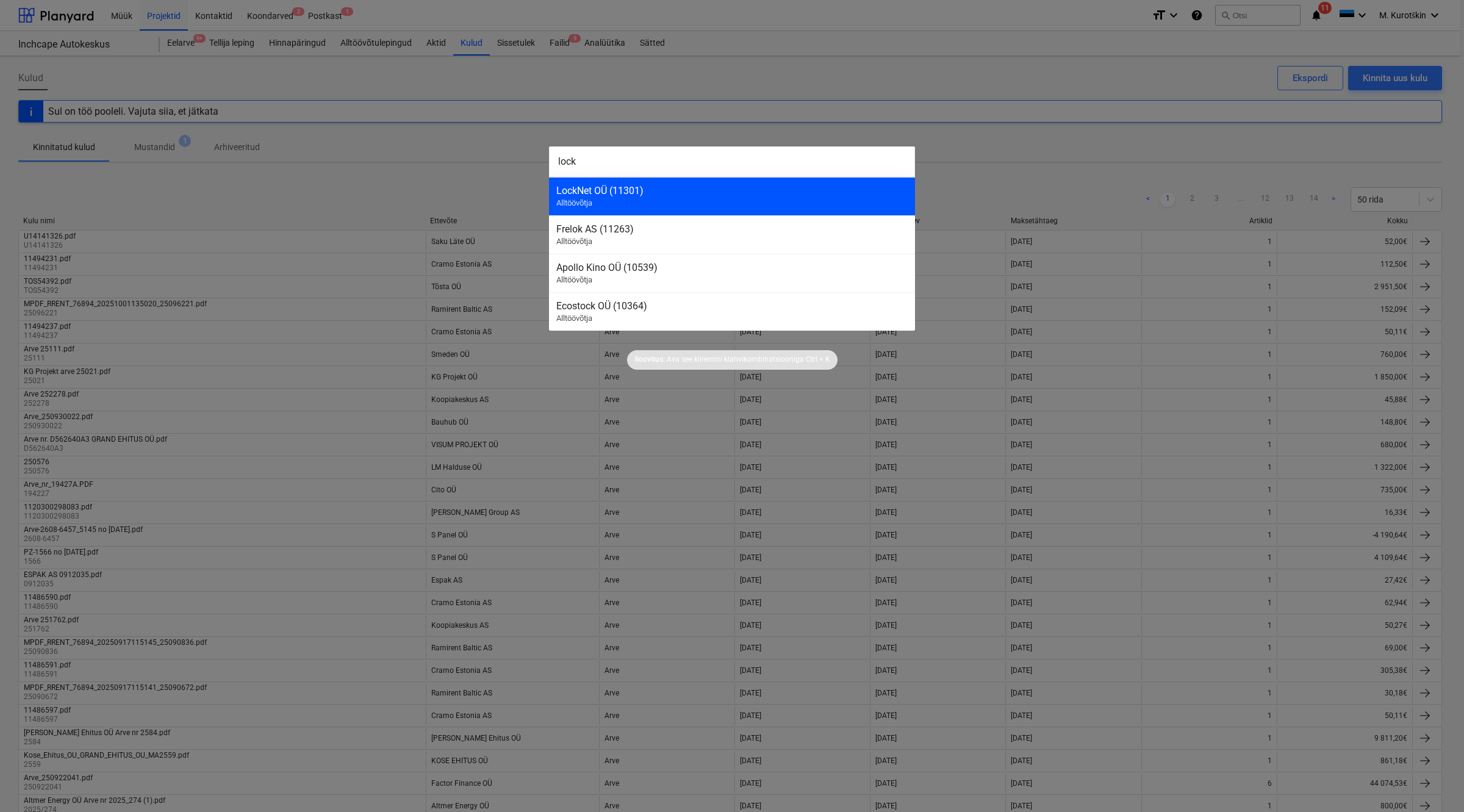
type input "lock"
click at [735, 202] on div "LockNet OÜ (11301) Alltöövõtja" at bounding box center [732, 196] width 366 height 38
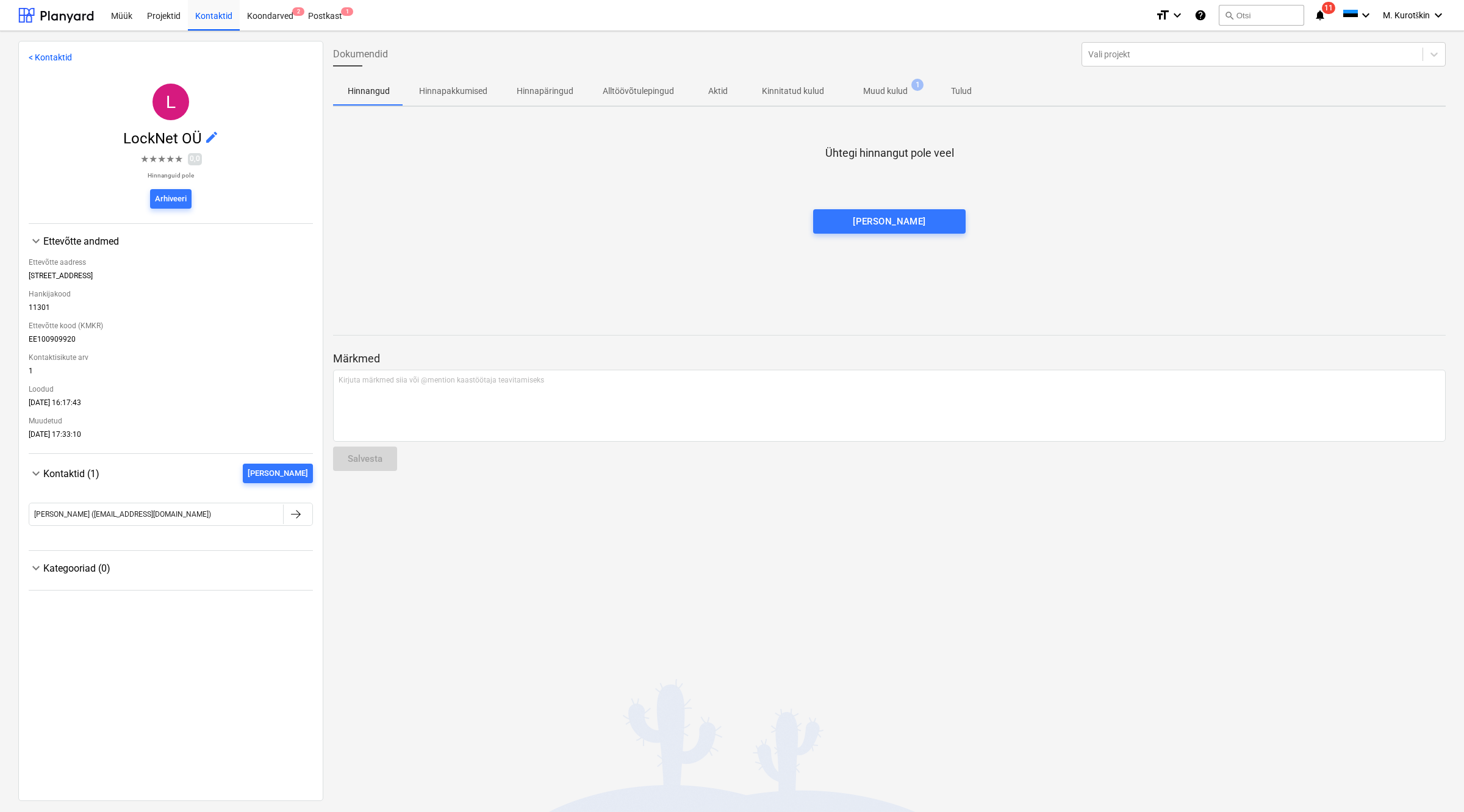
click at [870, 89] on p "Muud kulud" at bounding box center [885, 91] width 45 height 13
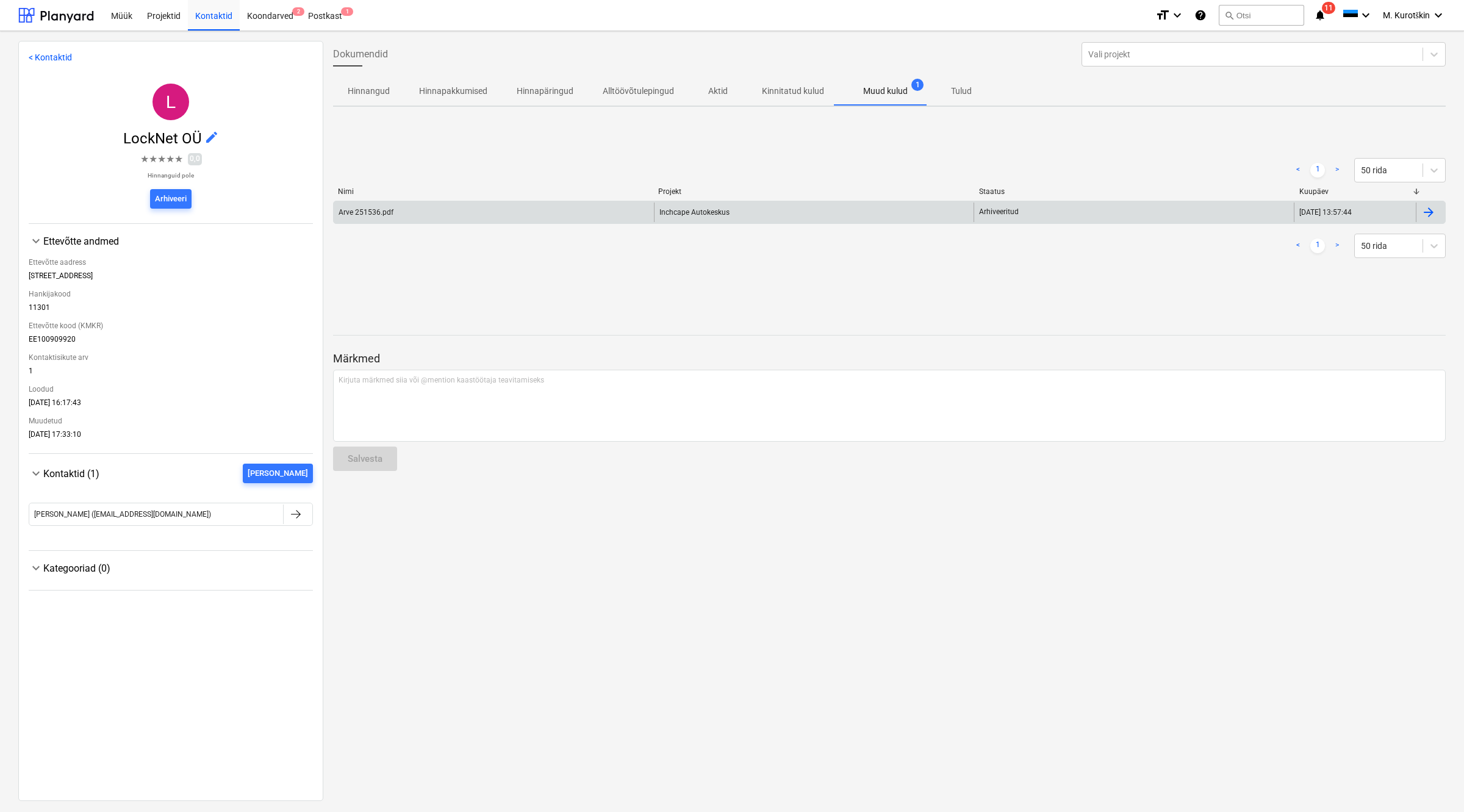
click at [489, 209] on div "Arve 251536.pdf" at bounding box center [494, 212] width 320 height 19
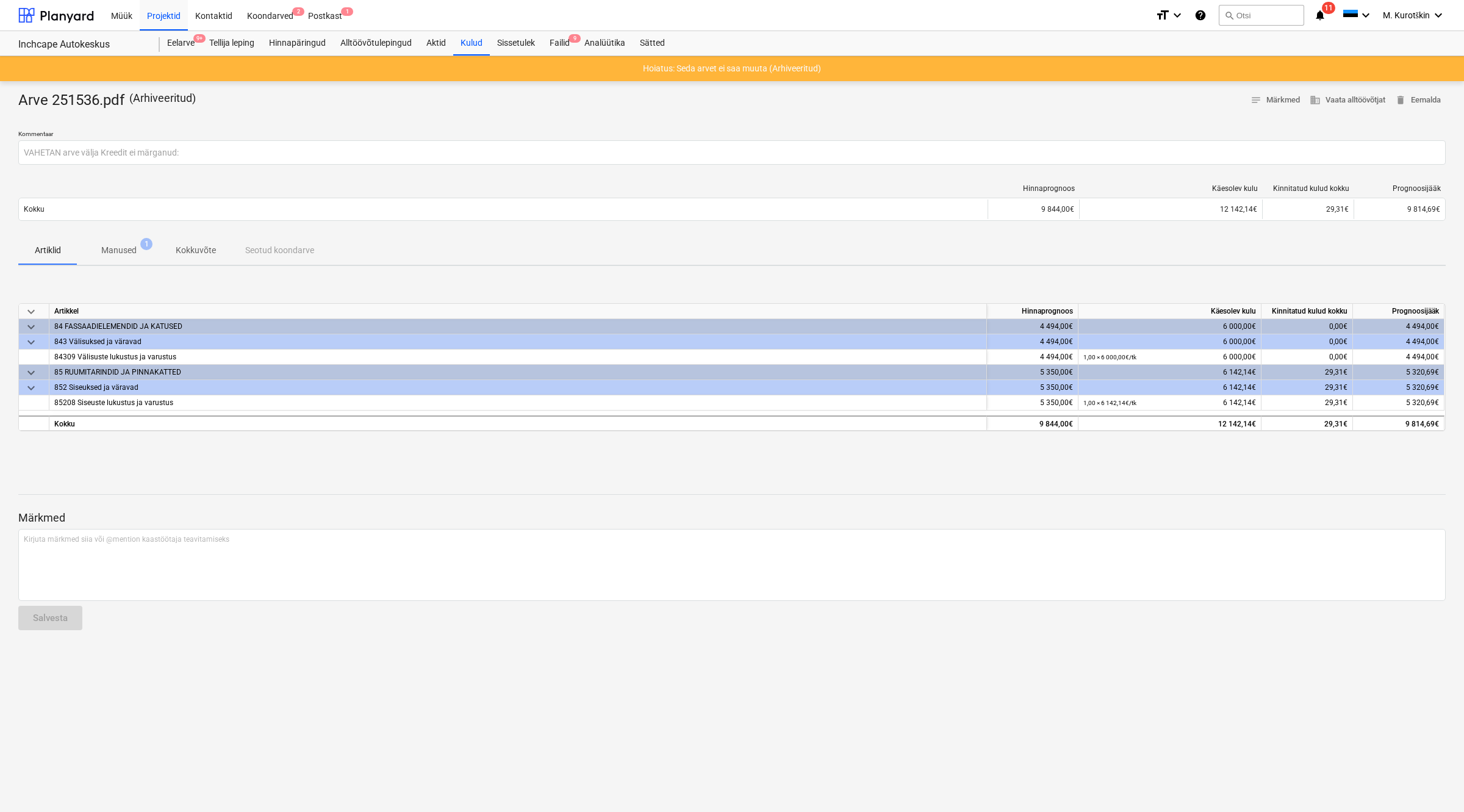
click at [138, 254] on span "Manused 1" at bounding box center [119, 250] width 55 height 13
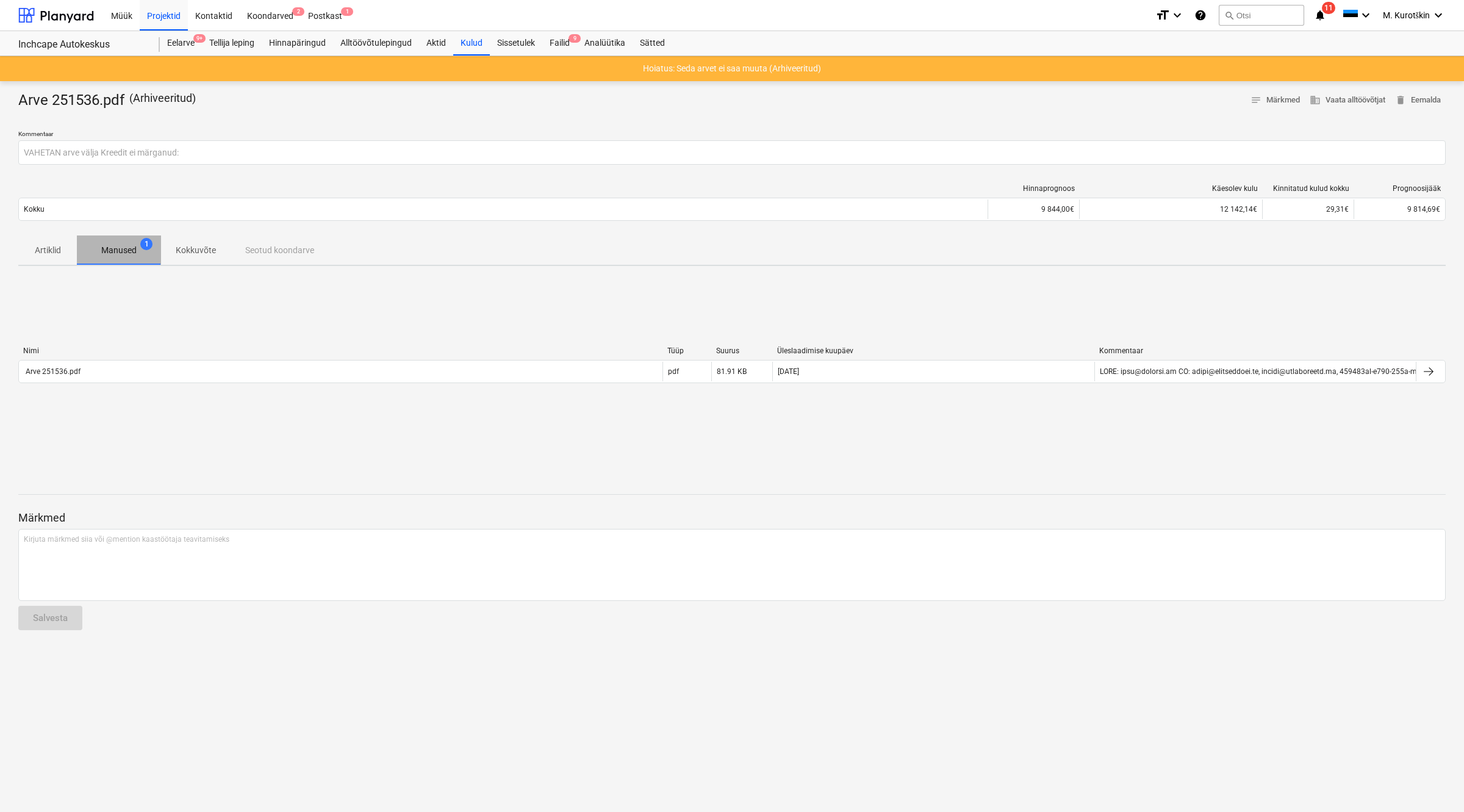
click at [79, 249] on span "Manused 1" at bounding box center [119, 250] width 84 height 22
click at [56, 249] on p "Artiklid" at bounding box center [47, 250] width 29 height 13
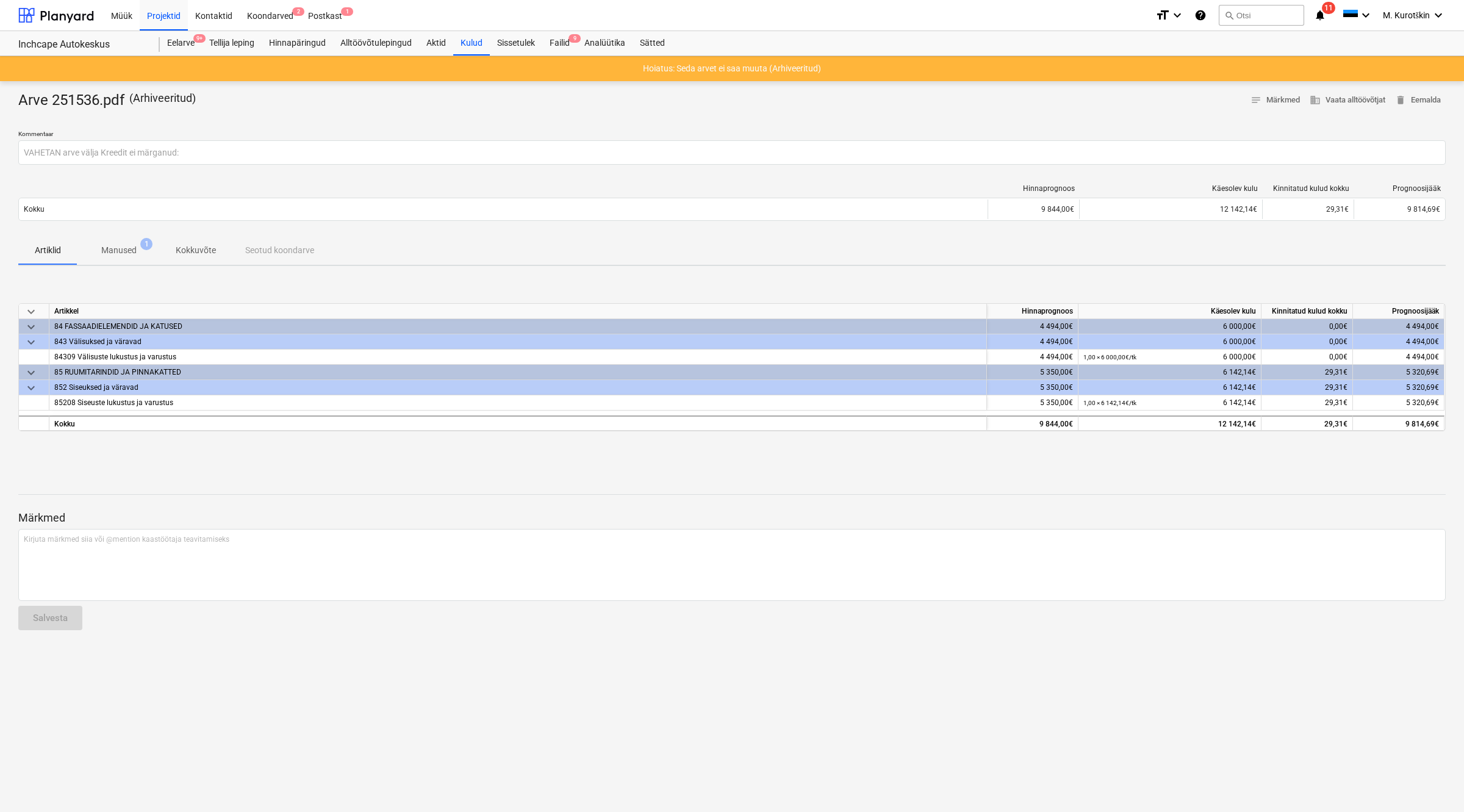
click at [197, 255] on p "Kokkuvõte" at bounding box center [196, 250] width 40 height 13
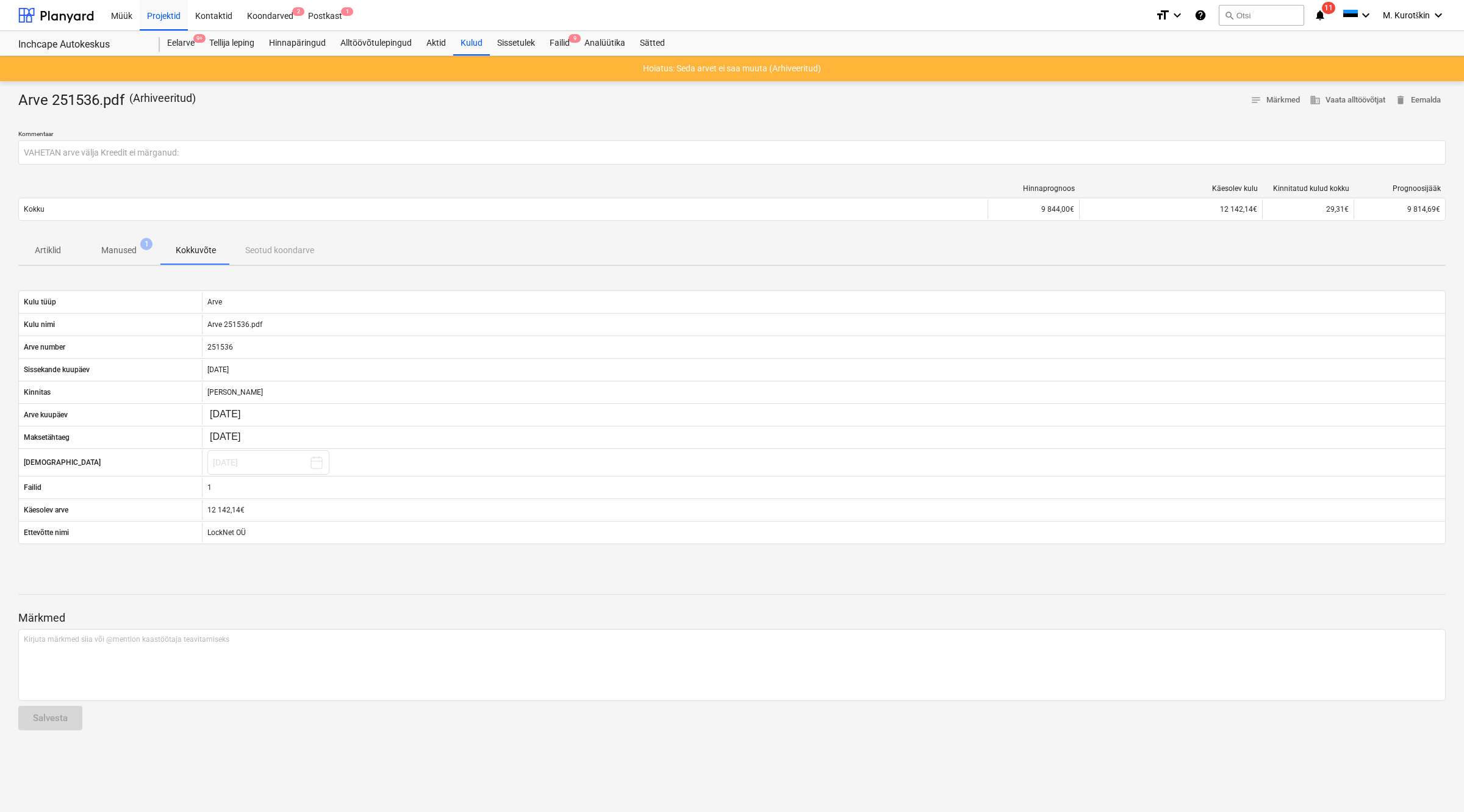
click at [69, 257] on span "Artiklid" at bounding box center [47, 250] width 58 height 20
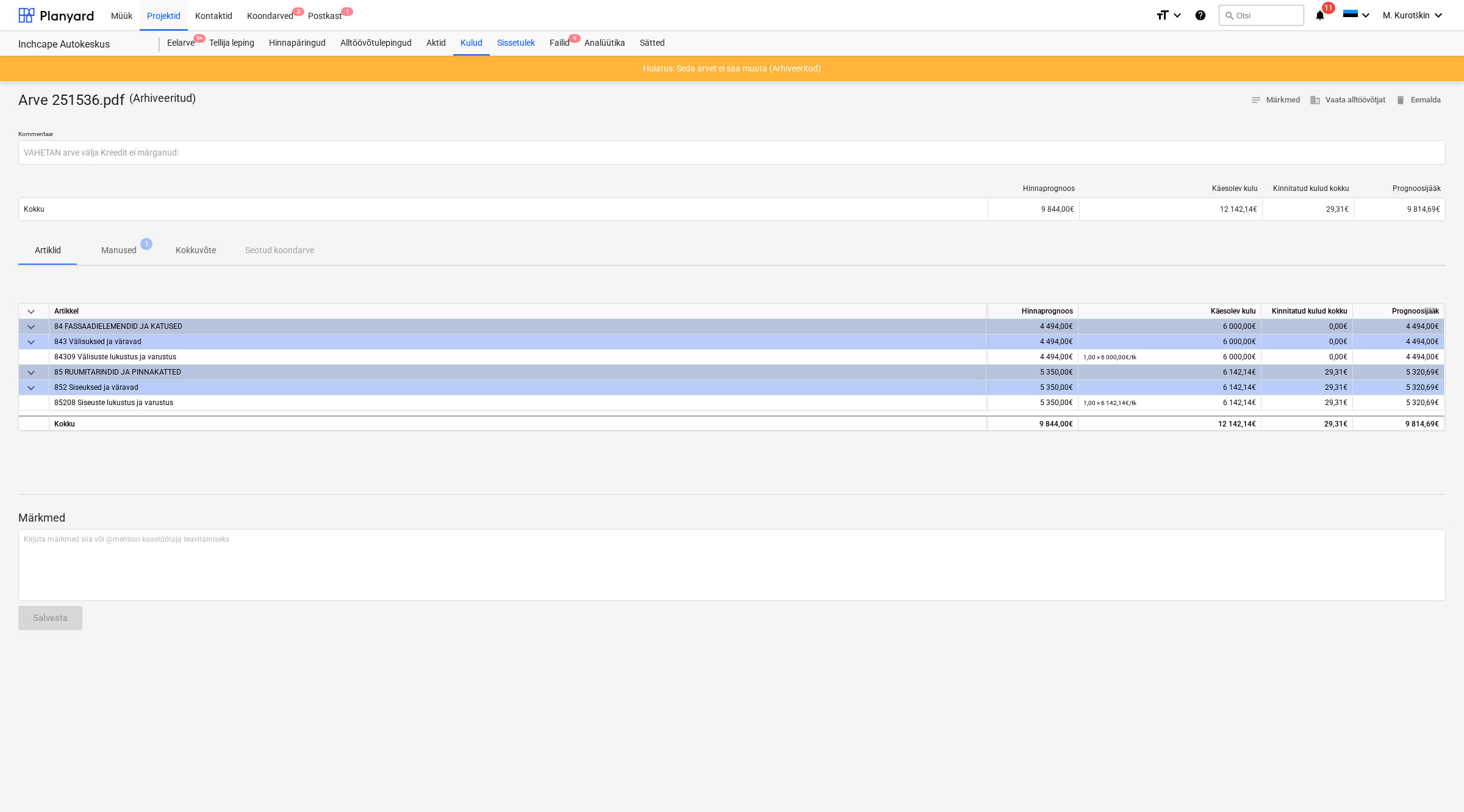
click at [523, 37] on div "Sissetulek" at bounding box center [516, 43] width 52 height 24
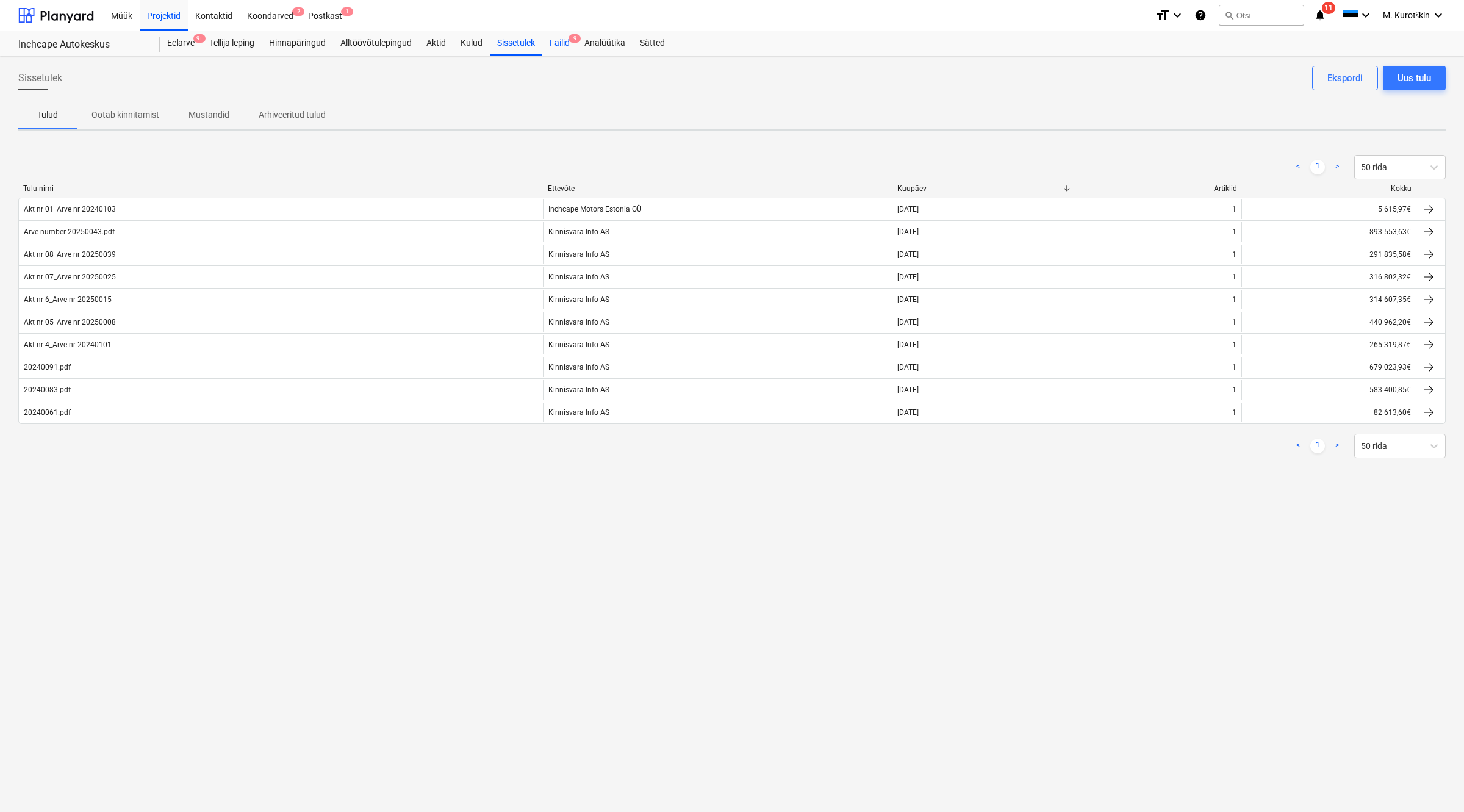
click at [566, 49] on div "Failid 9" at bounding box center [559, 43] width 35 height 24
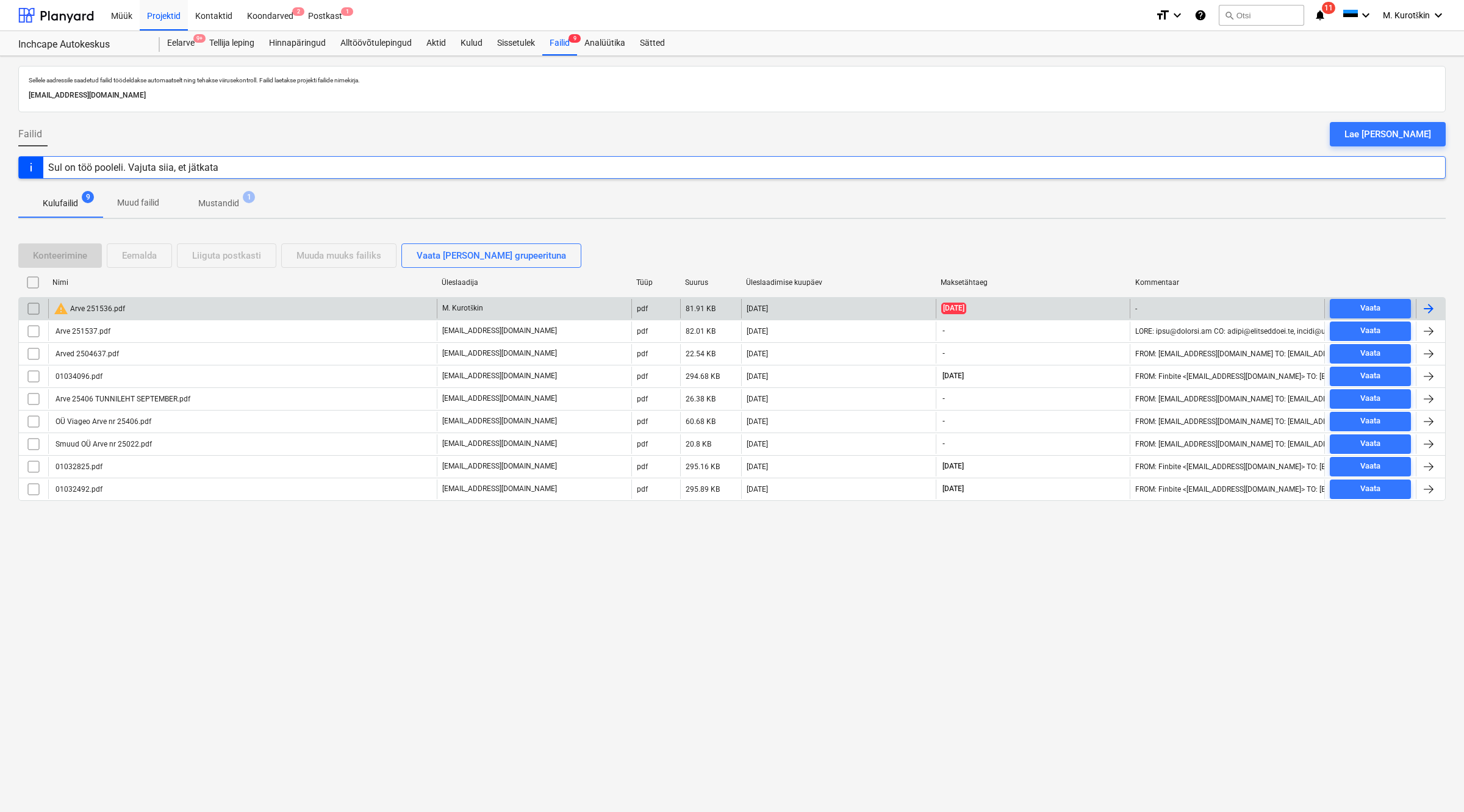
click at [1428, 302] on div at bounding box center [1429, 309] width 15 height 15
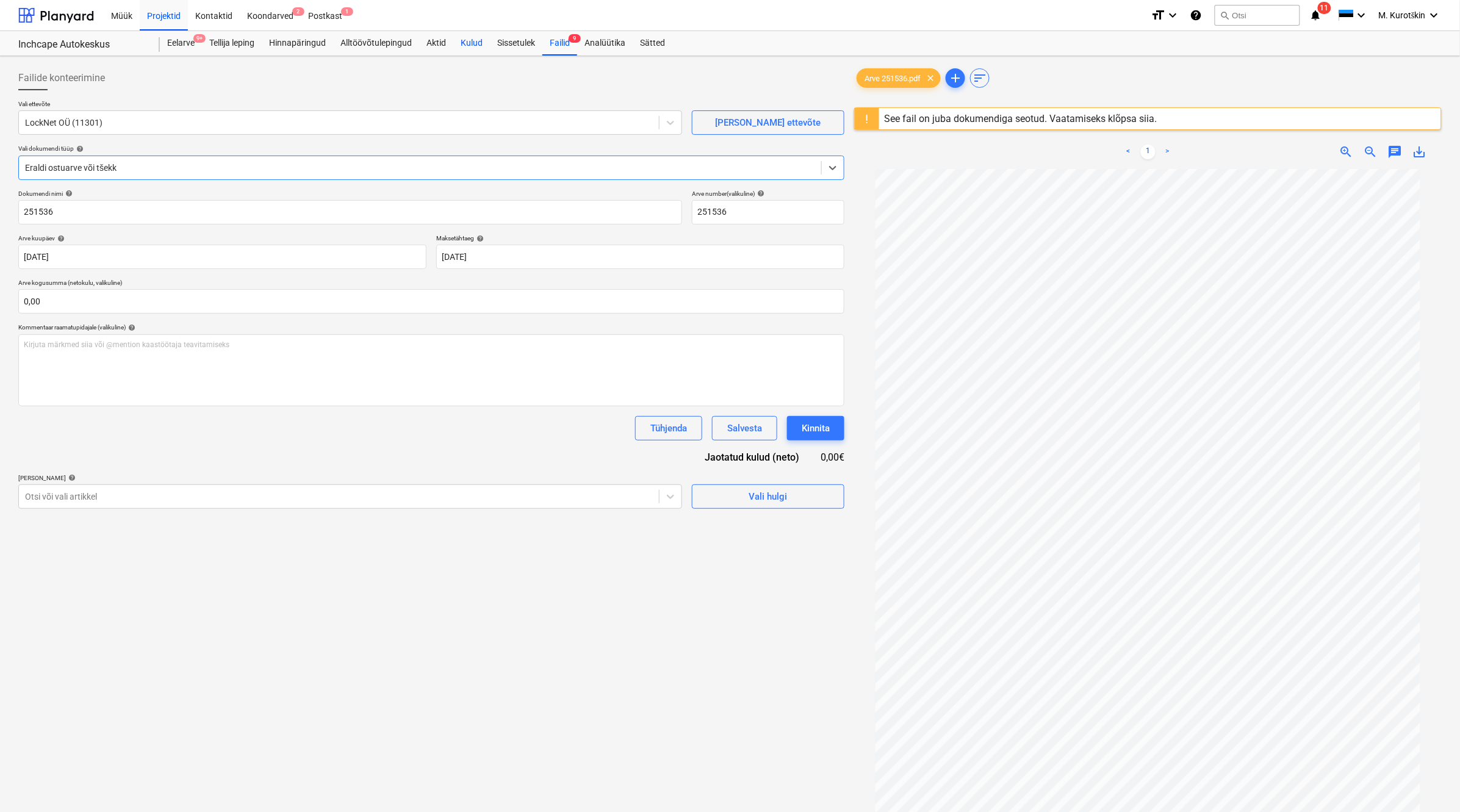
click at [477, 43] on div "Kulud" at bounding box center [471, 43] width 37 height 24
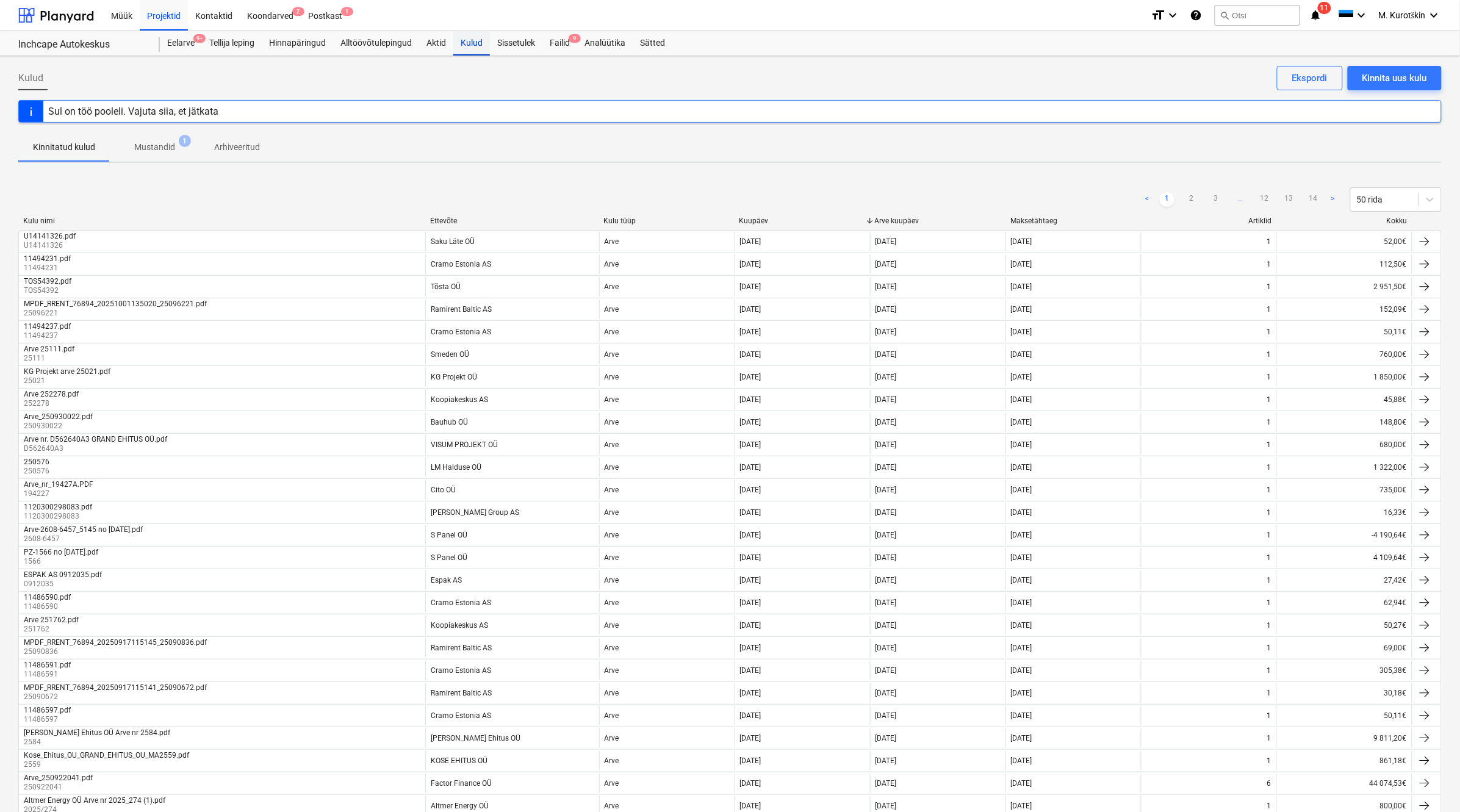
click at [474, 38] on div "Kulud" at bounding box center [471, 43] width 37 height 24
click at [555, 43] on div "Failid 9" at bounding box center [560, 43] width 35 height 24
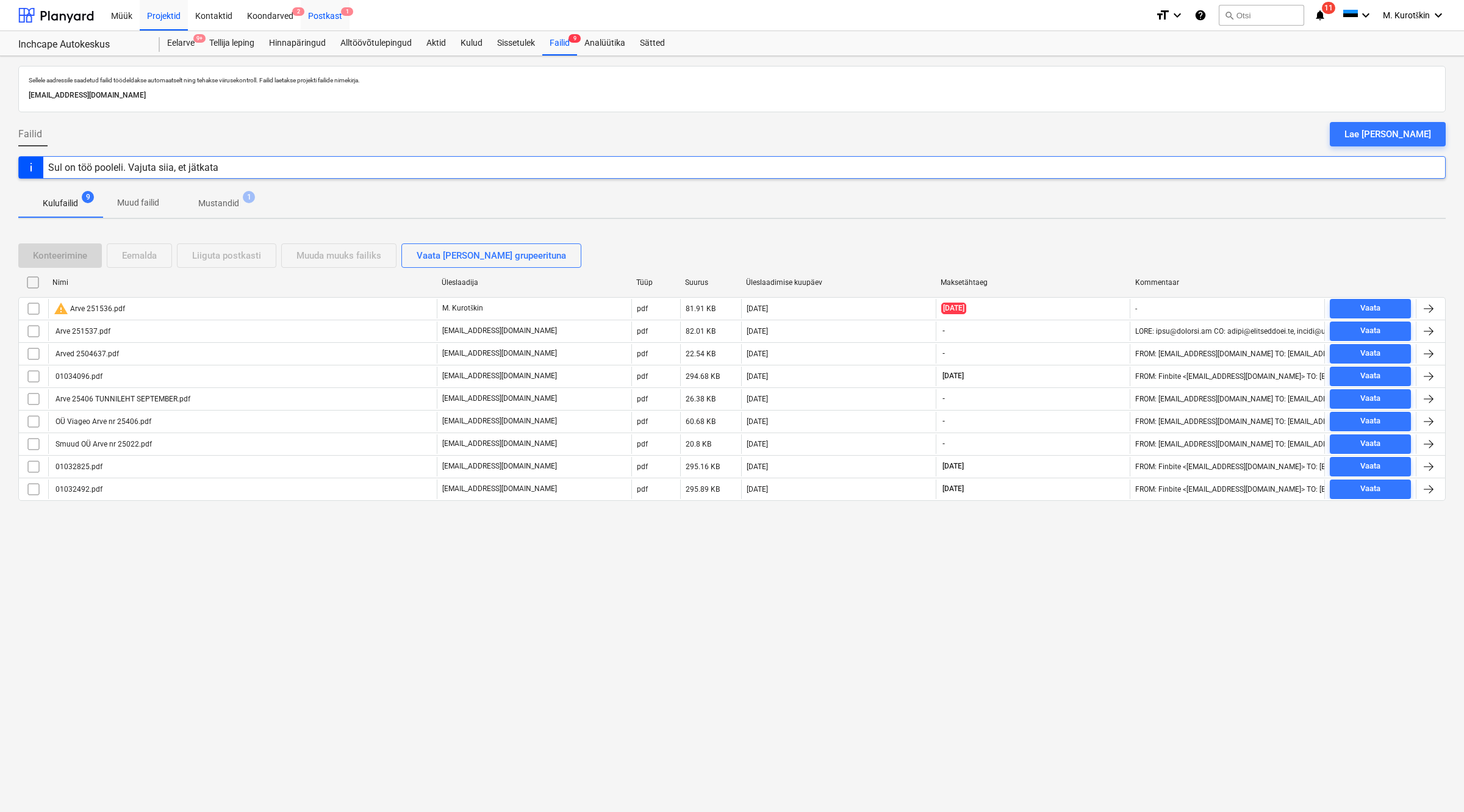
click at [322, 14] on div "Postkast 1" at bounding box center [325, 15] width 49 height 31
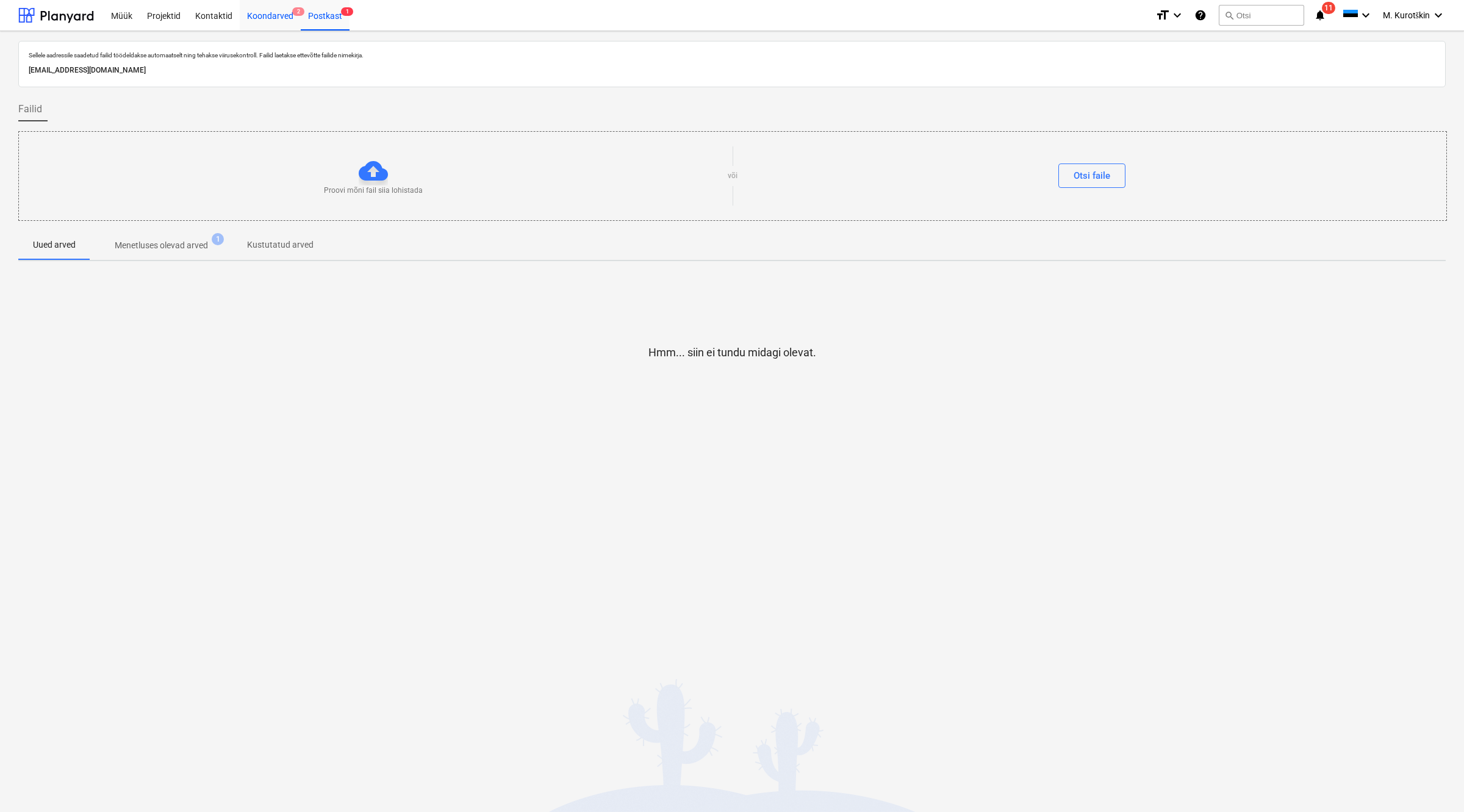
click at [263, 11] on div "Koondarved 2" at bounding box center [270, 15] width 61 height 31
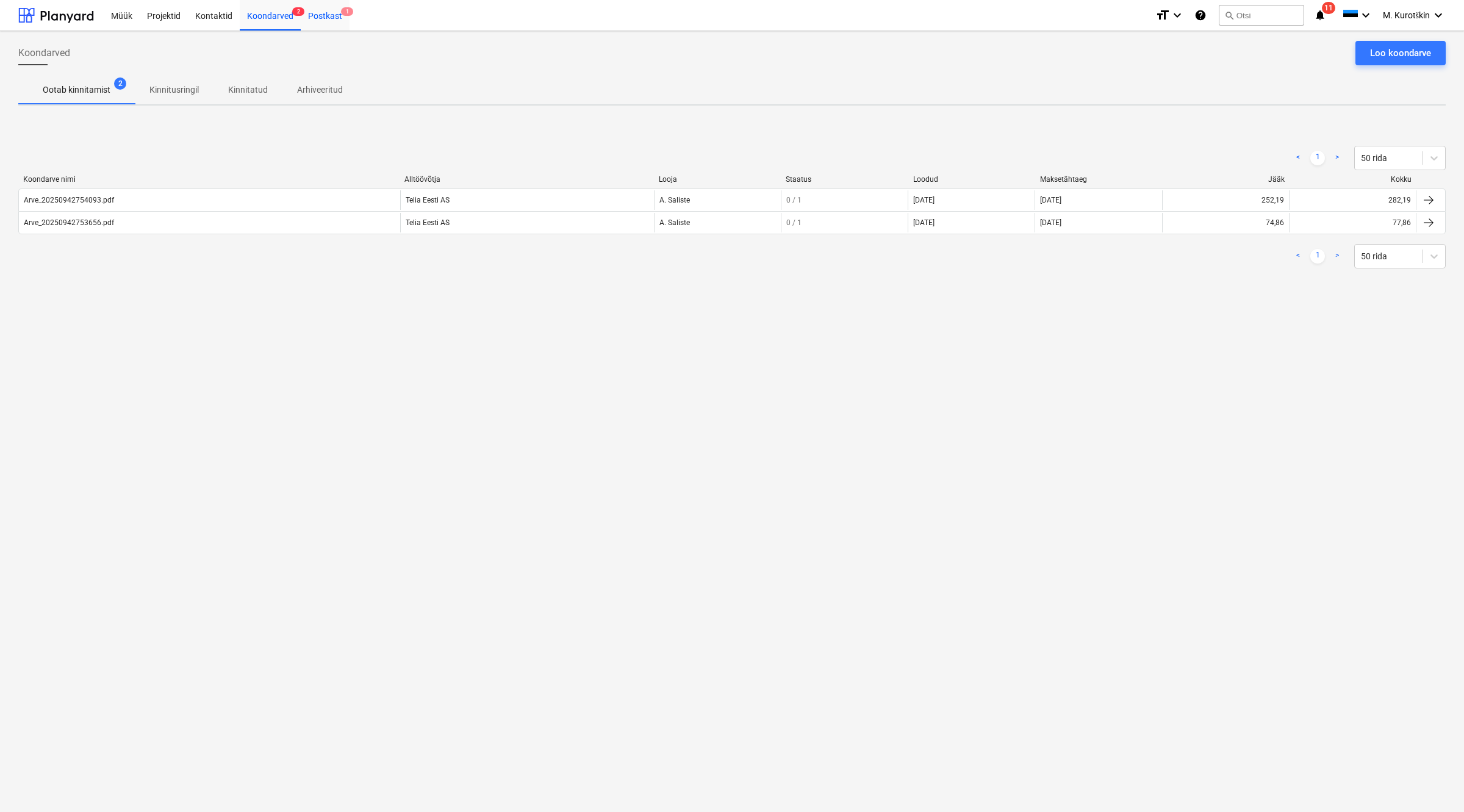
click at [343, 24] on div "Postkast 1" at bounding box center [325, 15] width 49 height 31
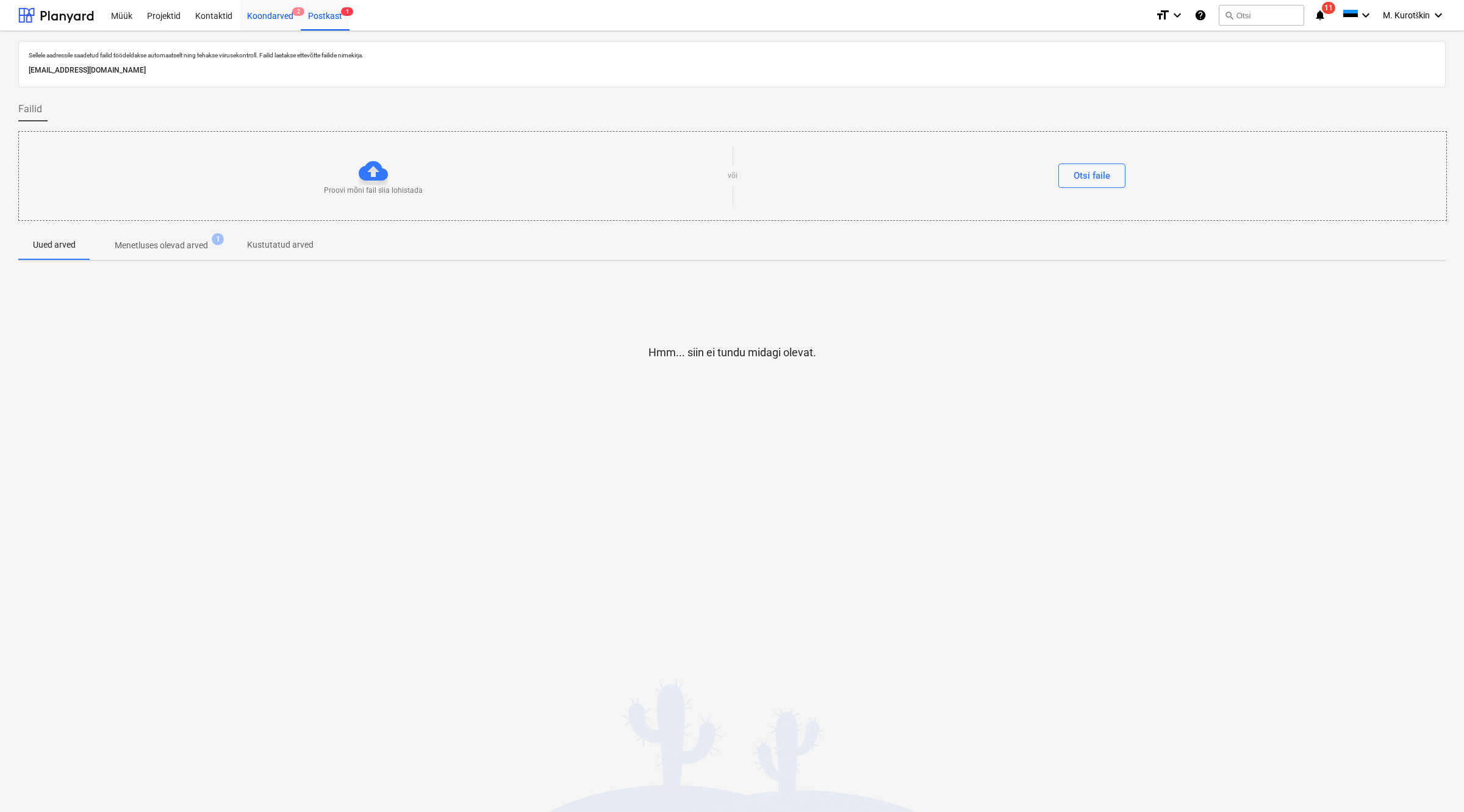
click at [267, 4] on div "Koondarved 2" at bounding box center [270, 15] width 61 height 31
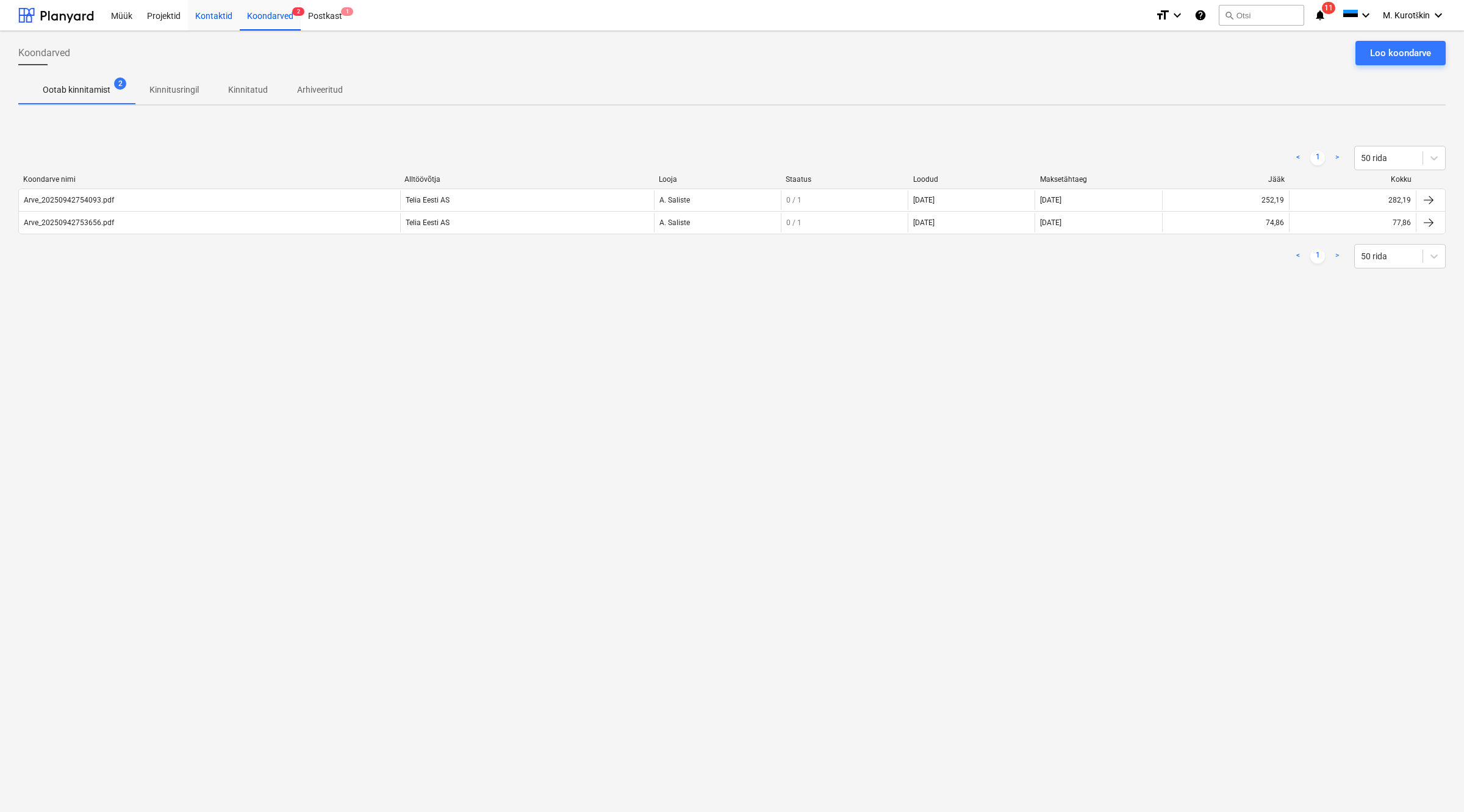
click at [197, 19] on div "Kontaktid" at bounding box center [214, 15] width 52 height 31
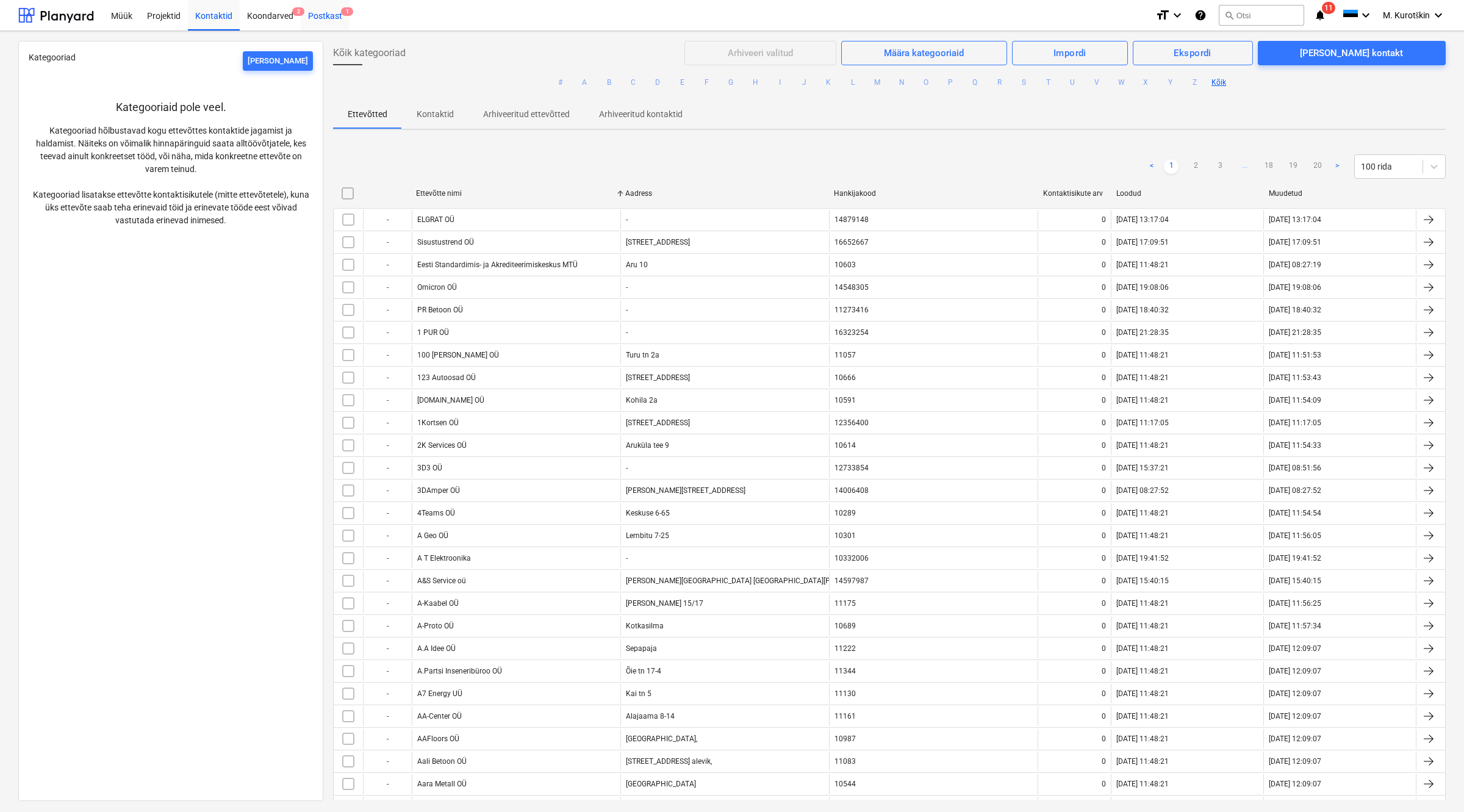
click at [322, 11] on div "Postkast 1" at bounding box center [325, 15] width 49 height 31
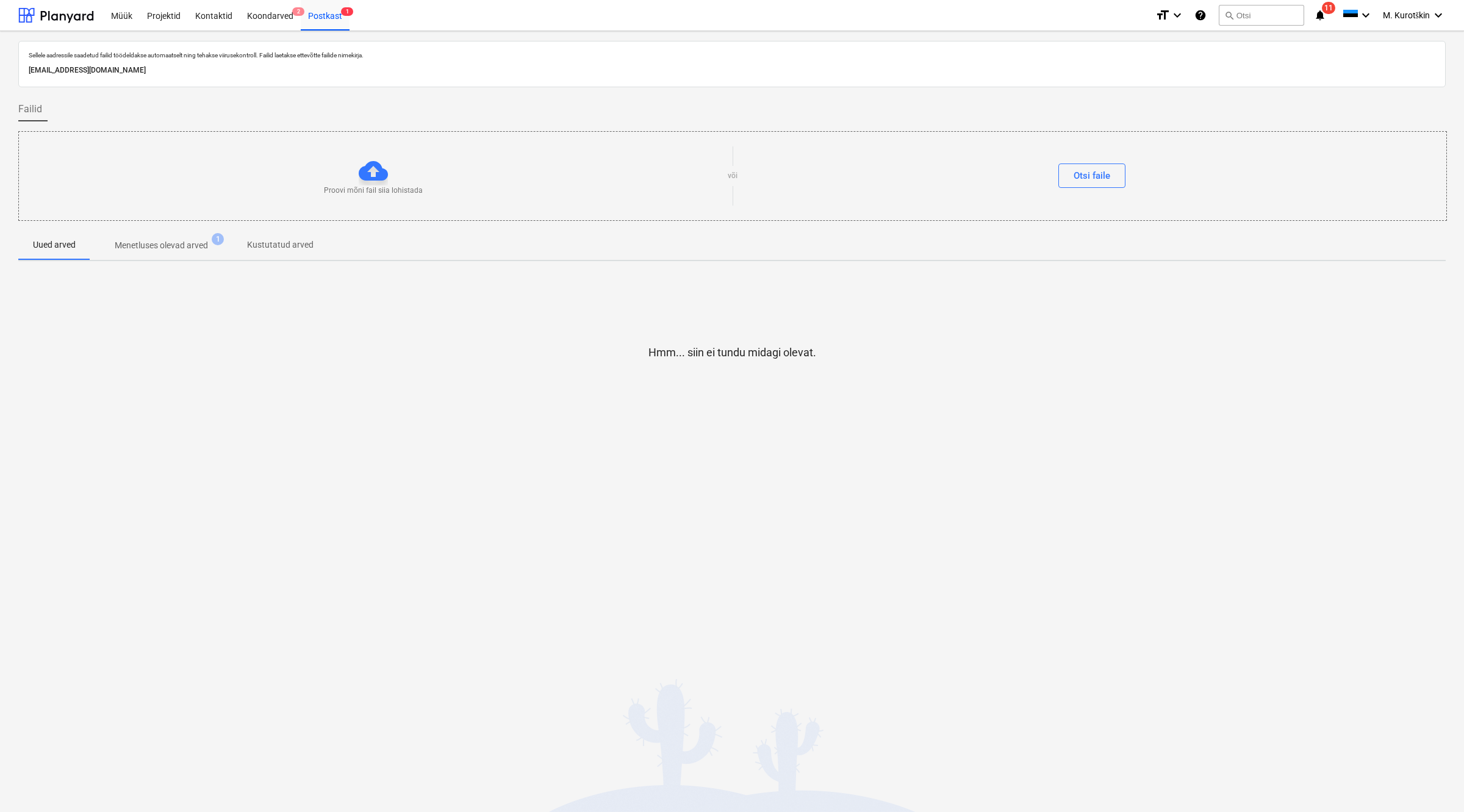
click at [169, 252] on p "Menetluses olevad arved" at bounding box center [161, 245] width 93 height 13
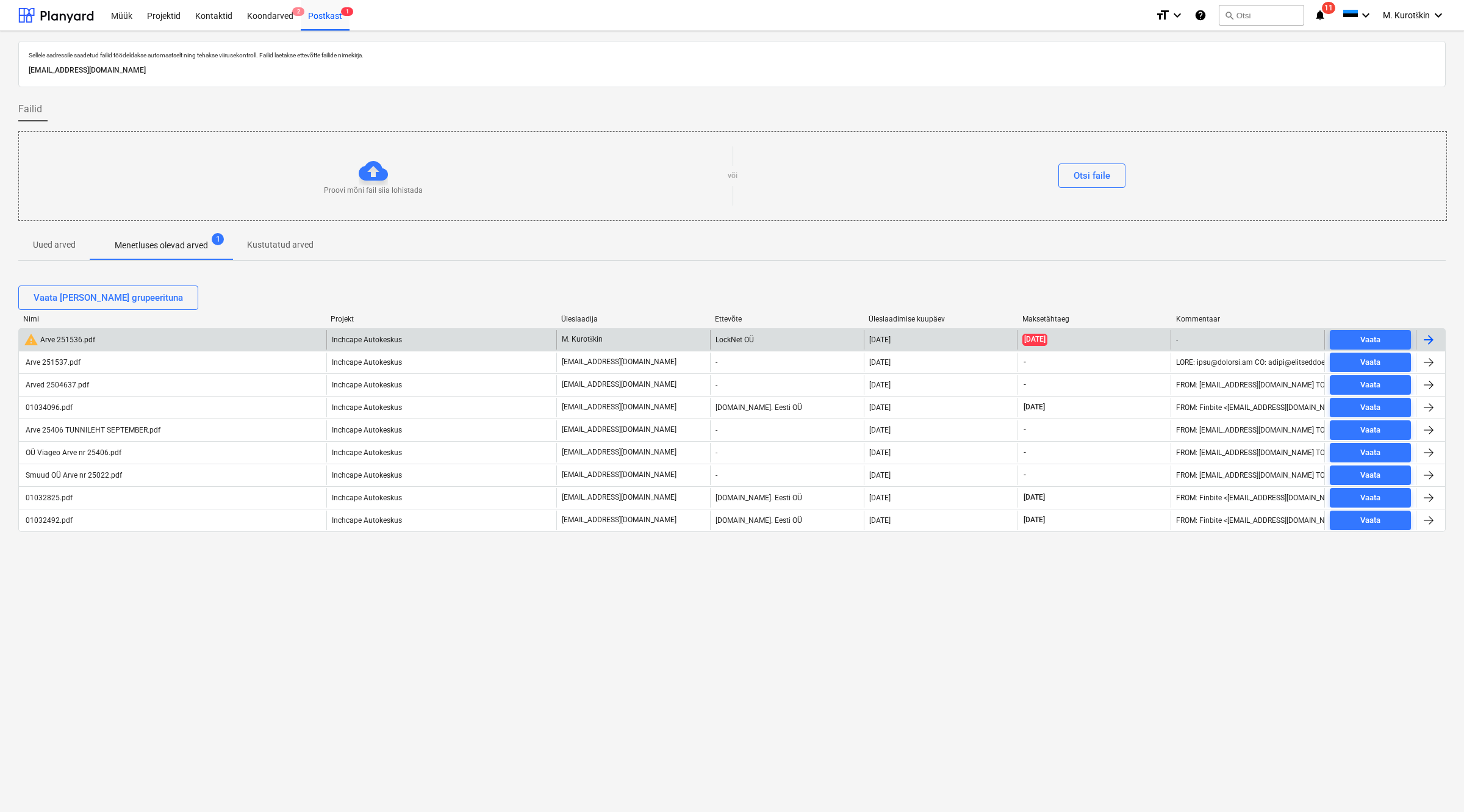
click at [120, 341] on div "warning Arve 251536.pdf" at bounding box center [172, 340] width 307 height 19
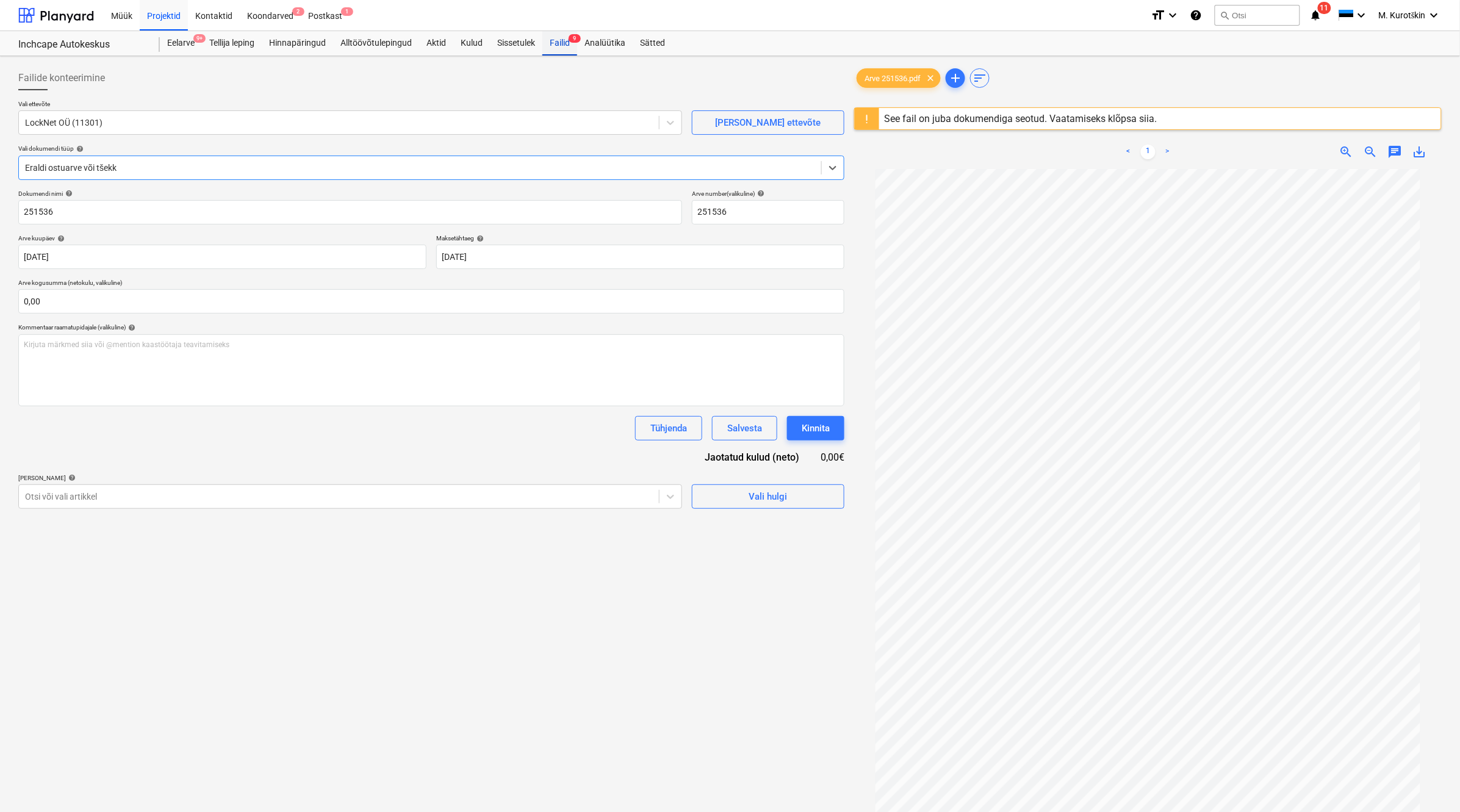
click at [558, 44] on div "Failid 9" at bounding box center [560, 43] width 35 height 24
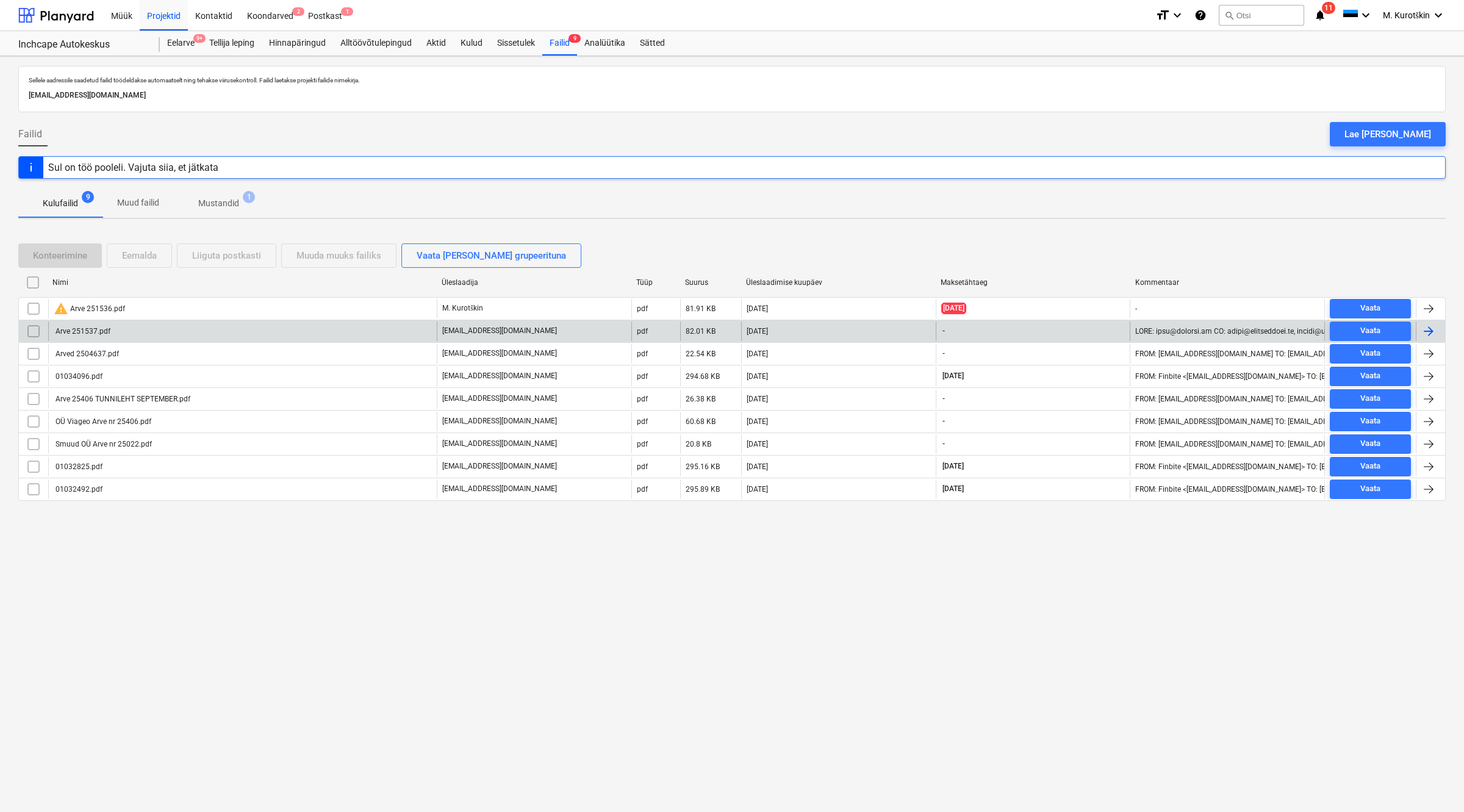
click at [117, 338] on div "Arve 251537.pdf" at bounding box center [243, 331] width 389 height 19
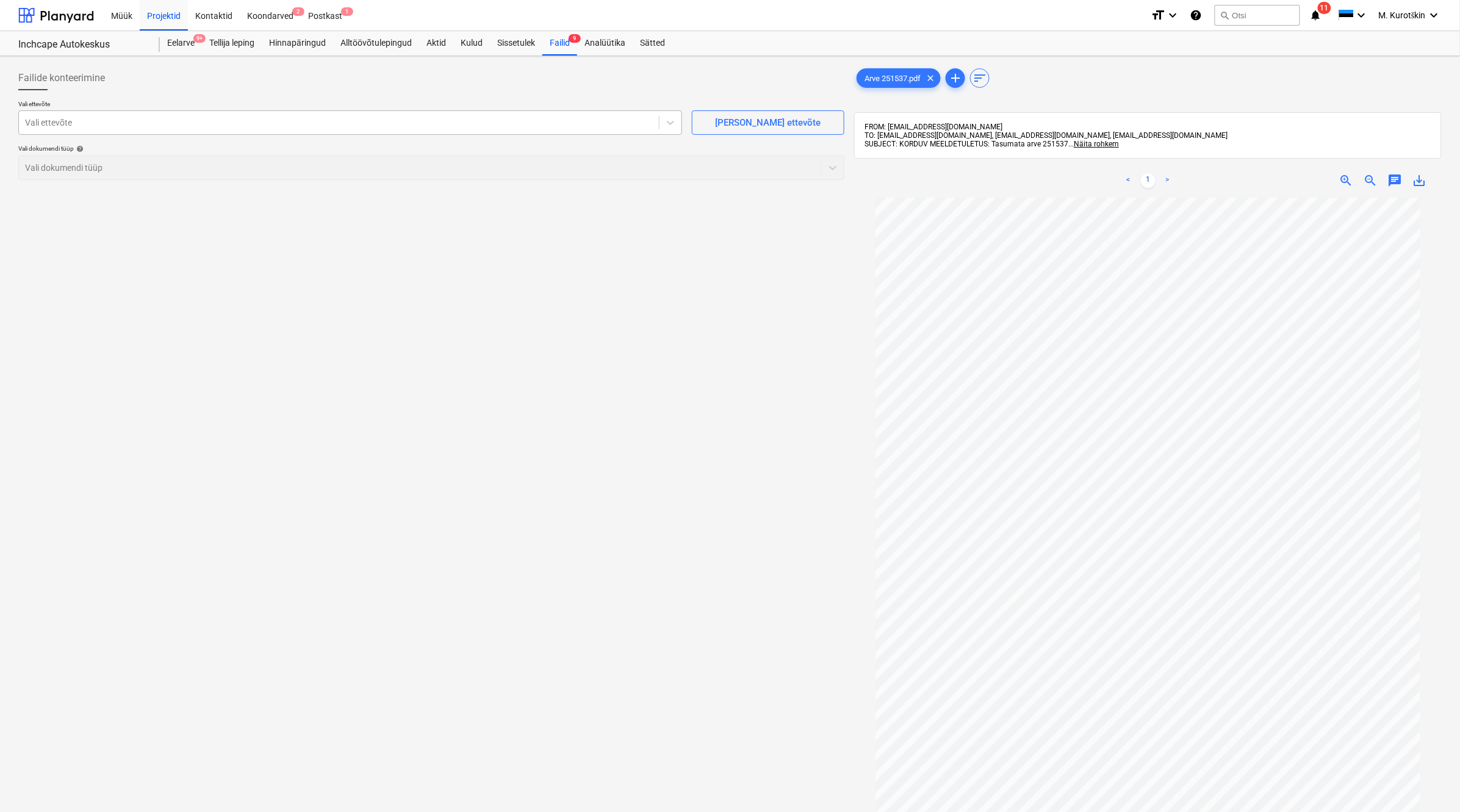
click at [476, 131] on div "Vali ettevõte" at bounding box center [338, 123] width 640 height 17
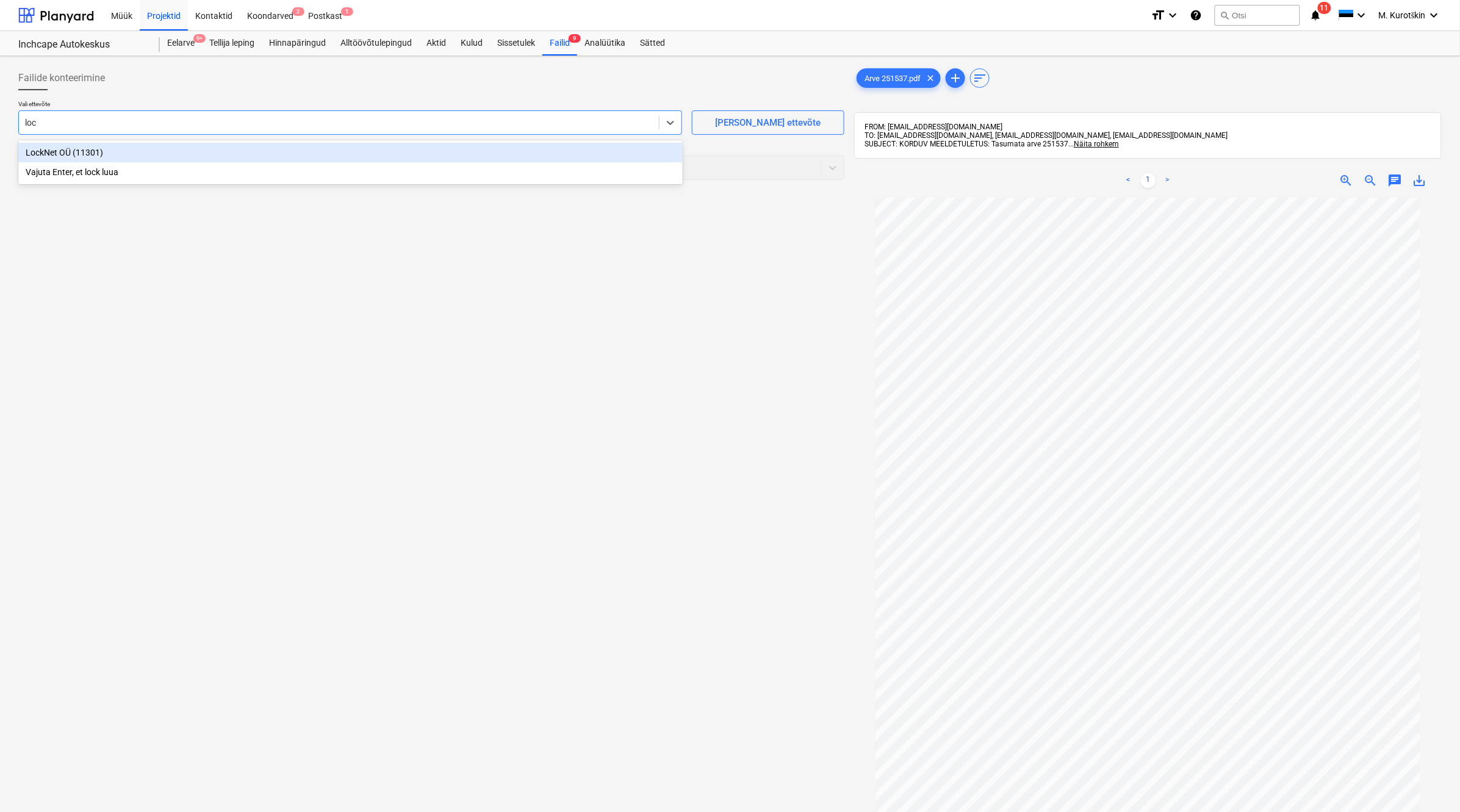
type input "lock"
click at [437, 153] on div "LockNet OÜ (11301)" at bounding box center [350, 152] width 664 height 19
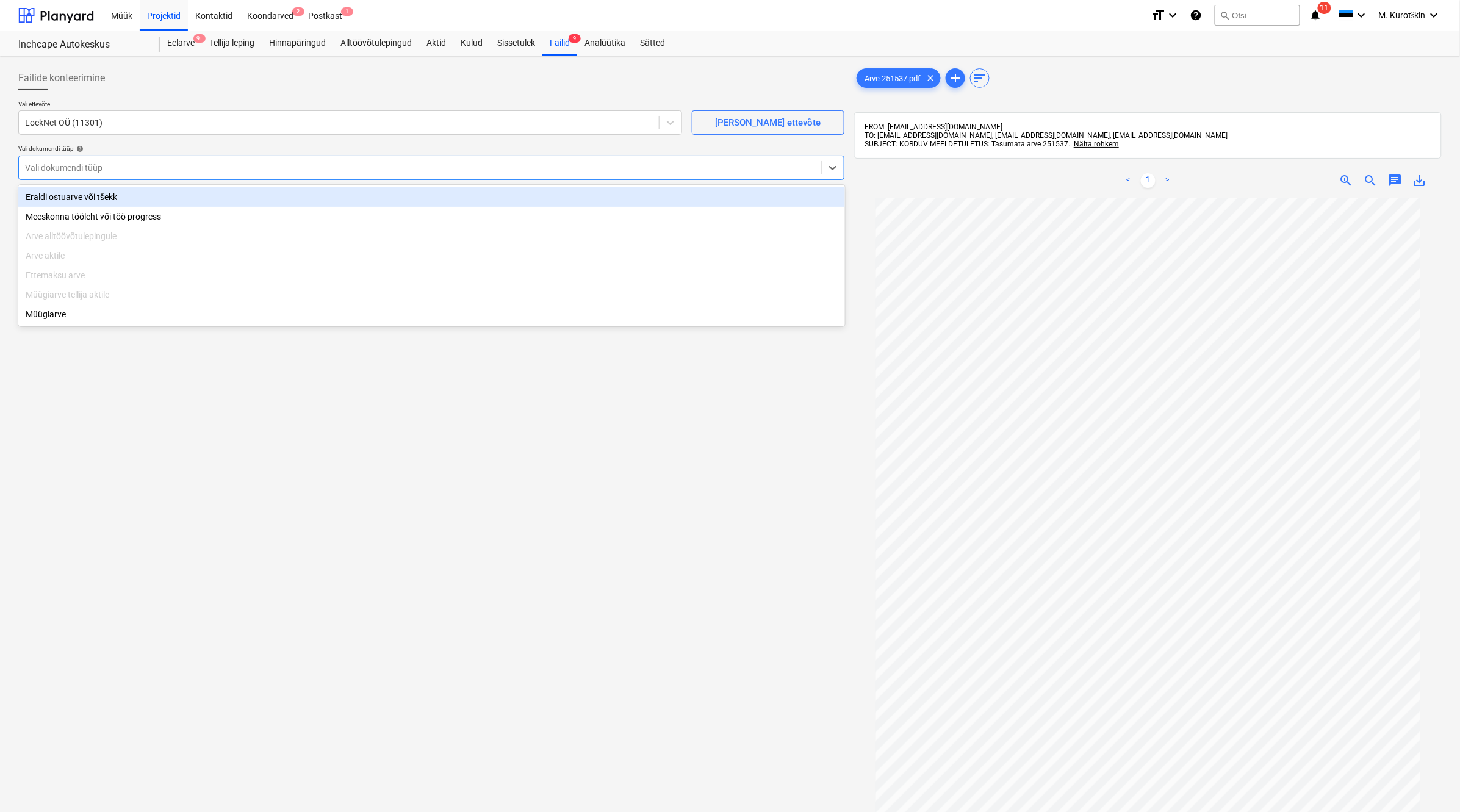
click at [438, 163] on div at bounding box center [420, 168] width 790 height 12
click at [430, 186] on div "Eraldi ostuarve või tšekk Meeskonna tööleht või töö progress Arve alltöövõtulep…" at bounding box center [431, 256] width 827 height 142
click at [430, 187] on div "Eraldi ostuarve või tšekk Meeskonna tööleht või töö progress Arve alltöövõtulep…" at bounding box center [431, 256] width 827 height 142
click at [434, 196] on div "Eraldi ostuarve või tšekk" at bounding box center [431, 197] width 827 height 19
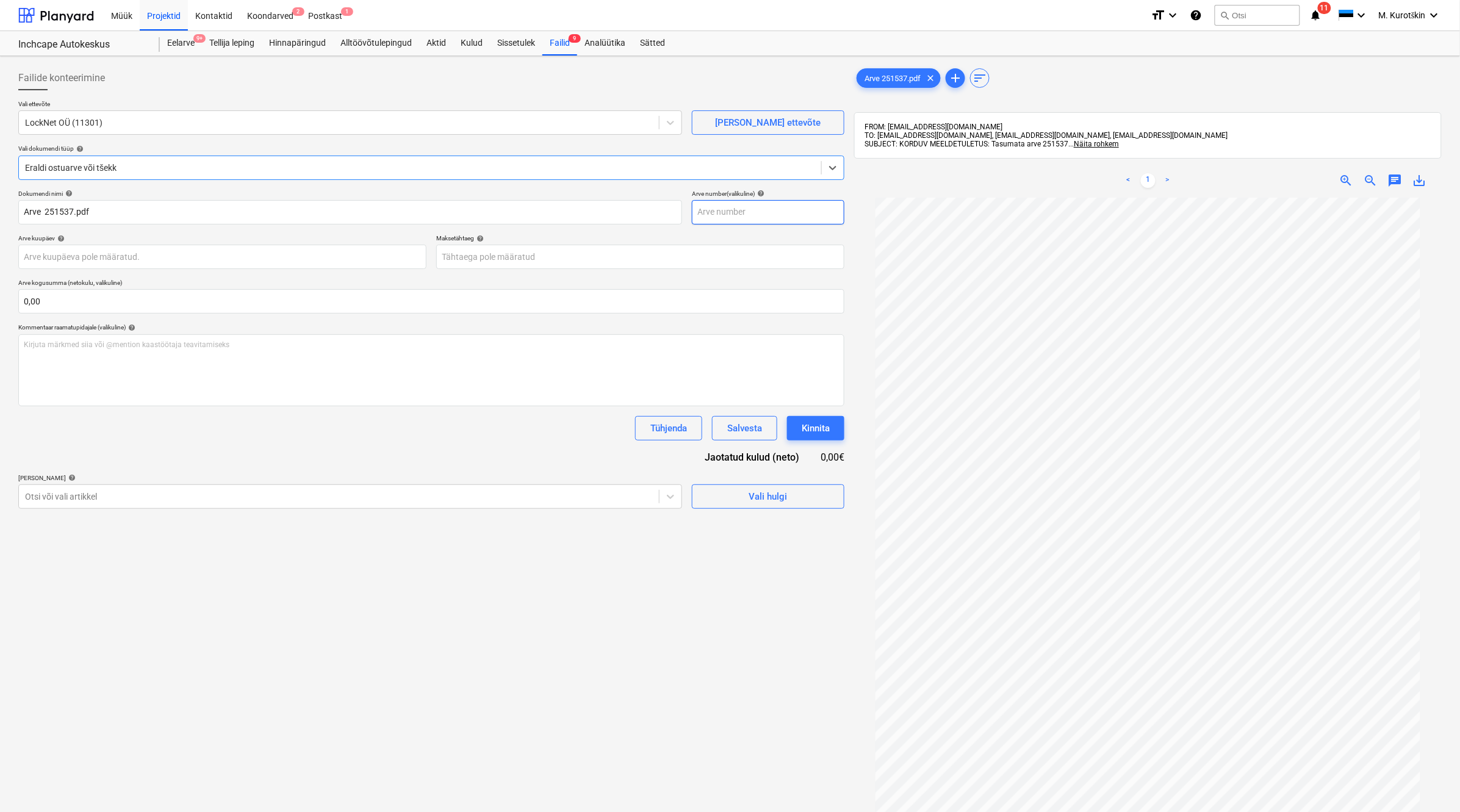
click at [733, 214] on input "text" at bounding box center [768, 212] width 153 height 24
type input "2"
type input "251537"
click at [691, 267] on body "Müük Projektid Kontaktid Koondarved 2 Postkast 1 format_size keyboard_arrow_dow…" at bounding box center [730, 406] width 1460 height 812
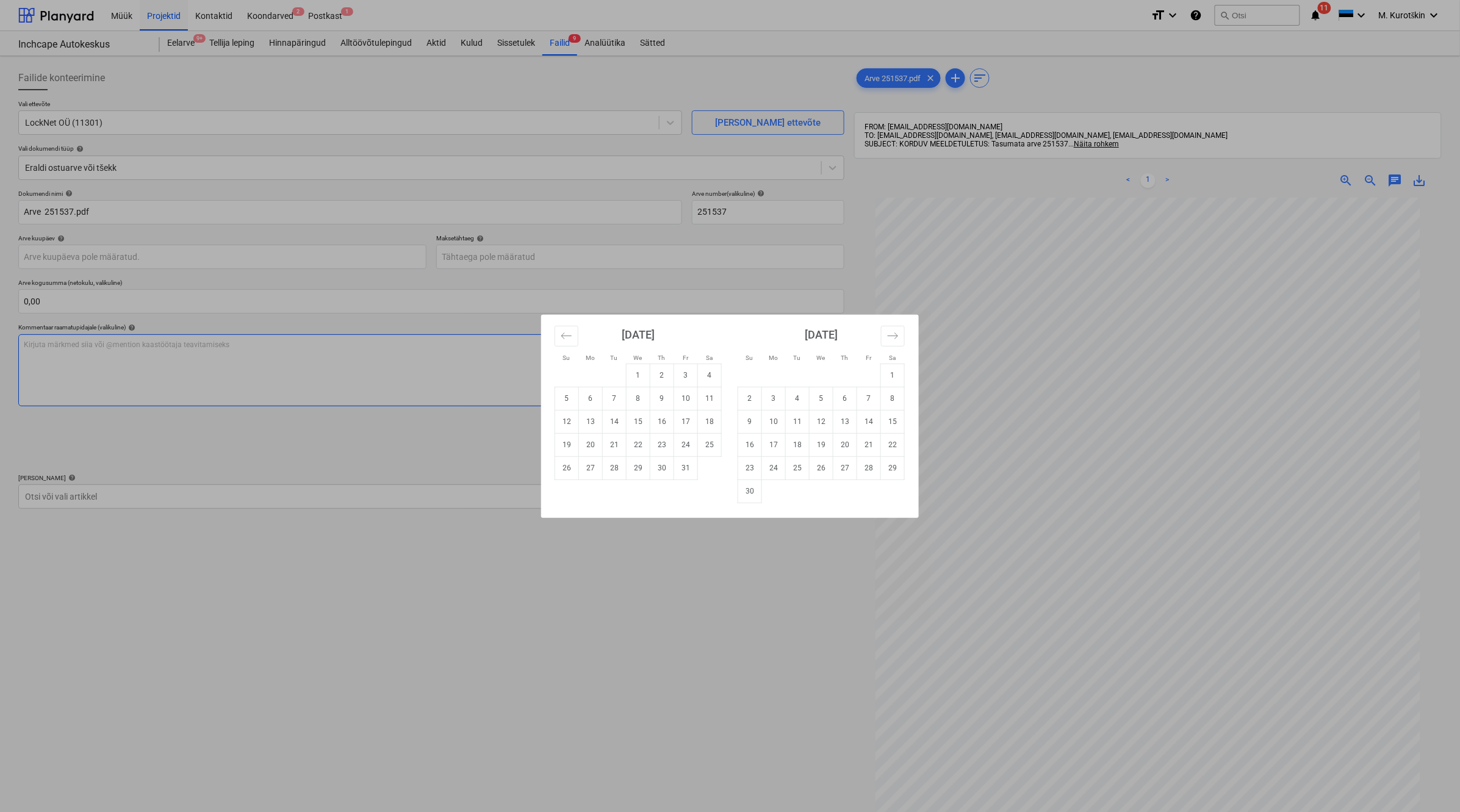
click at [679, 377] on td "3" at bounding box center [686, 375] width 24 height 23
type input "[DATE]"
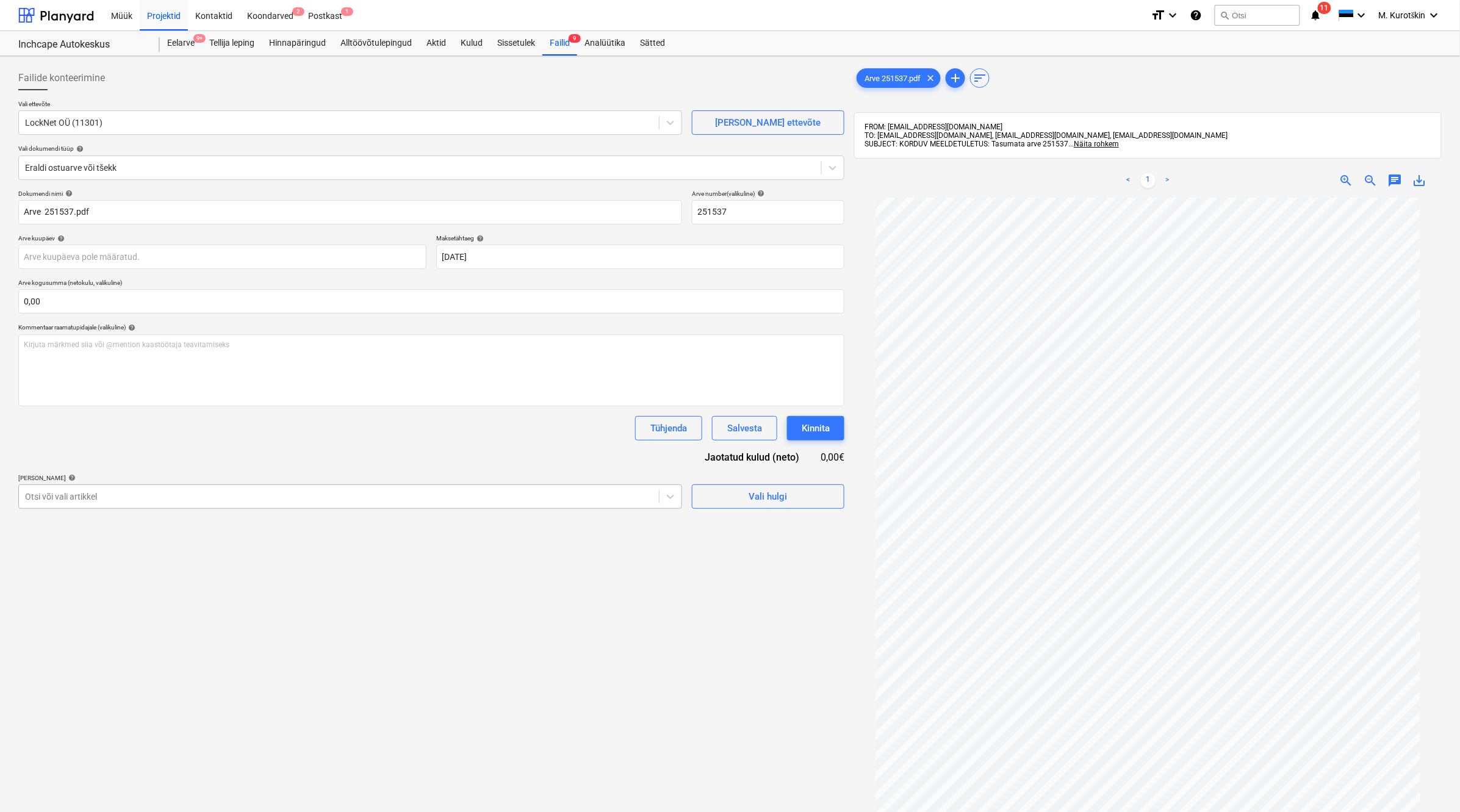
click at [248, 495] on div at bounding box center [338, 497] width 628 height 12
click at [249, 497] on div at bounding box center [338, 497] width 628 height 12
click at [727, 494] on span "Vali hulgi" at bounding box center [768, 497] width 122 height 16
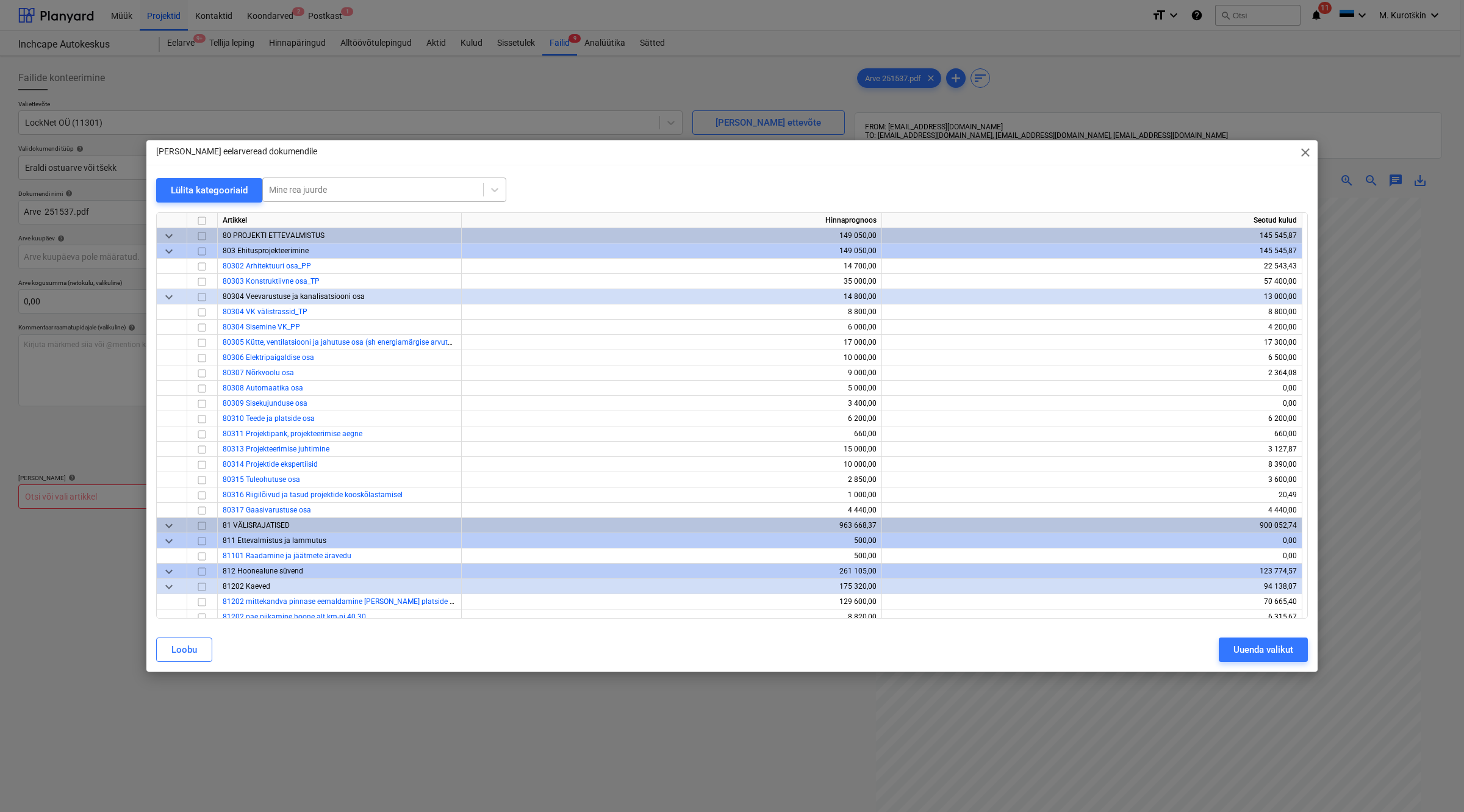
click at [384, 188] on div at bounding box center [373, 190] width 208 height 12
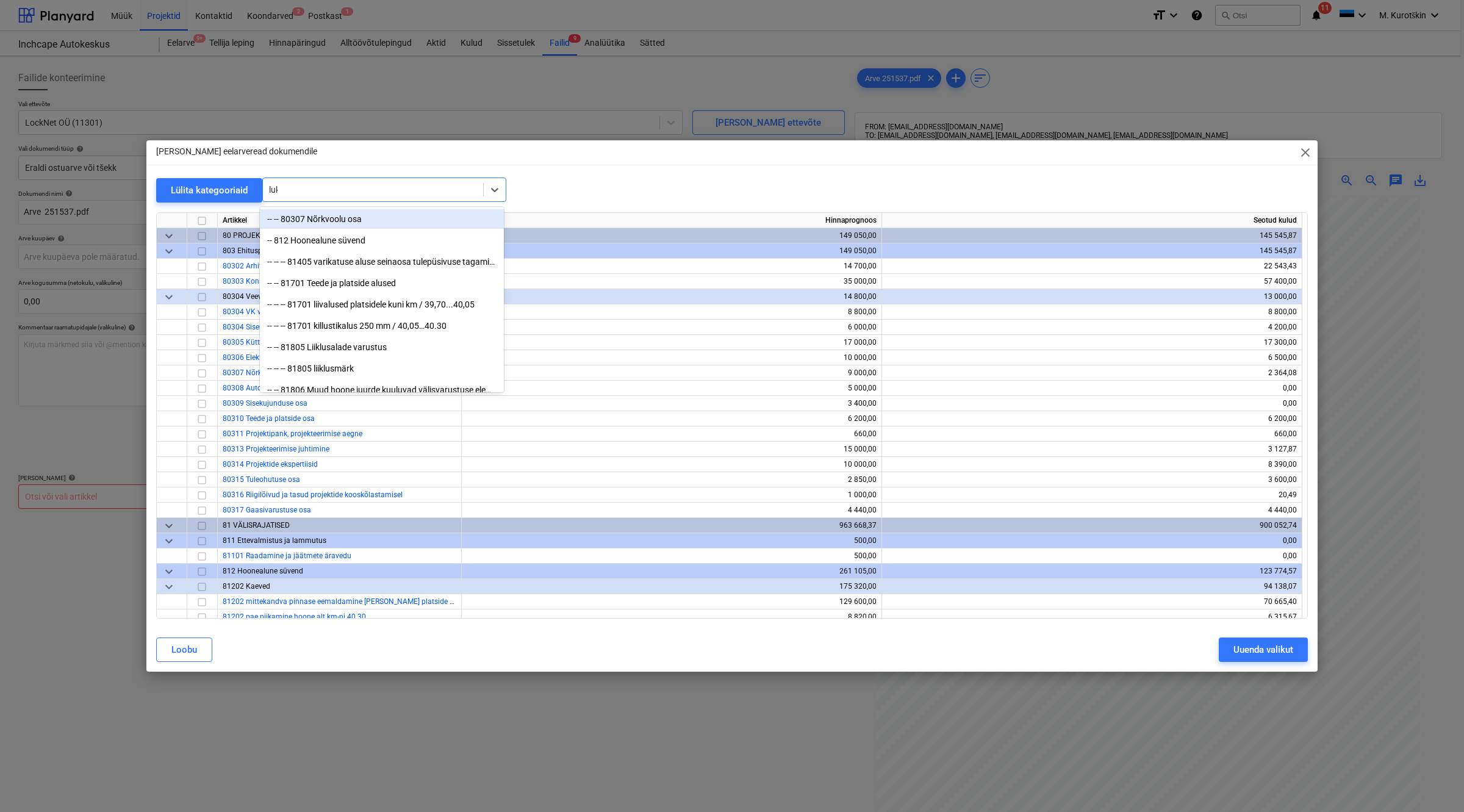
type input "luku"
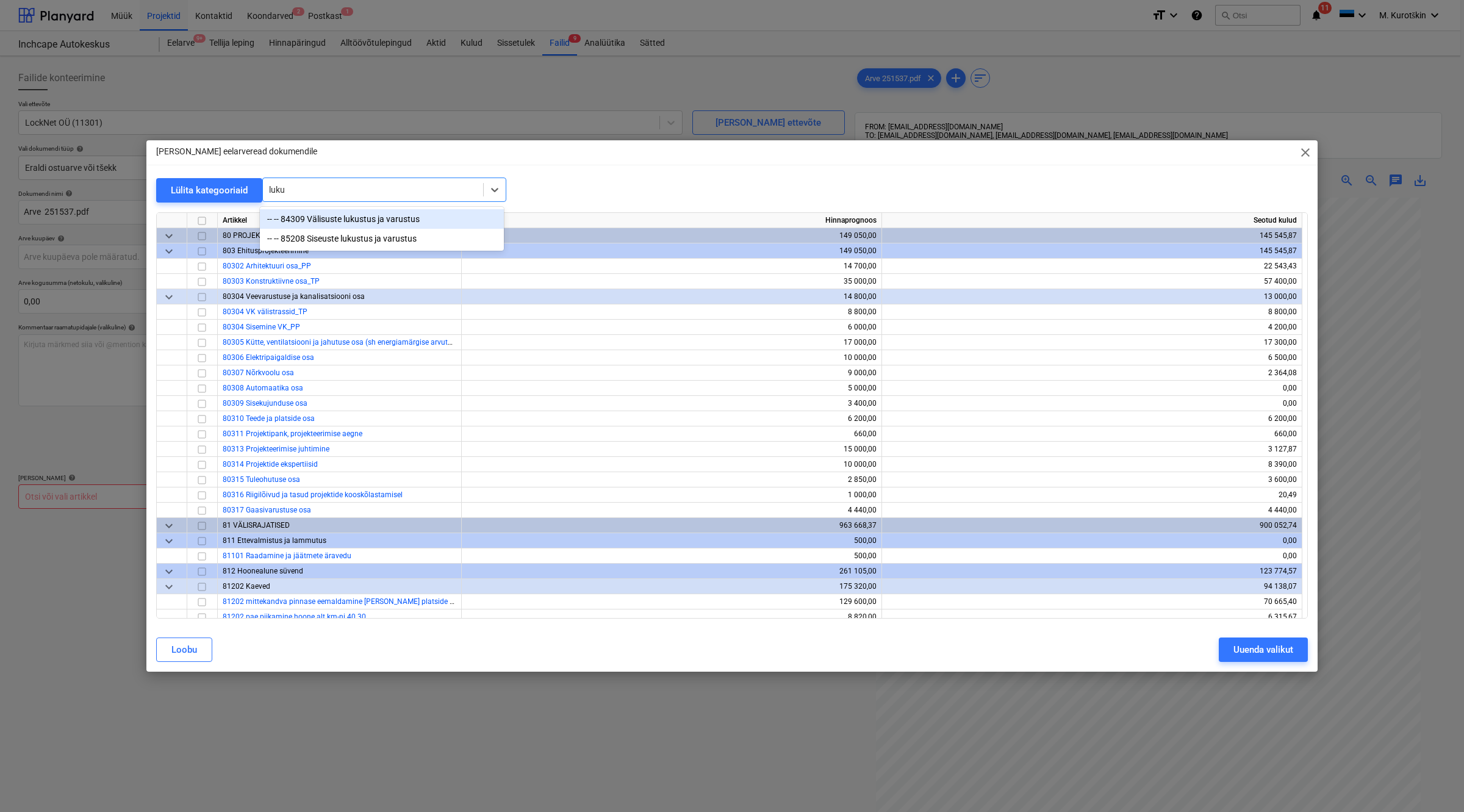
click at [384, 215] on div "-- -- 84309 Välisuste lukustus ja varustus" at bounding box center [382, 219] width 244 height 19
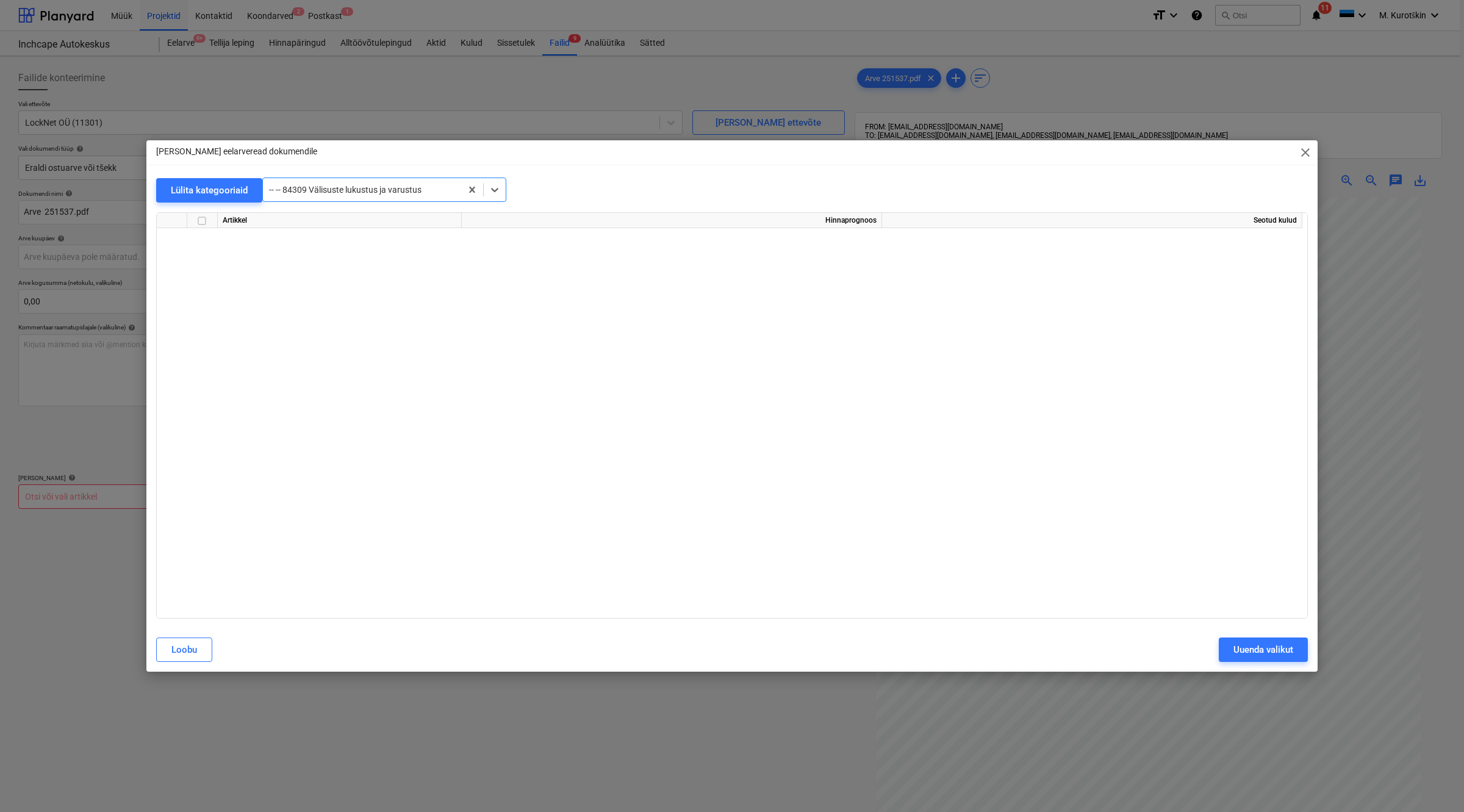
scroll to position [2897, 0]
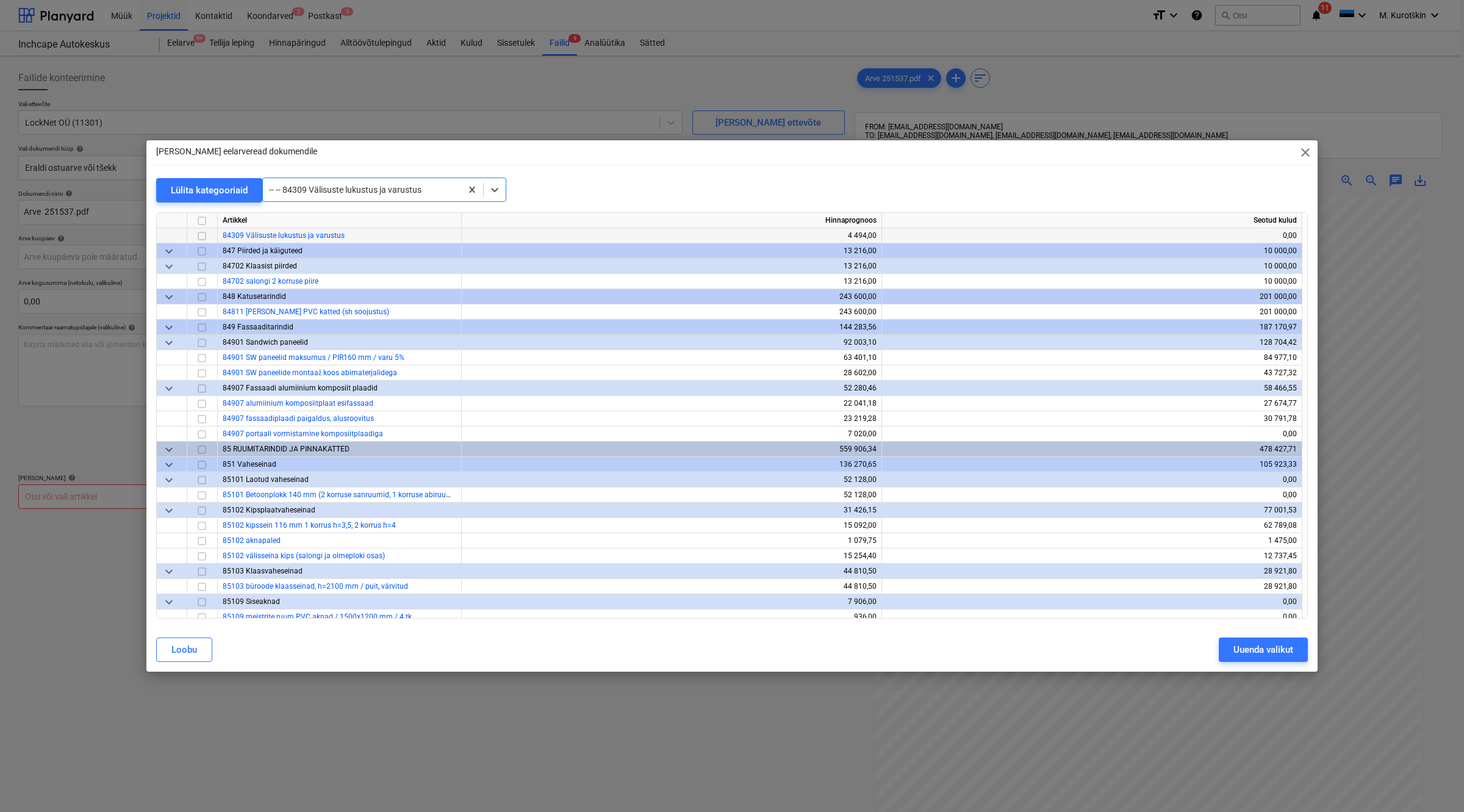
click at [205, 236] on input "checkbox" at bounding box center [202, 235] width 15 height 15
click at [1261, 656] on div "Uuenda valikut" at bounding box center [1263, 650] width 60 height 16
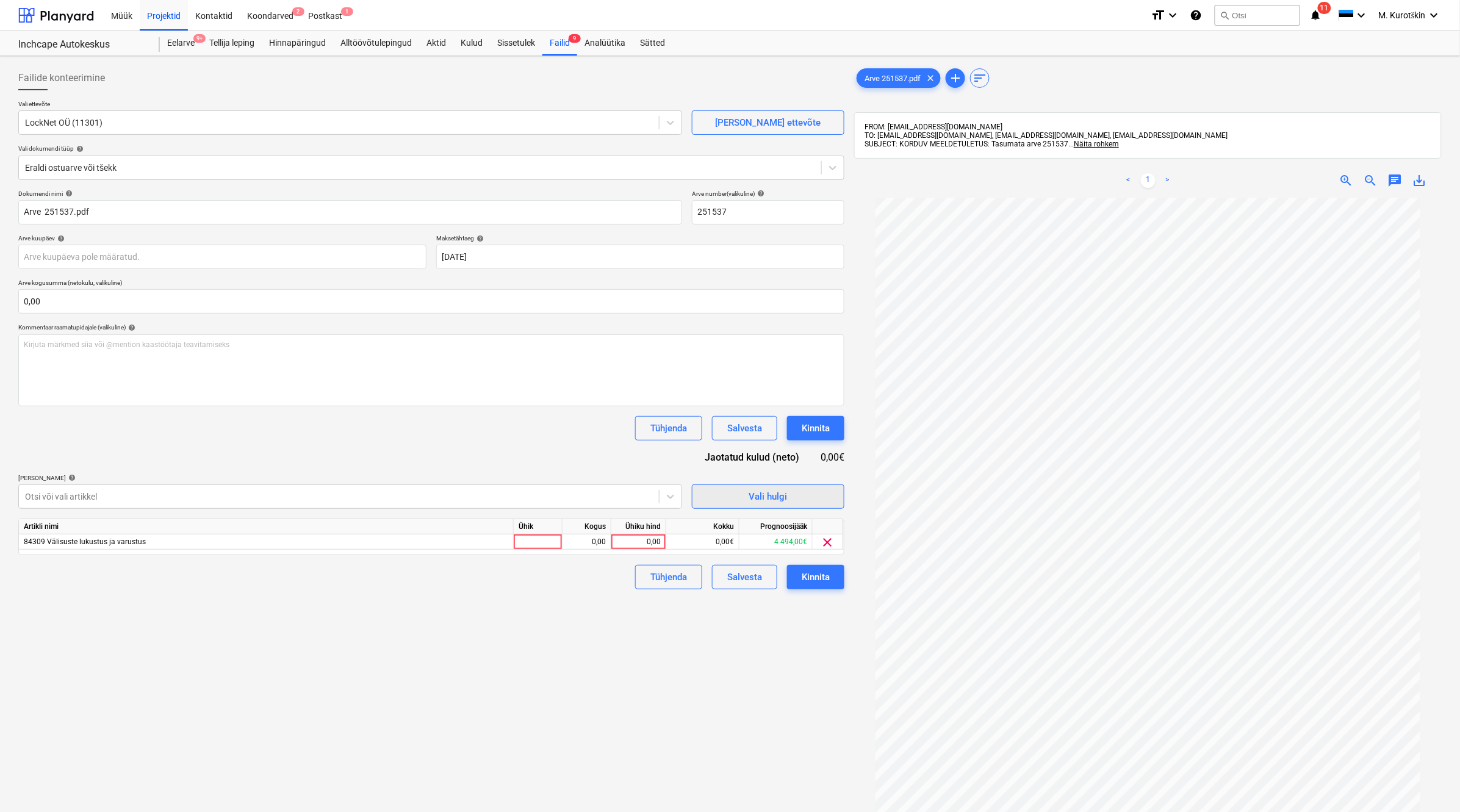
click at [763, 504] on div "Vali hulgi" at bounding box center [769, 497] width 39 height 16
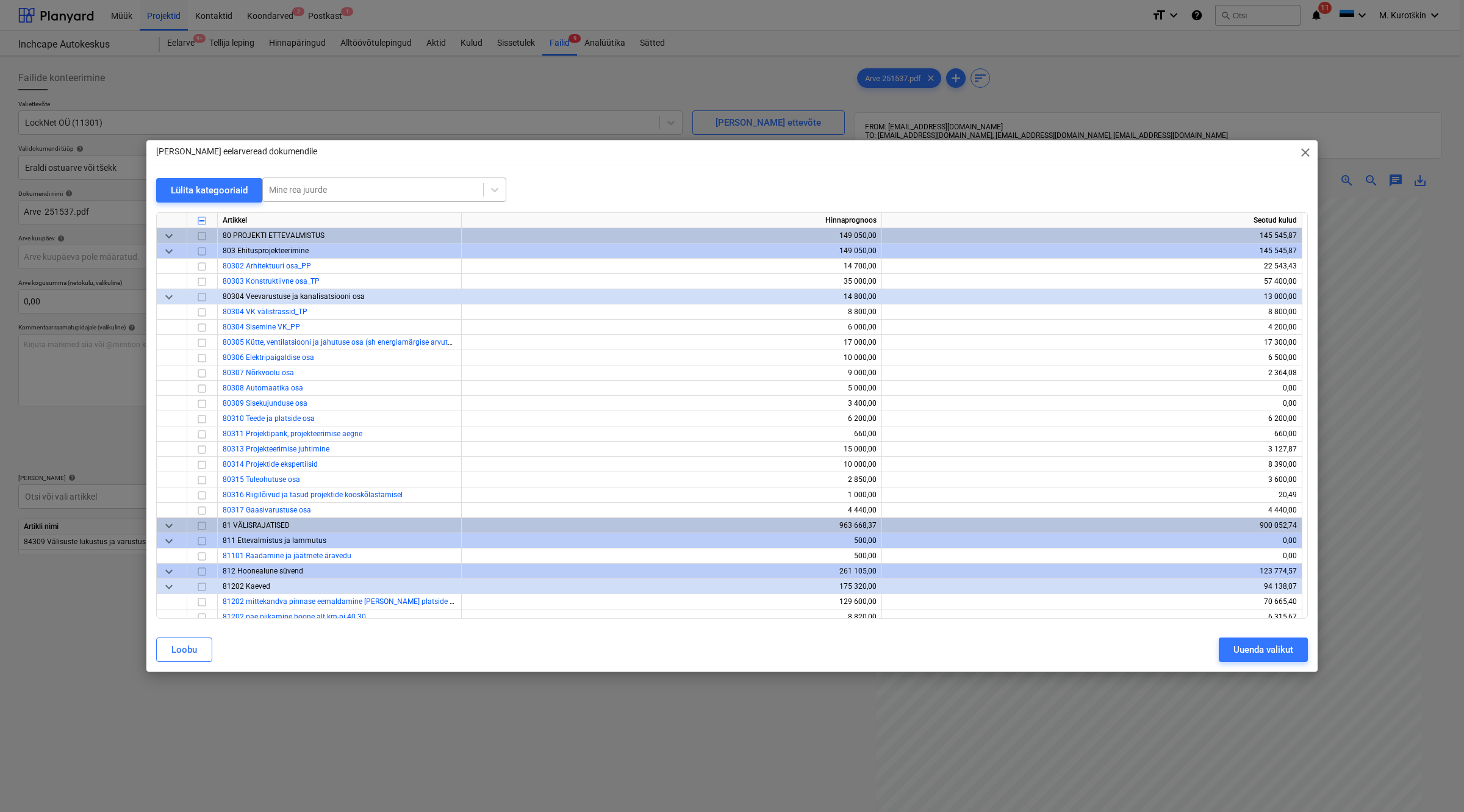
click at [368, 178] on div "Mine rea juurde" at bounding box center [384, 189] width 244 height 24
type input "lukus"
click at [363, 238] on div "-- -- 85208 Siseuste lukustus ja varustus" at bounding box center [382, 238] width 244 height 19
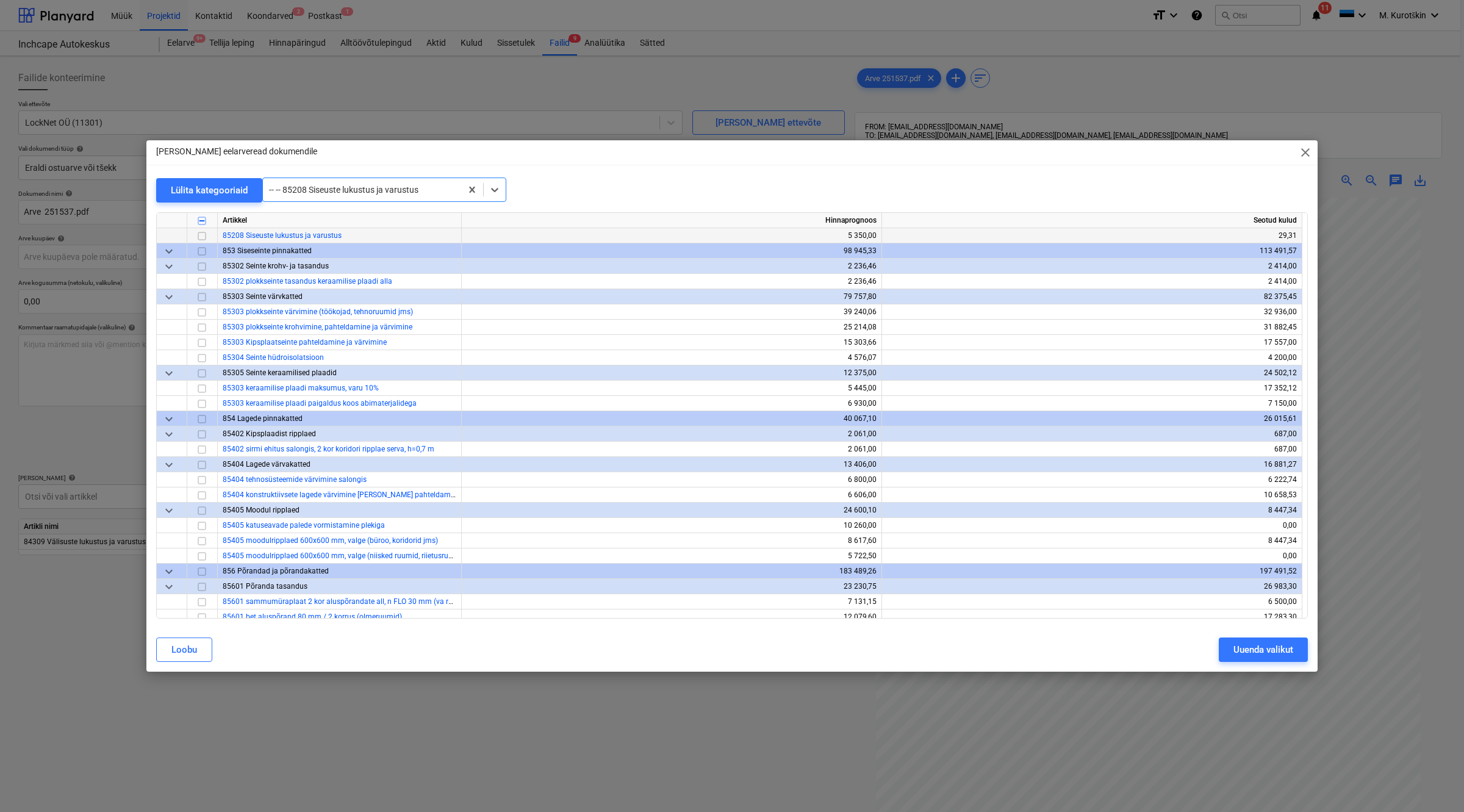
click at [200, 235] on input "checkbox" at bounding box center [202, 235] width 15 height 15
click at [1282, 647] on div "Uuenda valikut" at bounding box center [1263, 650] width 60 height 16
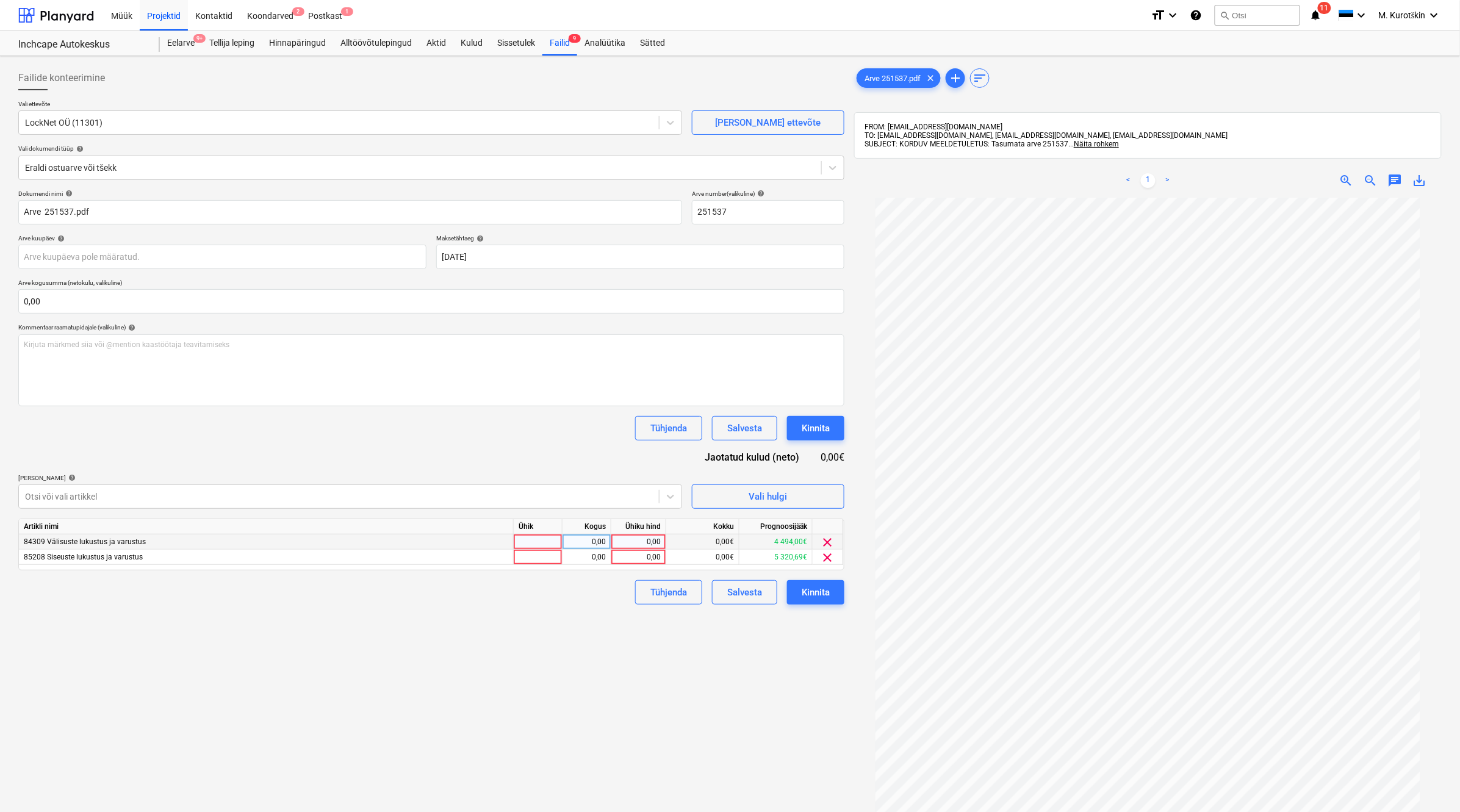
click at [643, 542] on div "0,00" at bounding box center [638, 542] width 45 height 16
type input "6142,23"
click at [651, 559] on div "0,00" at bounding box center [638, 557] width 45 height 16
type input "6000"
click at [613, 645] on div "Failide konteerimine Vali ettevõte LockNet OÜ (11301) [PERSON_NAME] uus ettevõt…" at bounding box center [432, 520] width 836 height 919
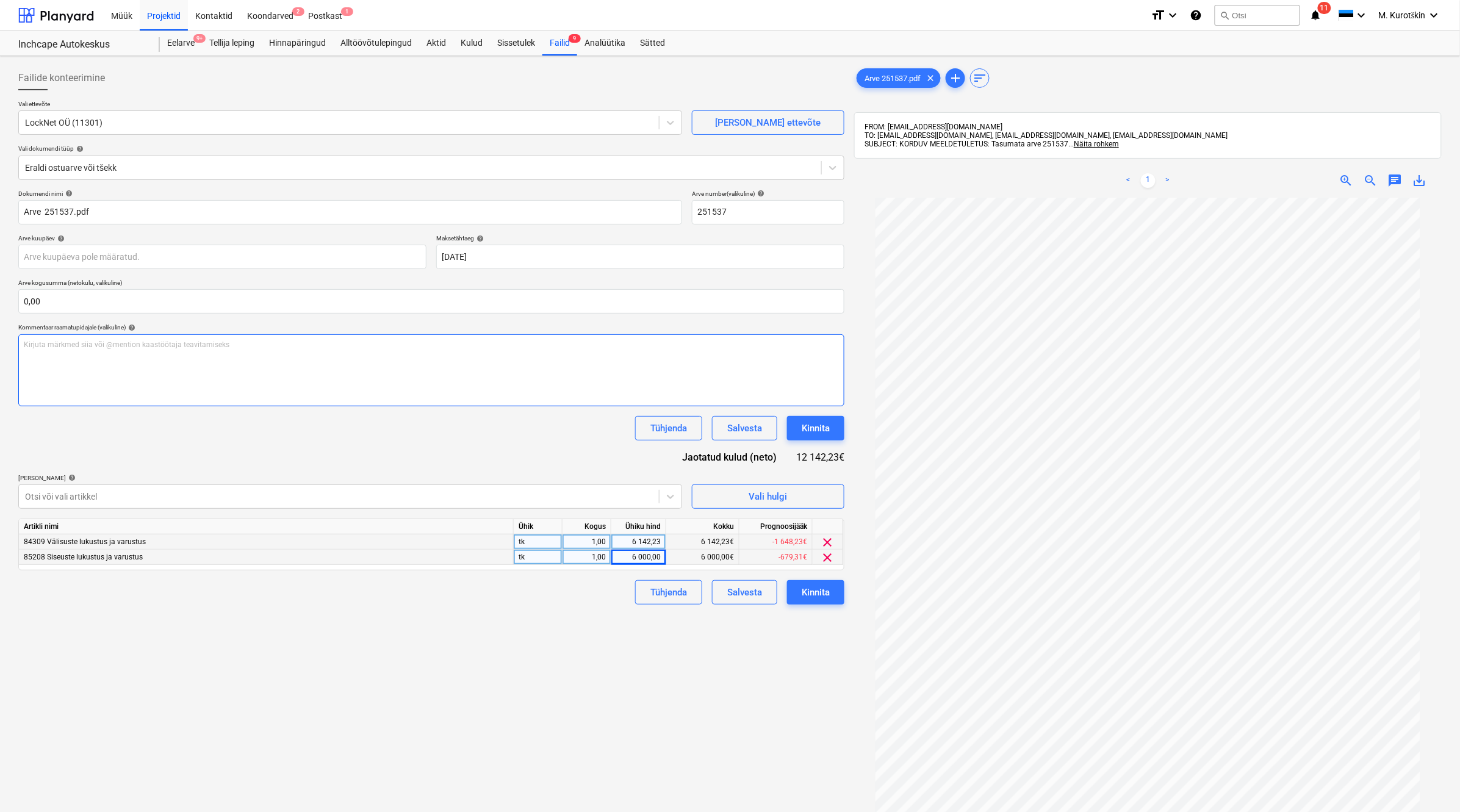
click at [410, 354] on div "Kirjuta märkmed siia või @mention kaastöötaja teavitamiseks ﻿" at bounding box center [431, 370] width 826 height 72
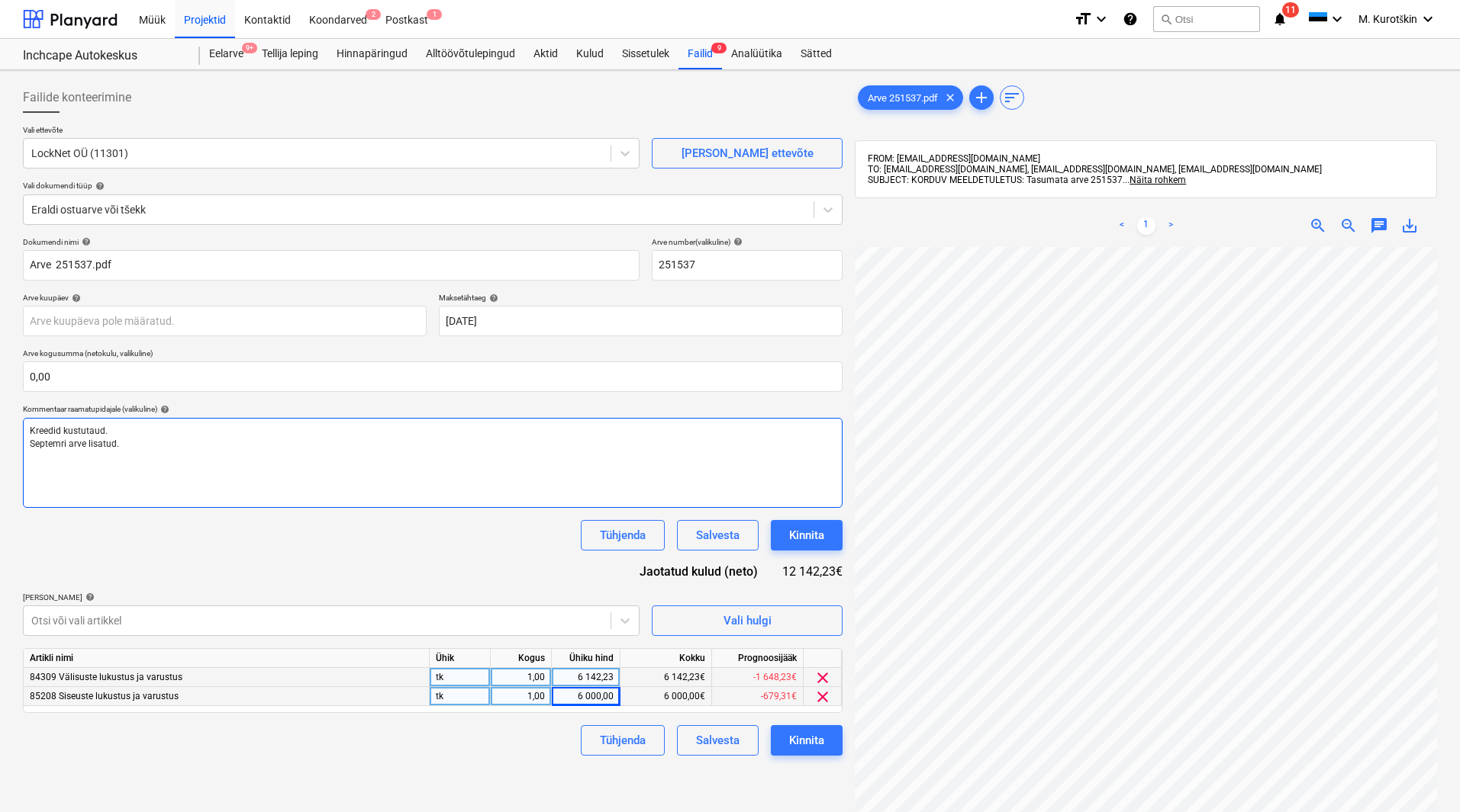
click at [41, 445] on span "Septemri arve lisatud." at bounding box center [74, 444] width 89 height 11
click at [145, 442] on p "Septembri arve lisatud." at bounding box center [433, 444] width 806 height 13
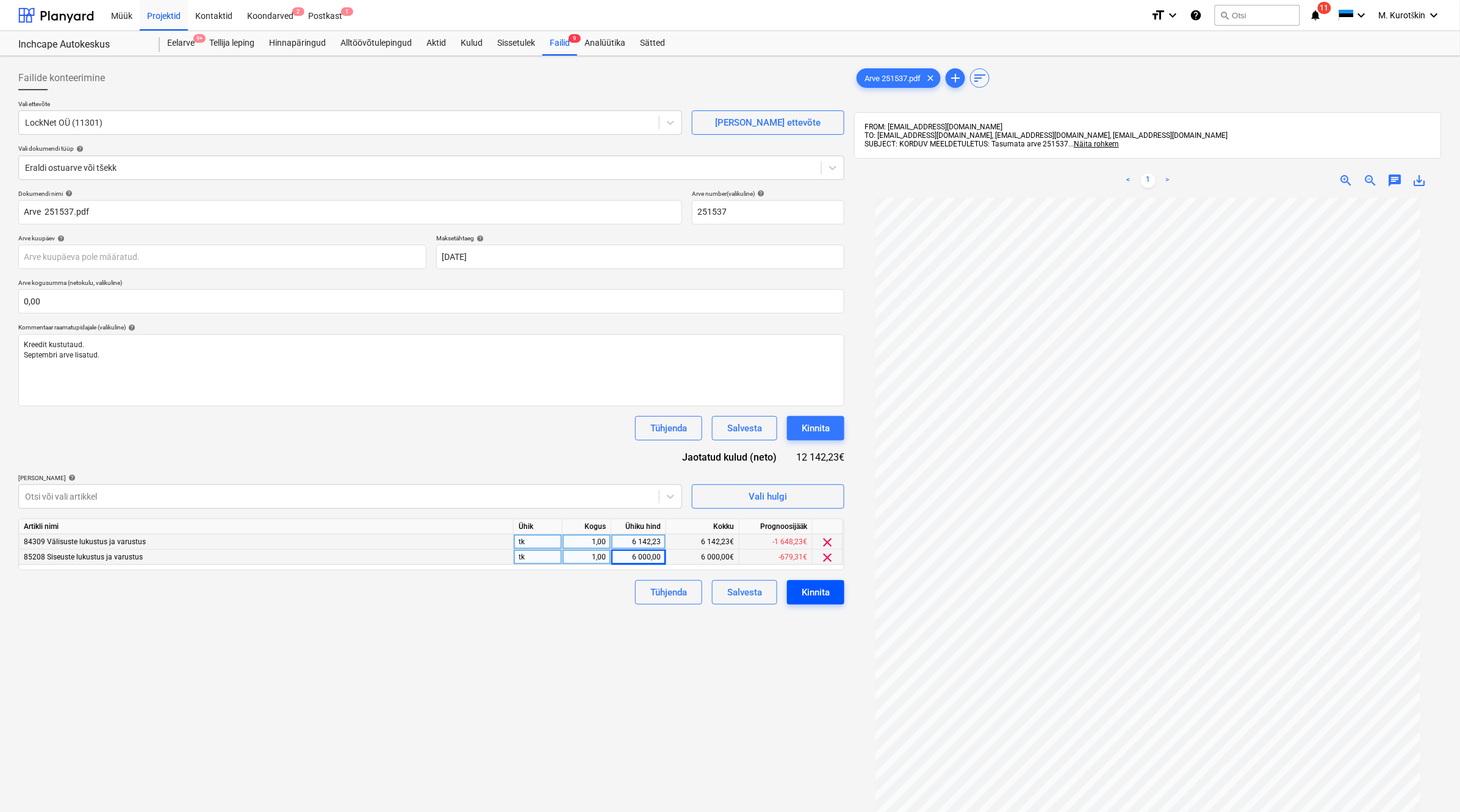
click at [823, 596] on div "Kinnita" at bounding box center [815, 592] width 28 height 16
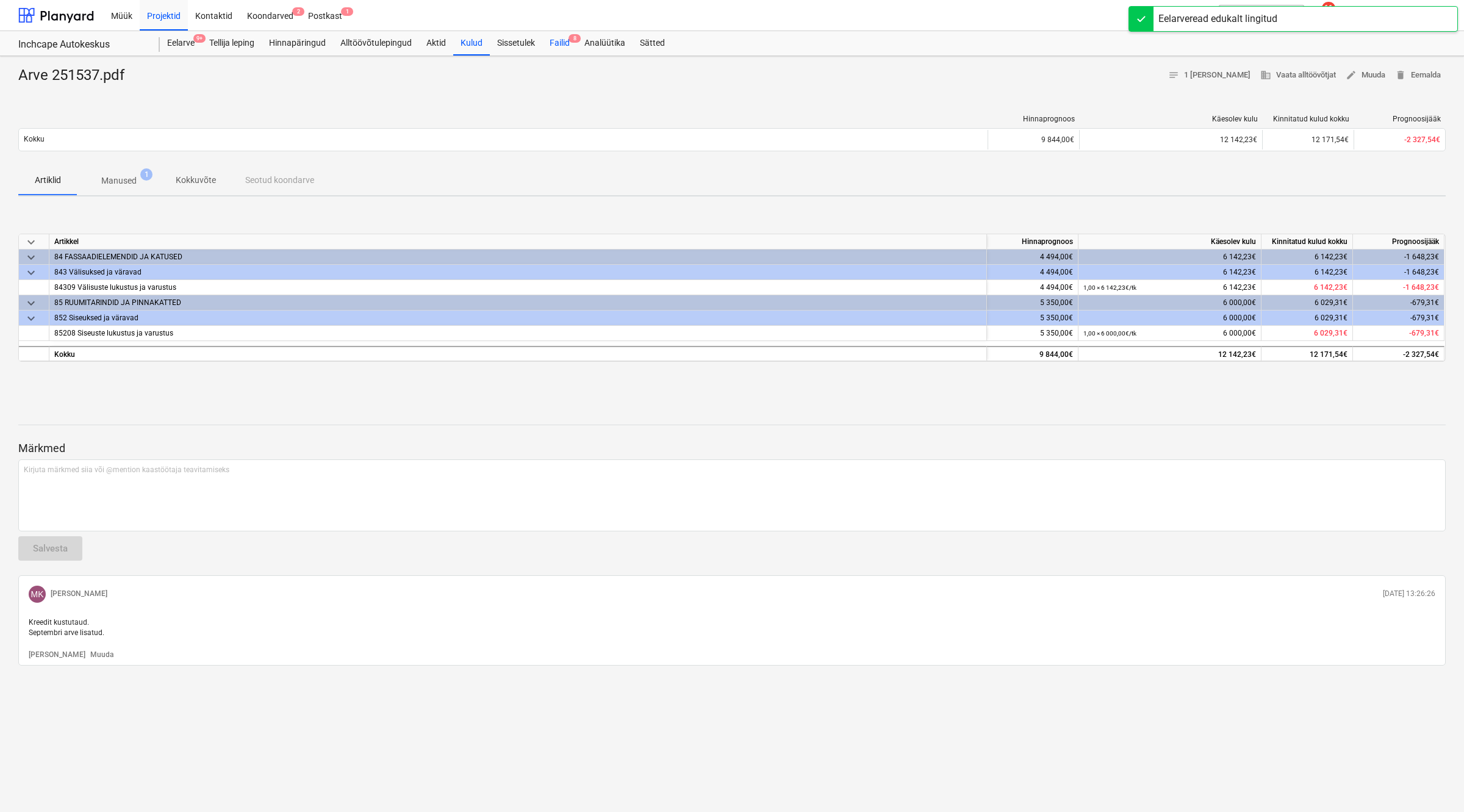
click at [555, 40] on div "Failid 8" at bounding box center [559, 43] width 35 height 24
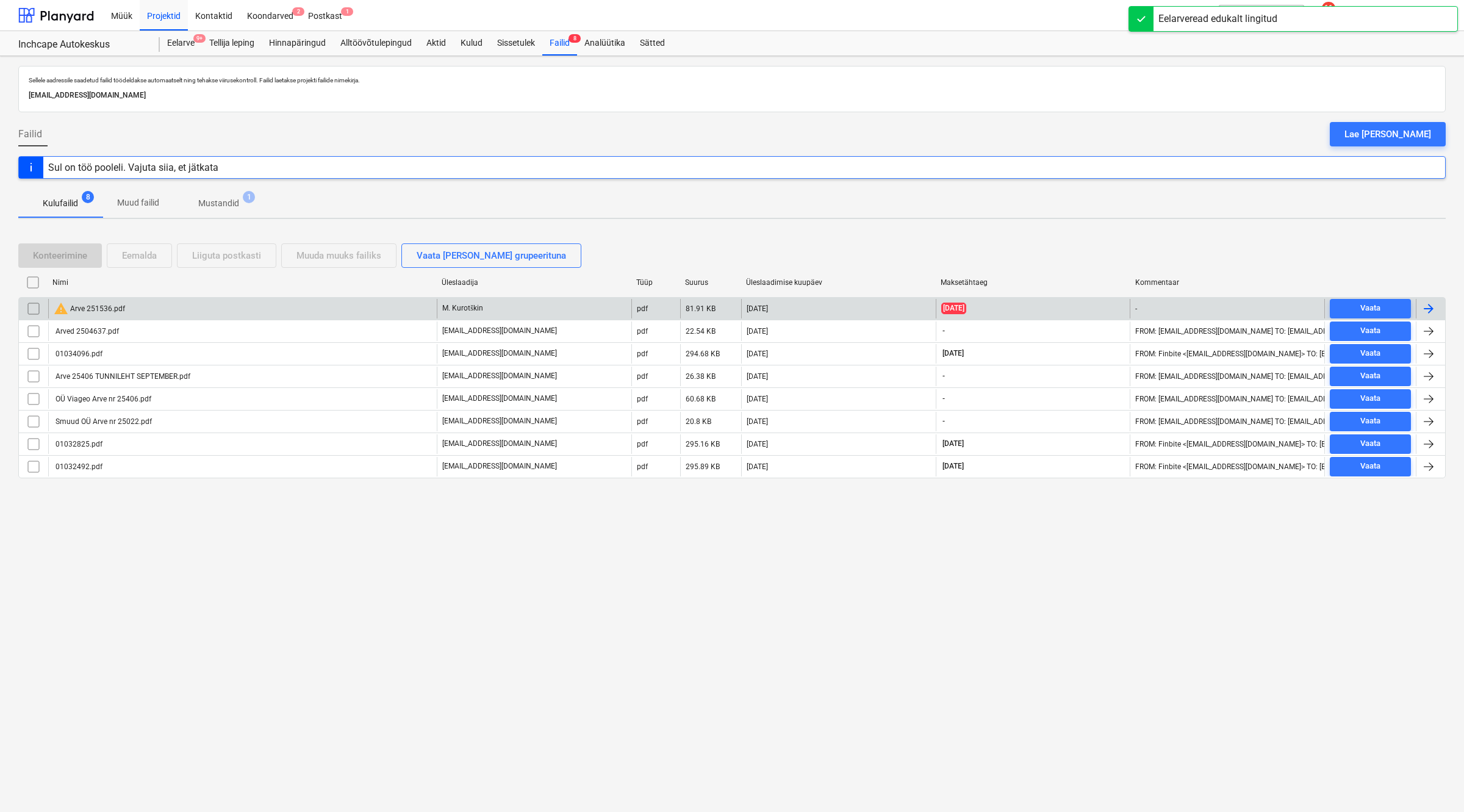
click at [120, 311] on div "warning Arve 251536.pdf" at bounding box center [89, 309] width 71 height 15
click at [37, 309] on input "checkbox" at bounding box center [33, 308] width 19 height 19
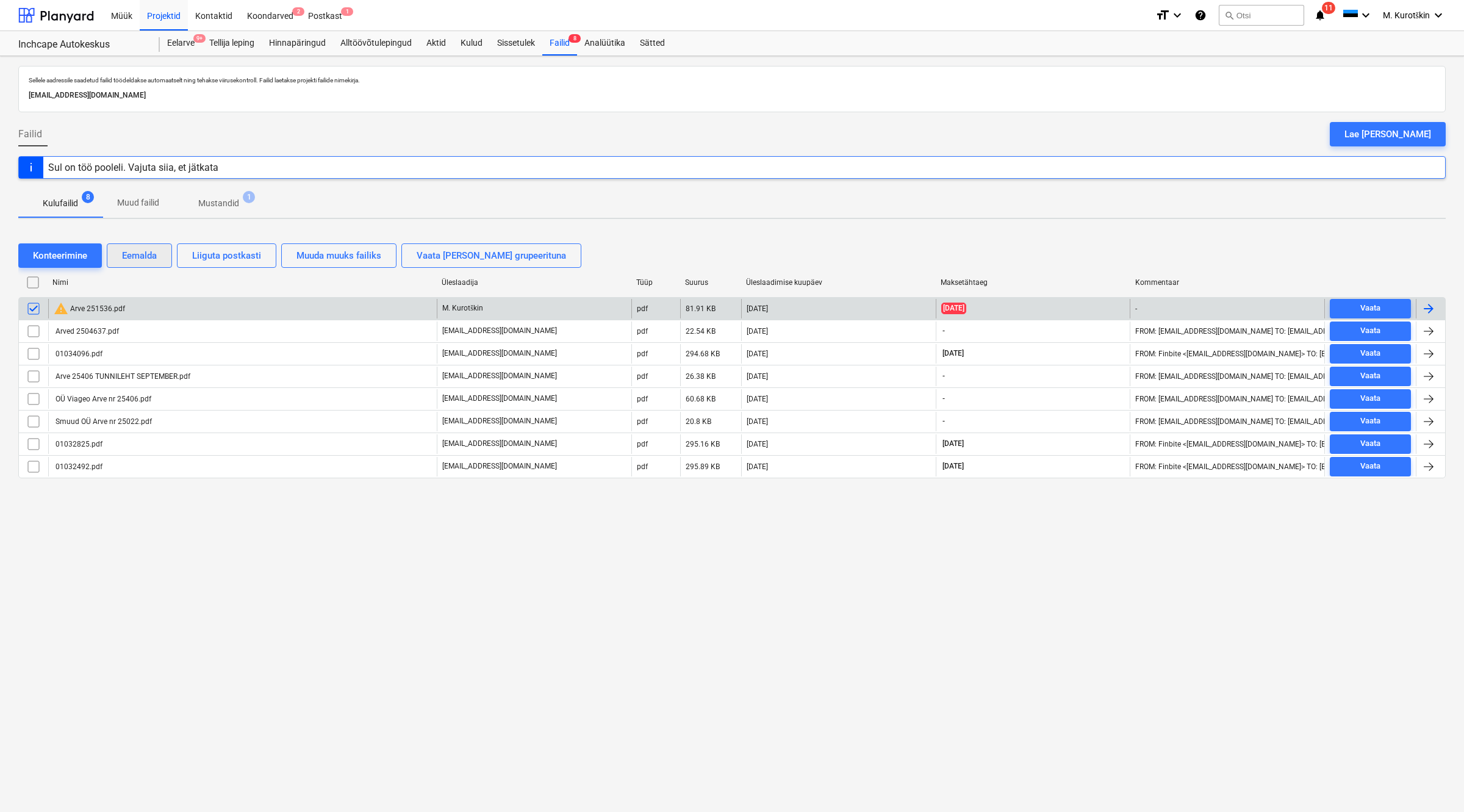
click at [165, 257] on button "Eemalda" at bounding box center [139, 255] width 65 height 24
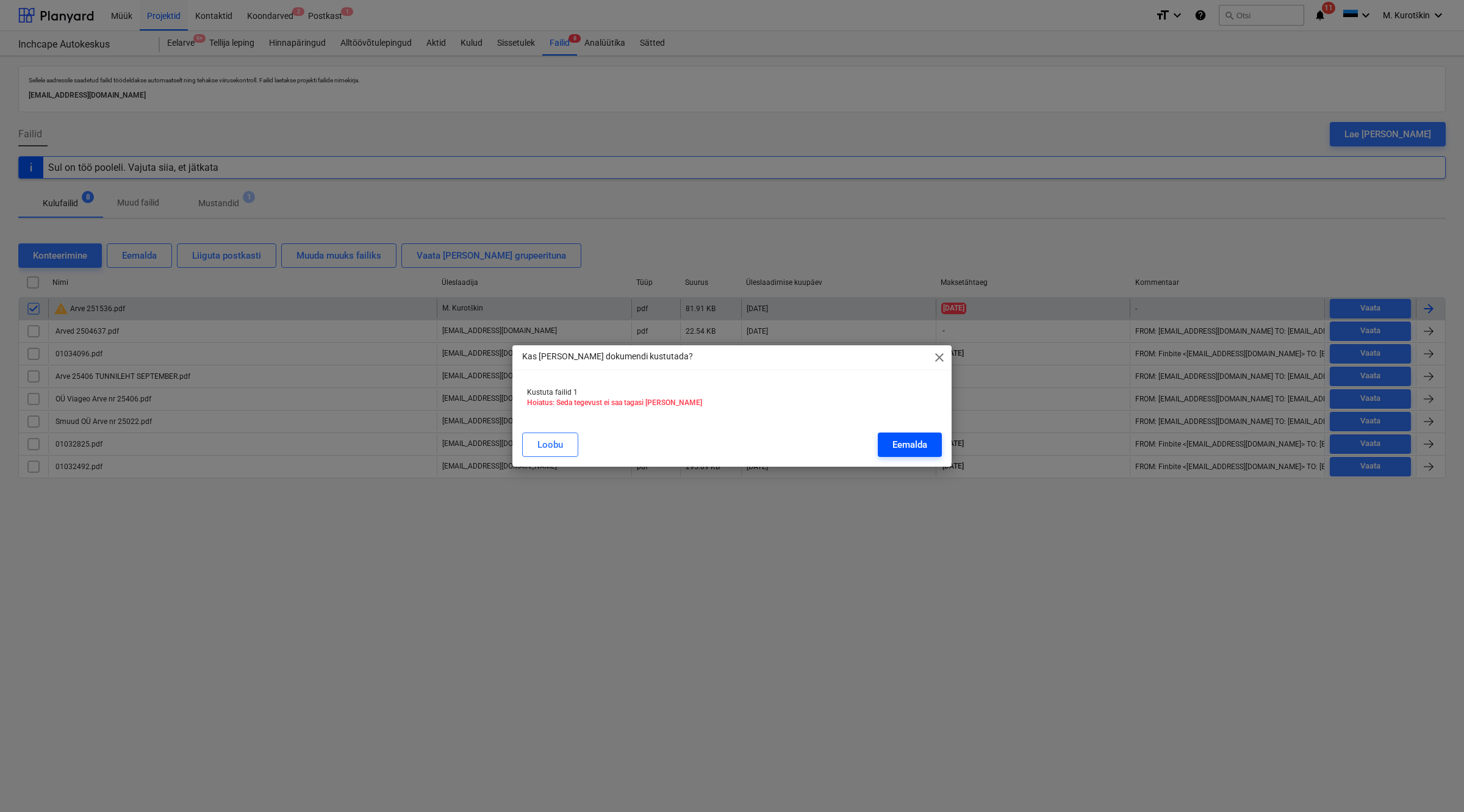
click at [919, 444] on div "Eemalda" at bounding box center [910, 445] width 35 height 16
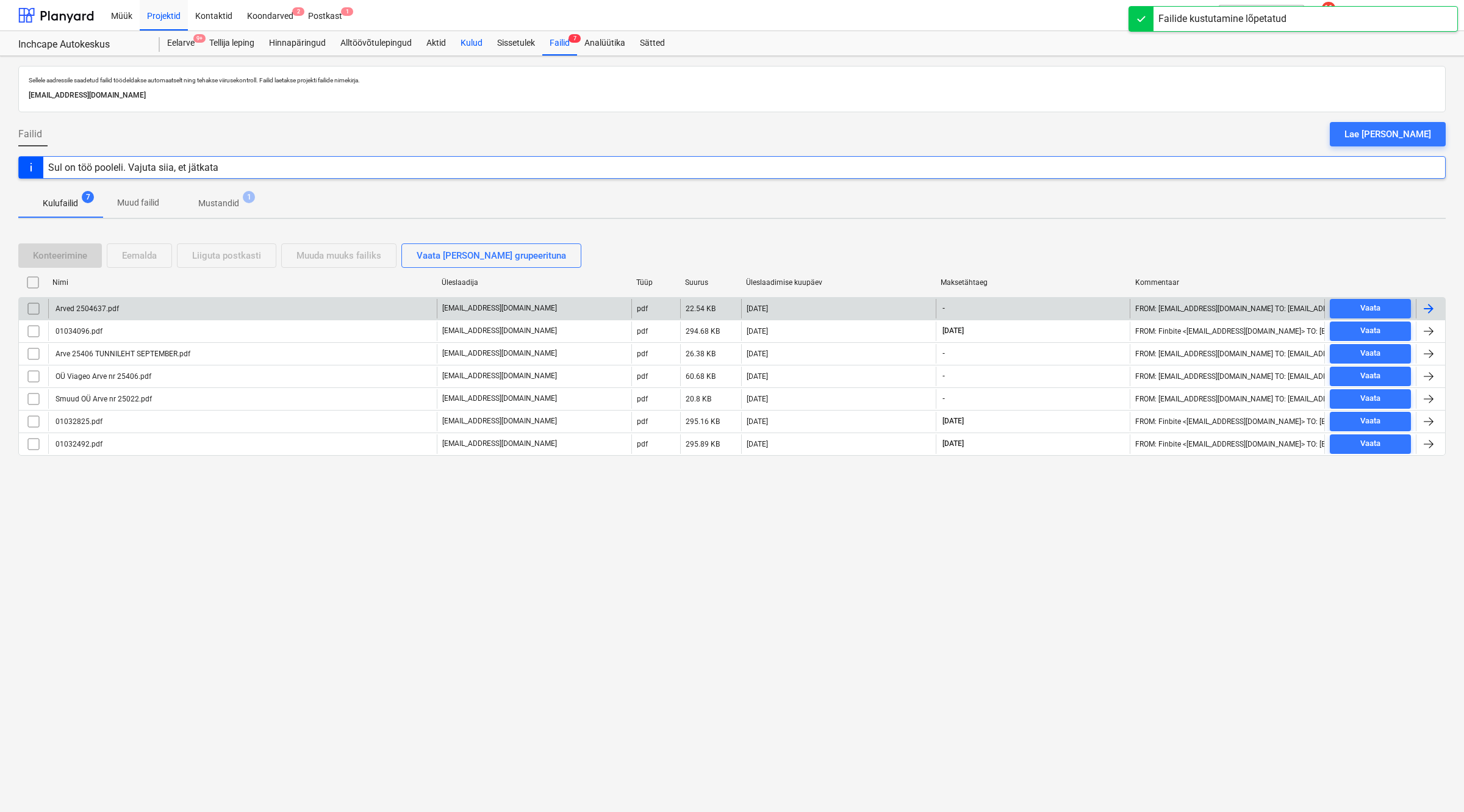
click at [474, 43] on div "Kulud" at bounding box center [471, 43] width 37 height 24
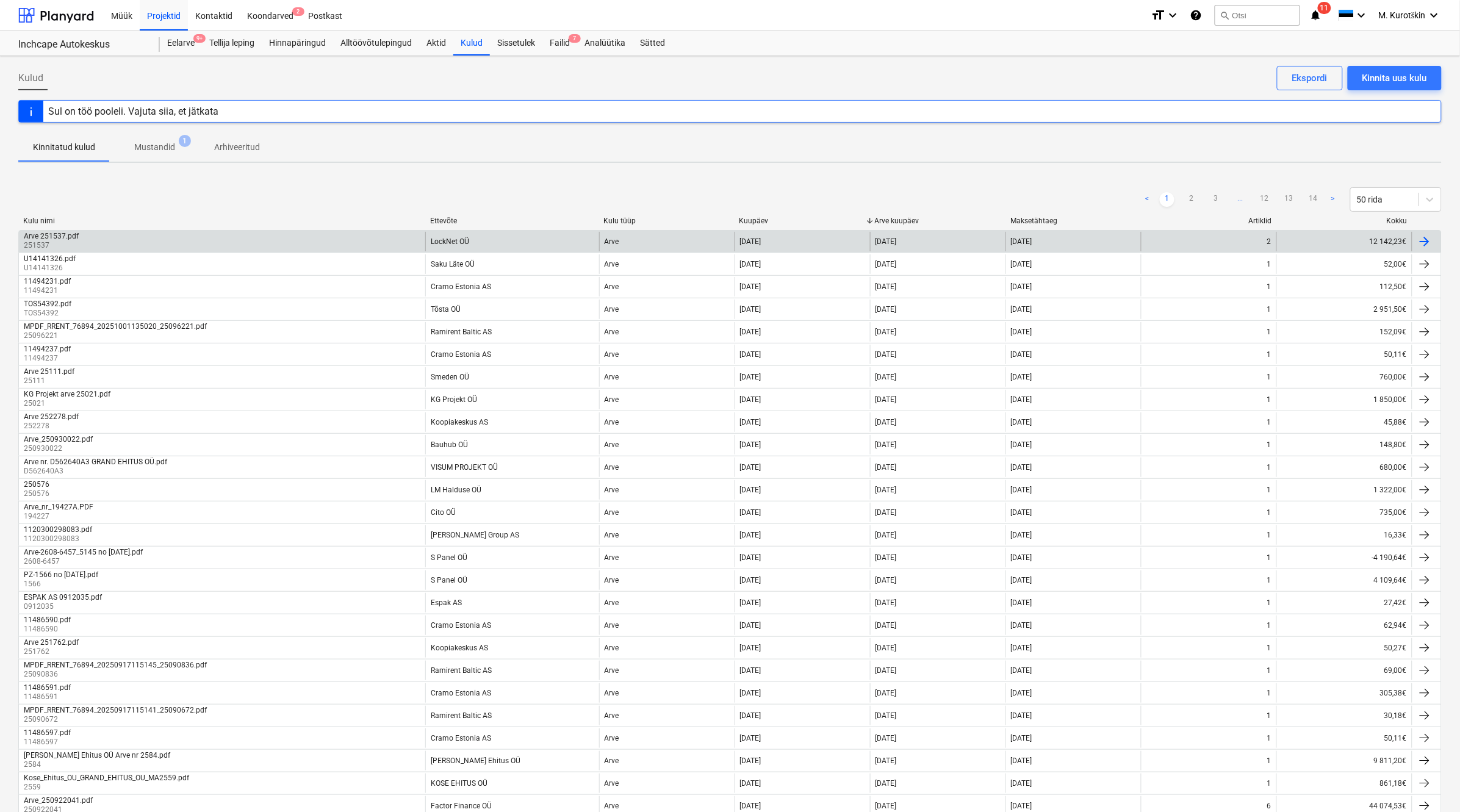
click at [494, 241] on div "LockNet OÜ" at bounding box center [512, 241] width 173 height 19
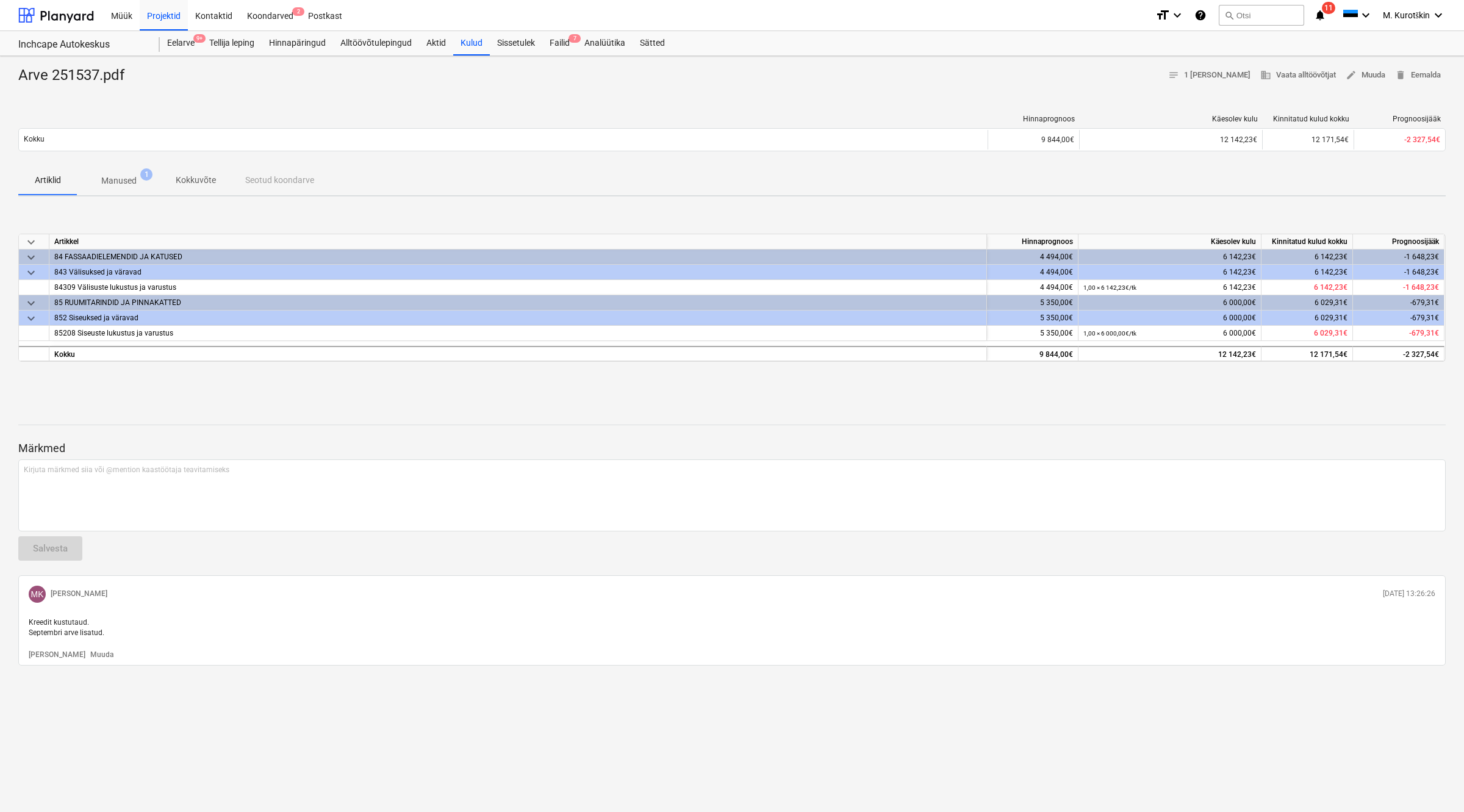
click at [132, 176] on p "Manused" at bounding box center [119, 181] width 35 height 13
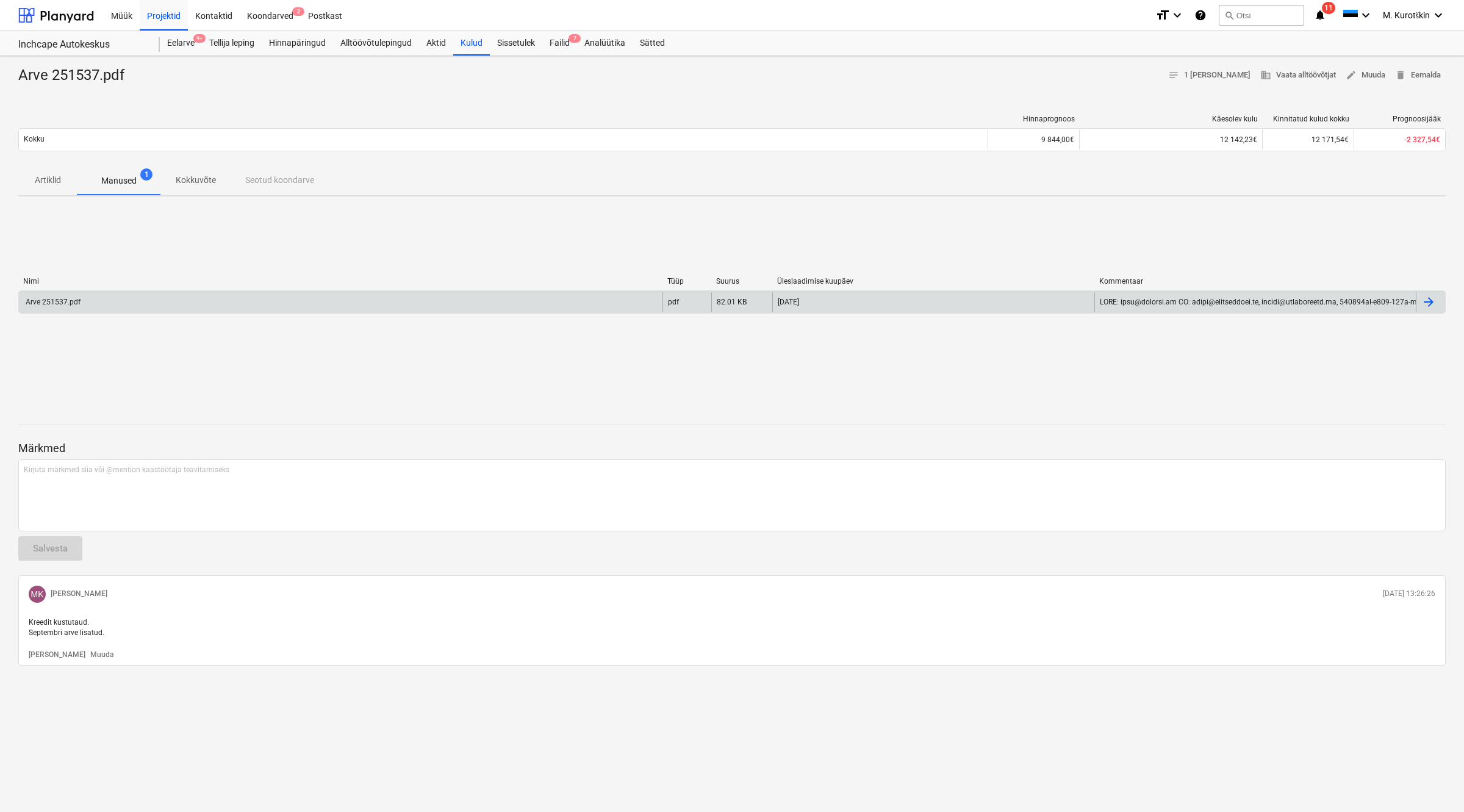
click at [251, 299] on div "Arve 251537.pdf" at bounding box center [340, 302] width 644 height 19
